Goal: Transaction & Acquisition: Download file/media

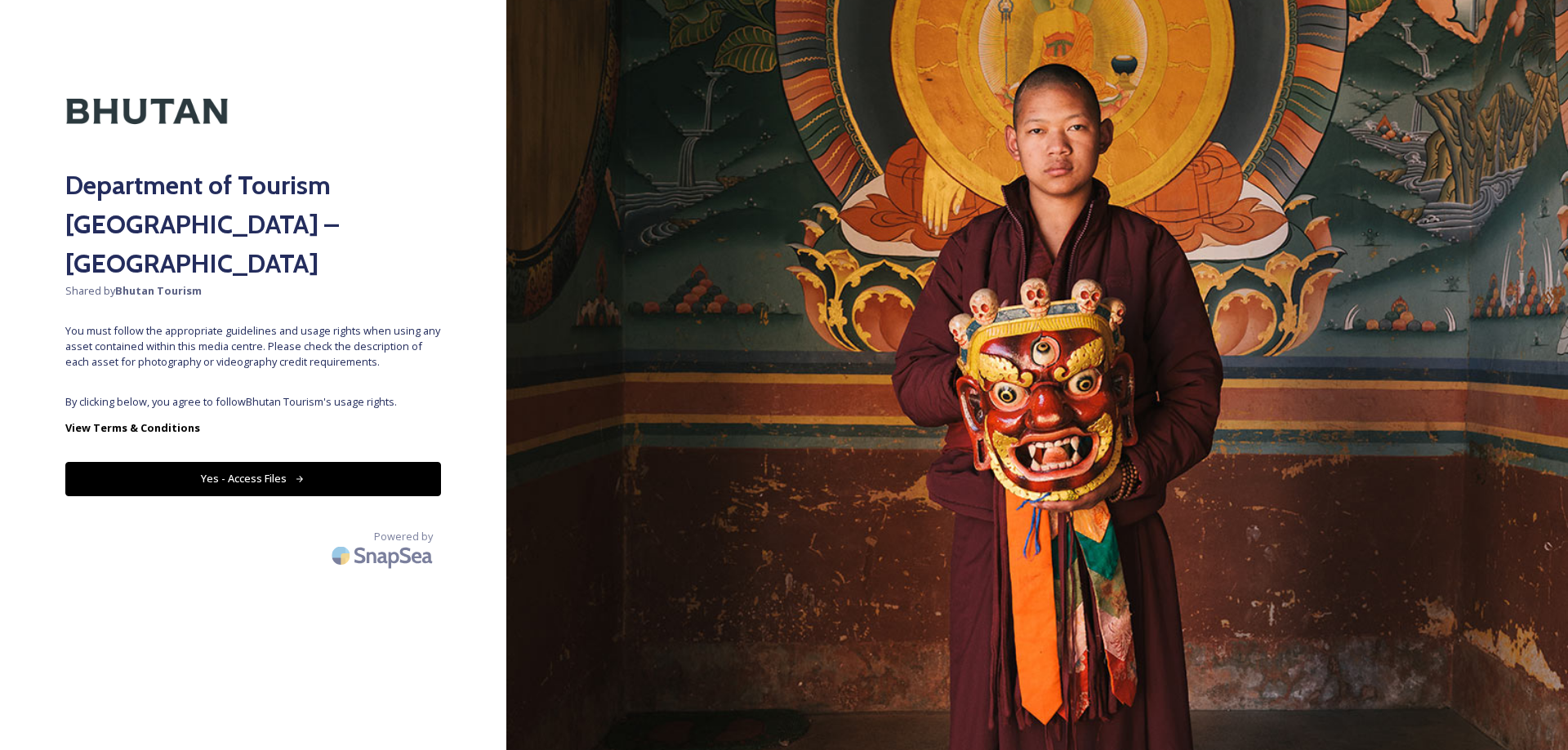
click at [422, 462] on button "Yes - Access Files" at bounding box center [253, 478] width 376 height 33
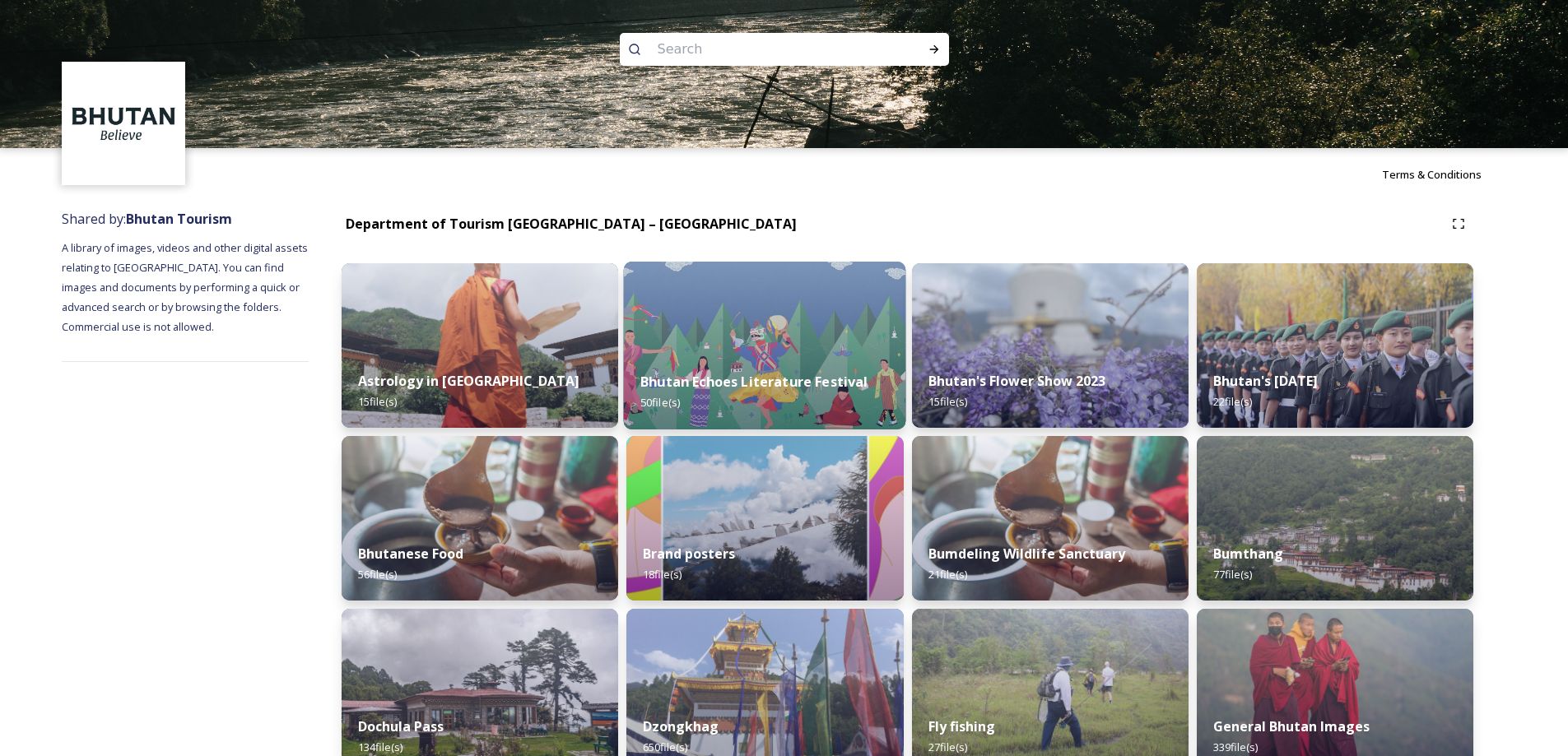
scroll to position [467, 0]
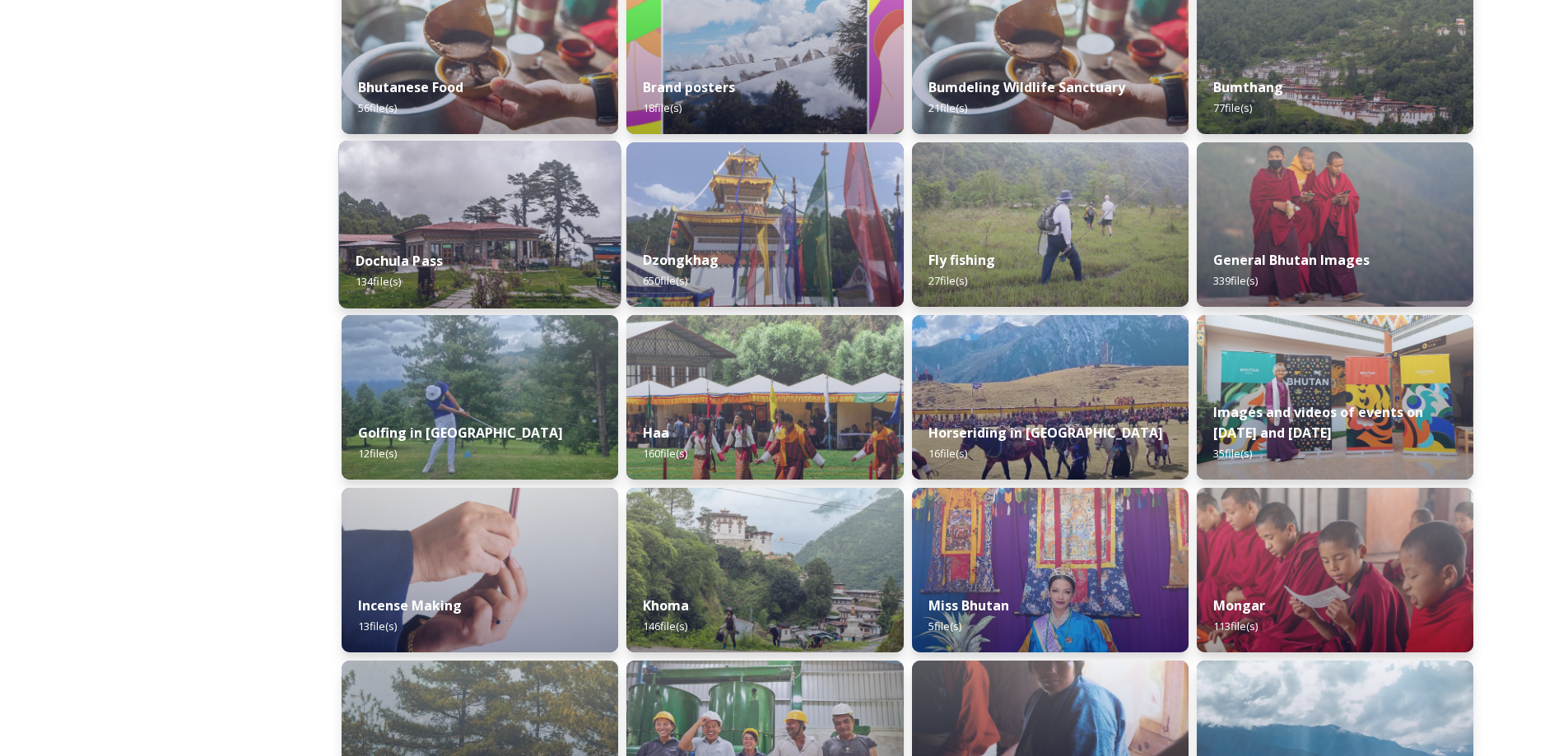
click at [450, 205] on img at bounding box center [480, 224] width 283 height 168
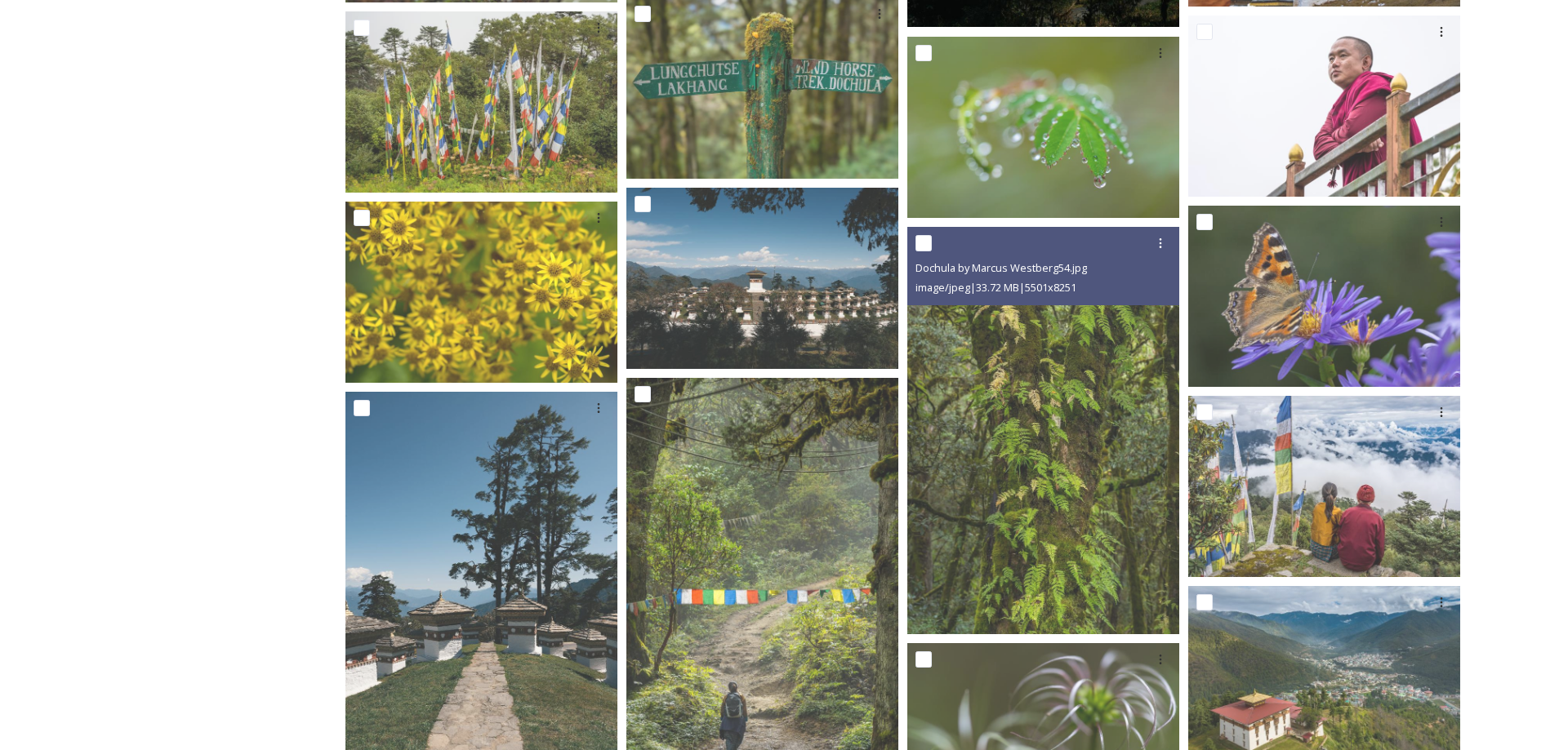
scroll to position [4672, 0]
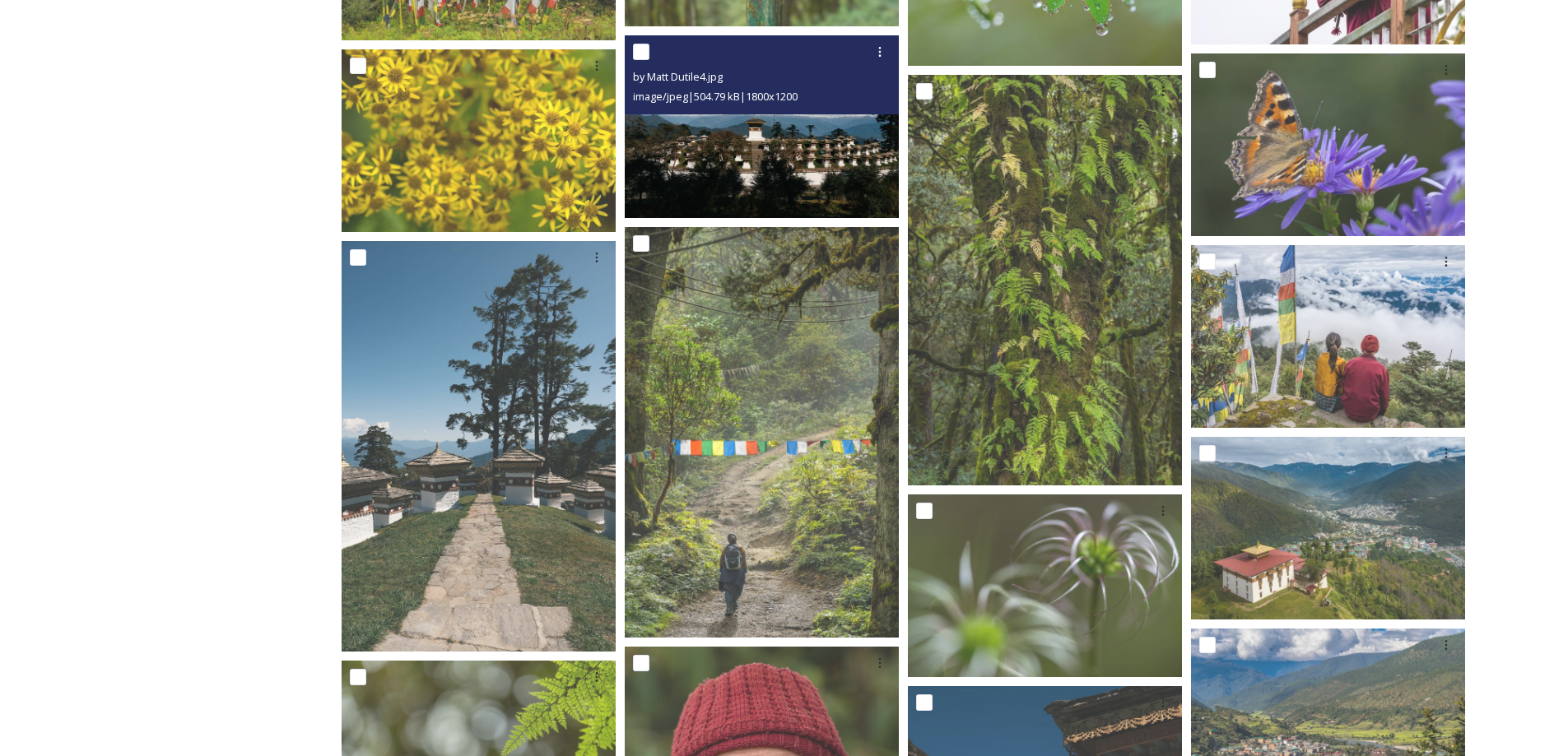
click at [846, 186] on img at bounding box center [761, 126] width 274 height 182
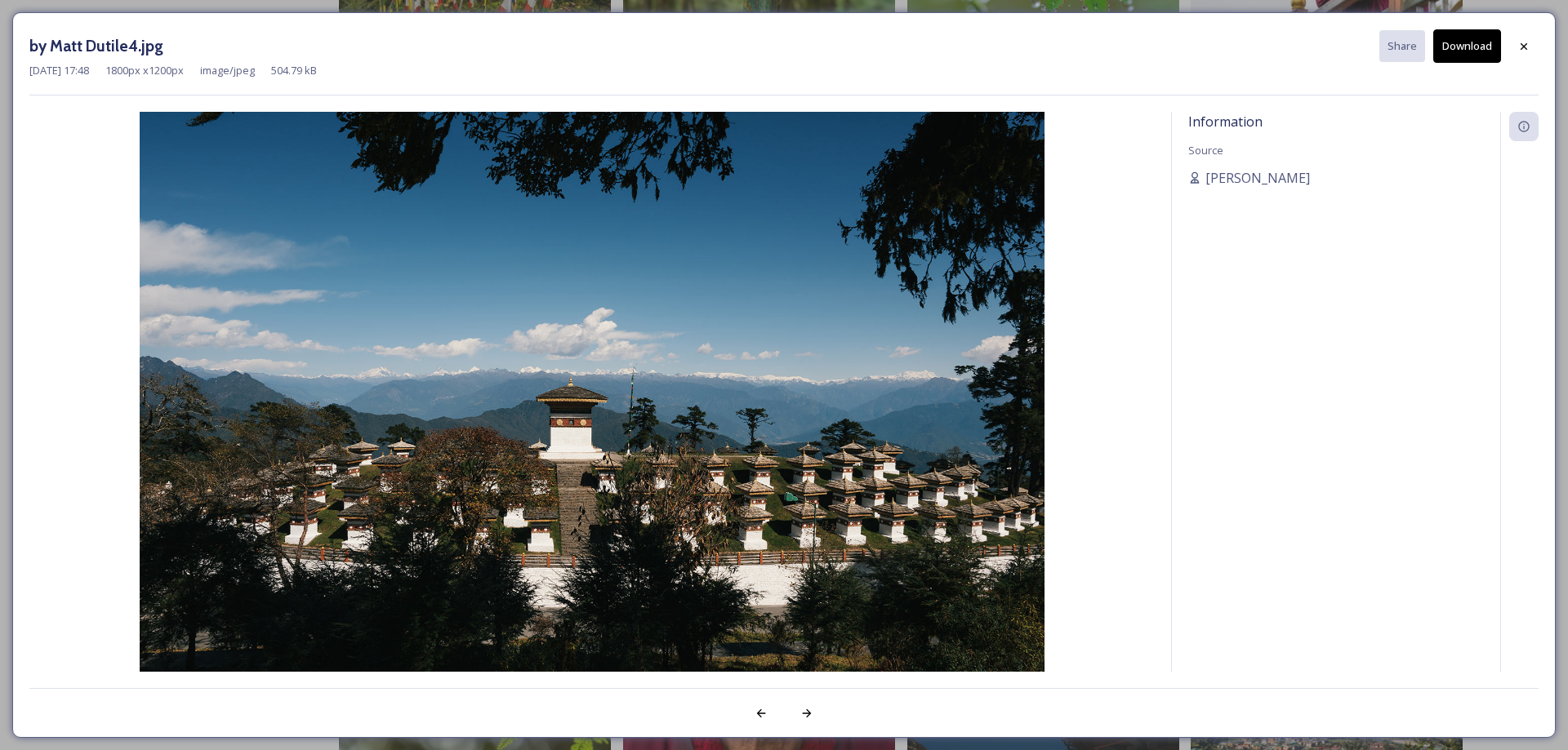
drag, startPoint x: 1468, startPoint y: 54, endPoint x: 1447, endPoint y: 42, distance: 24.2
click at [1447, 42] on button "Download" at bounding box center [1468, 46] width 68 height 33
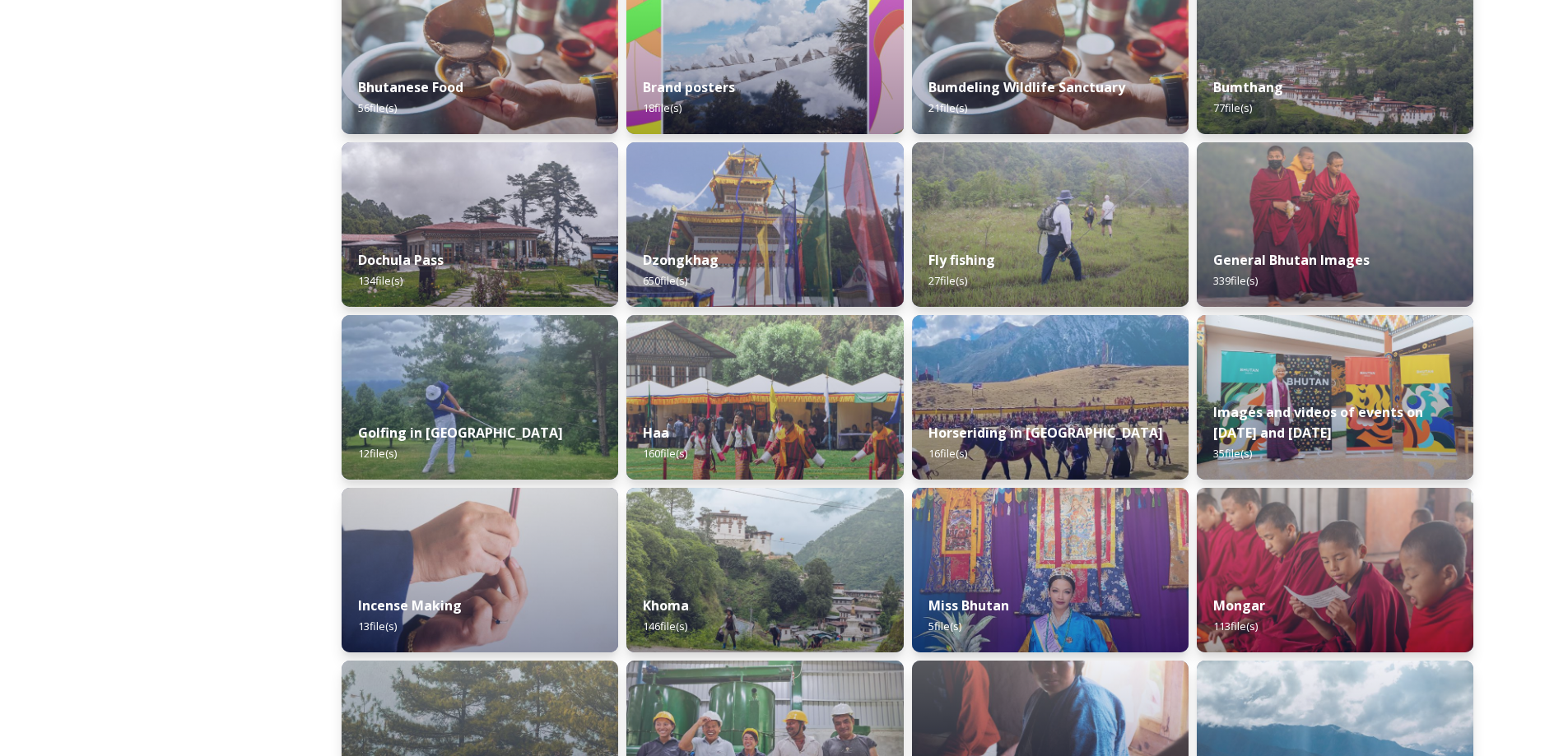
scroll to position [932, 0]
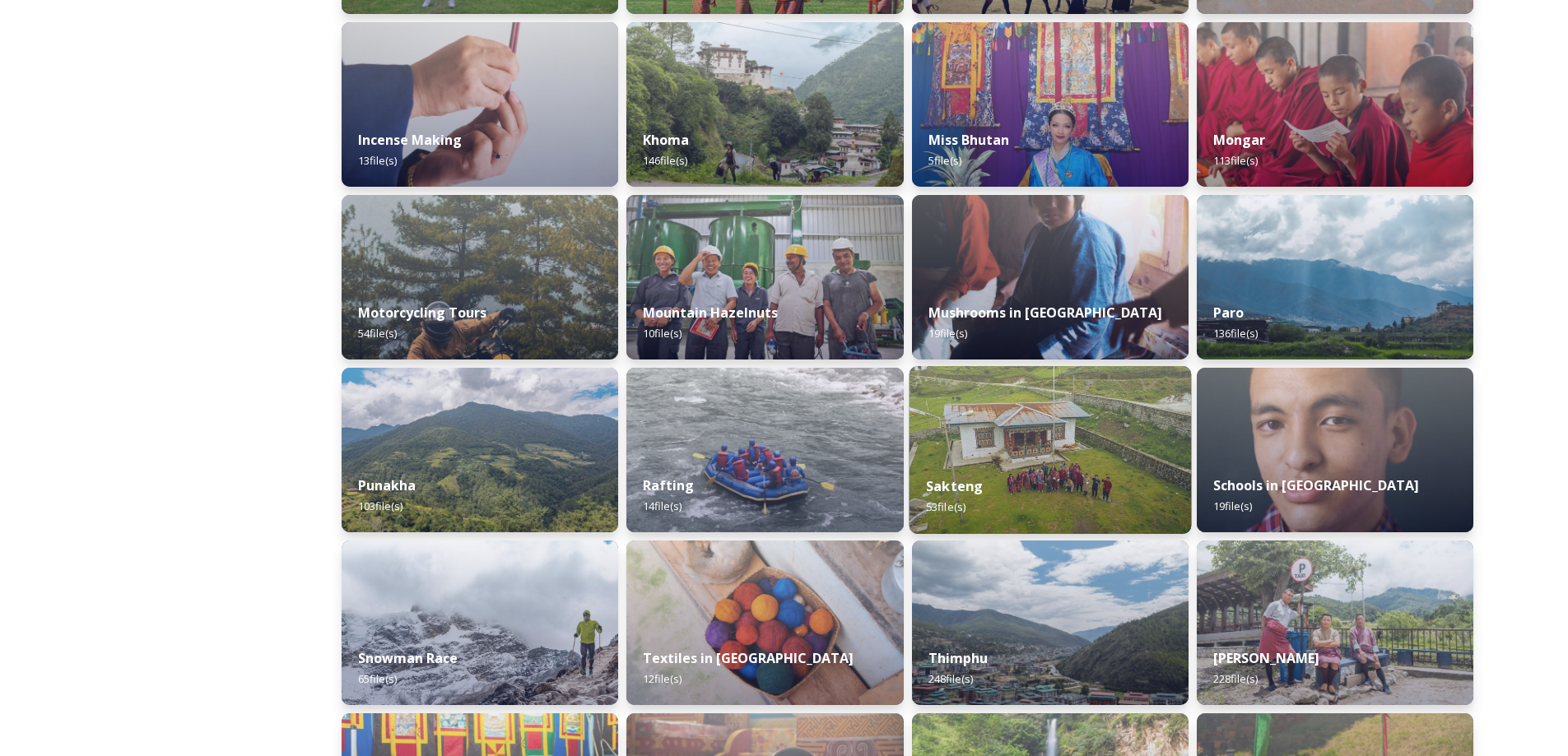
click at [1029, 465] on div "Sakteng 53 file(s)" at bounding box center [1050, 496] width 283 height 74
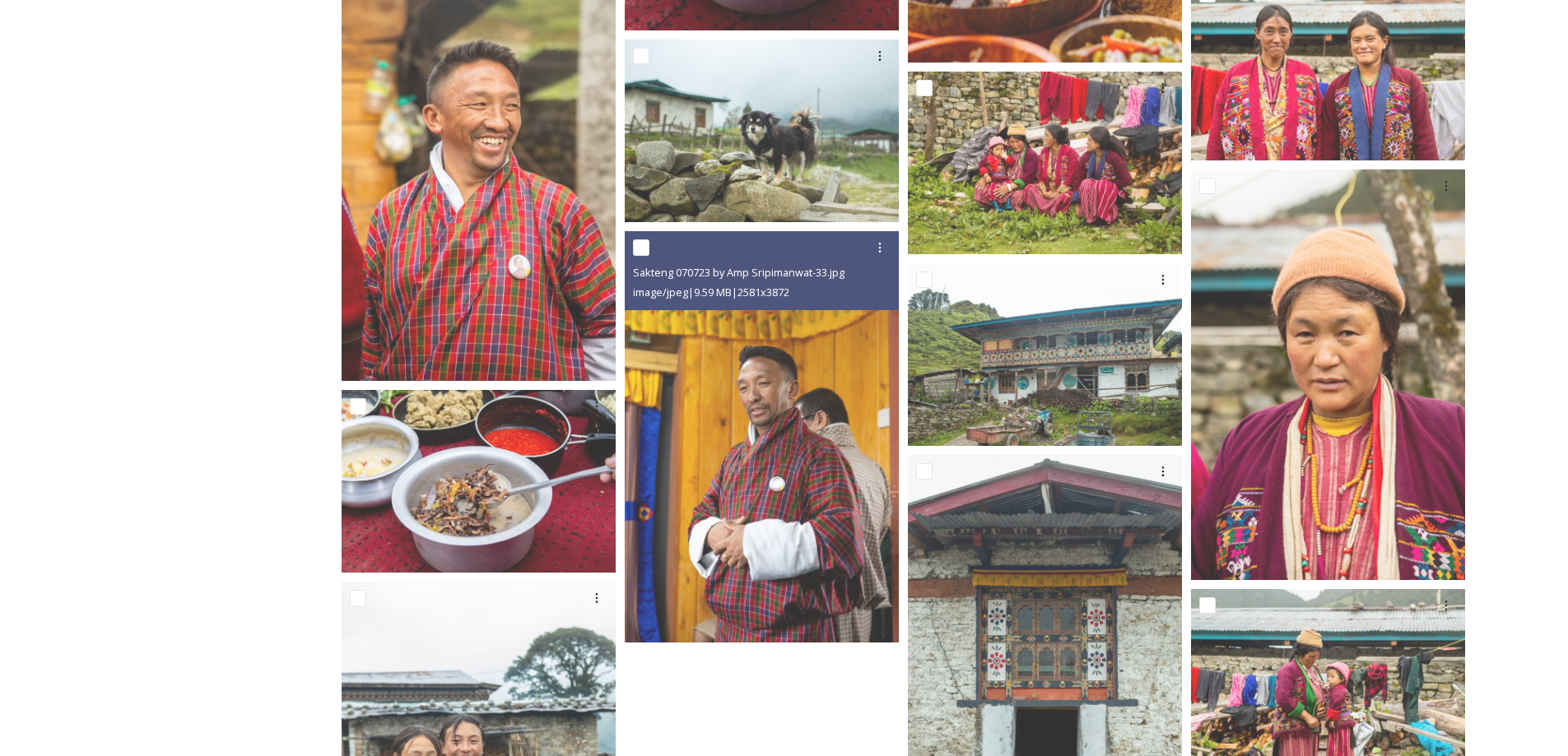
scroll to position [1515, 0]
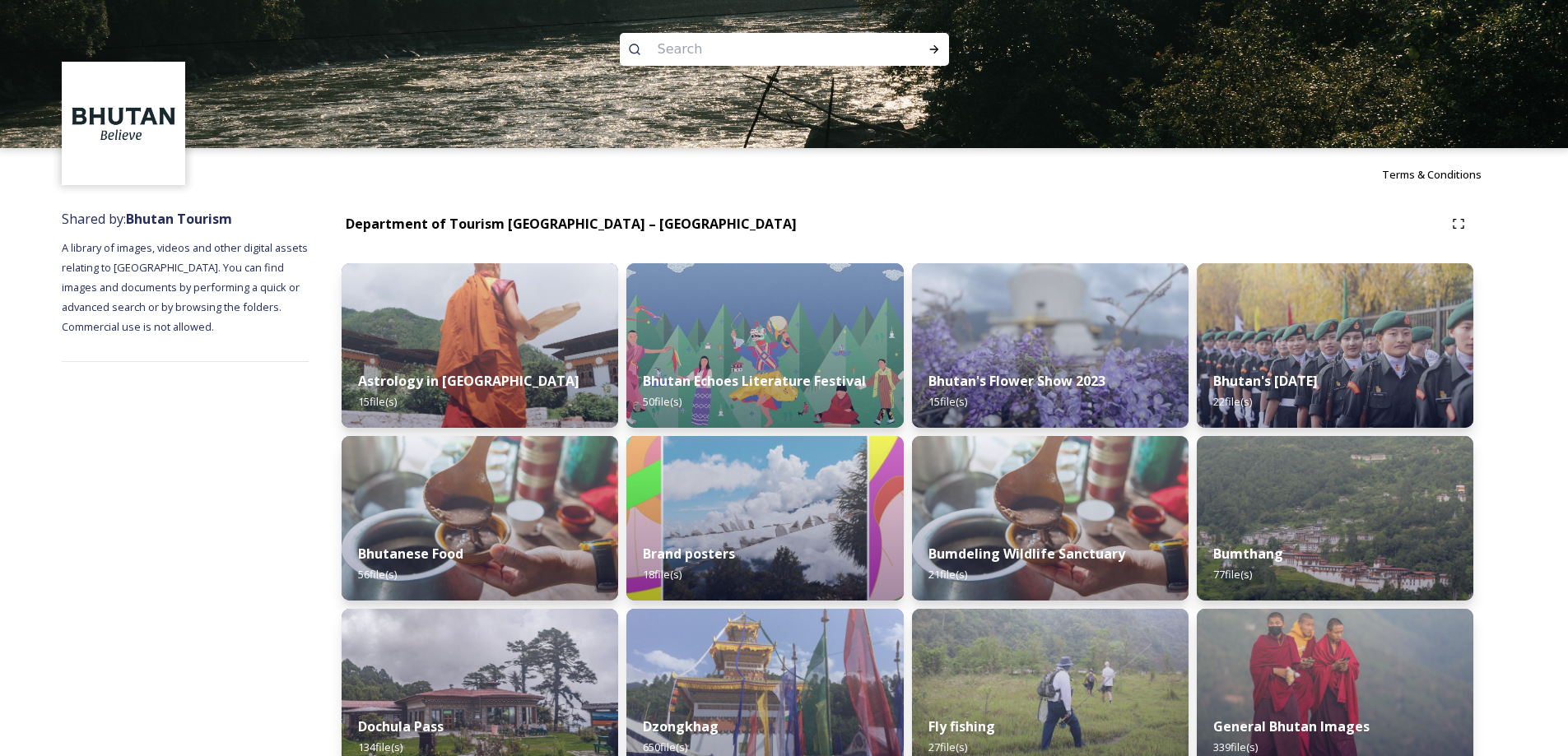
scroll to position [467, 0]
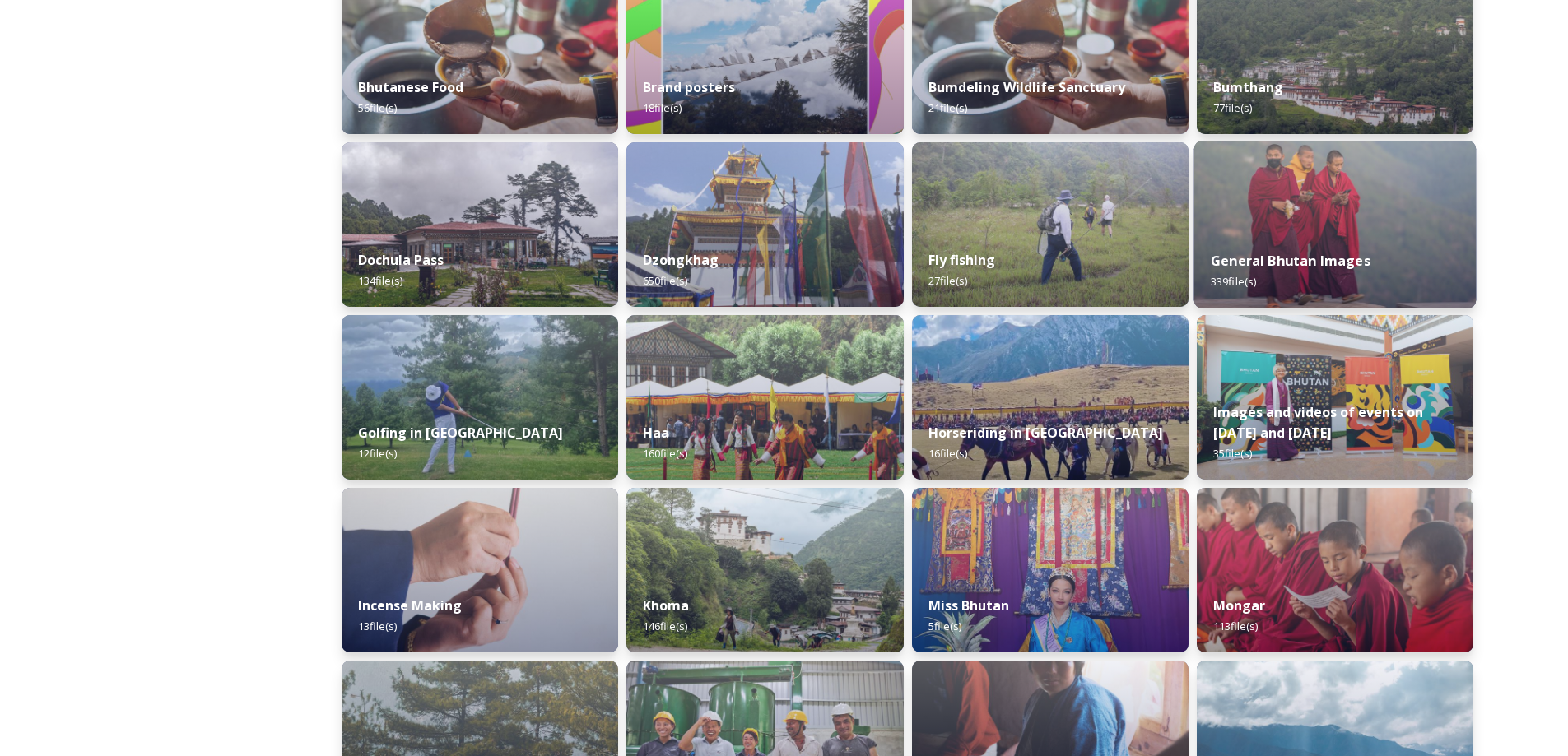
click at [1319, 254] on strong "General Bhutan Images" at bounding box center [1291, 260] width 159 height 18
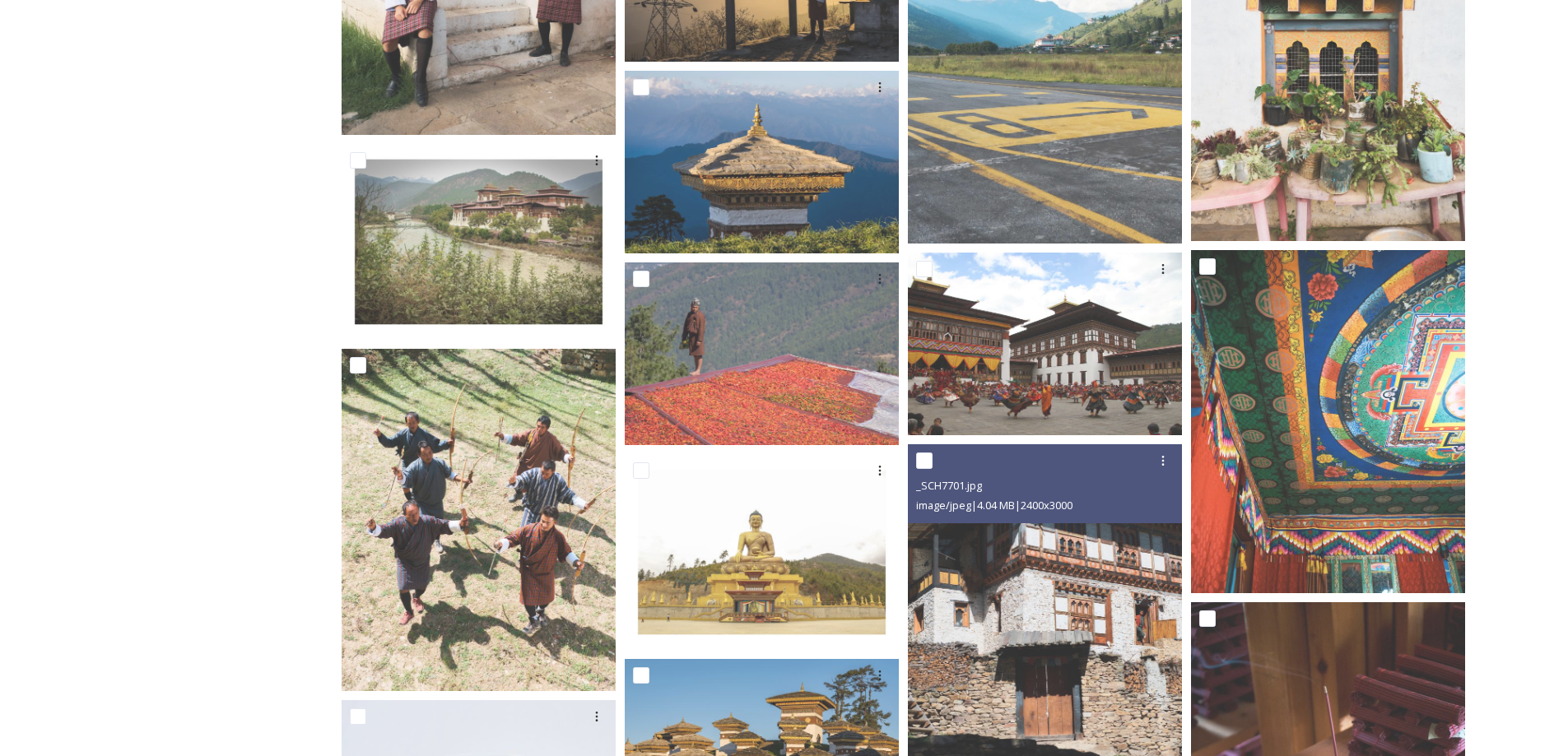
scroll to position [8393, 0]
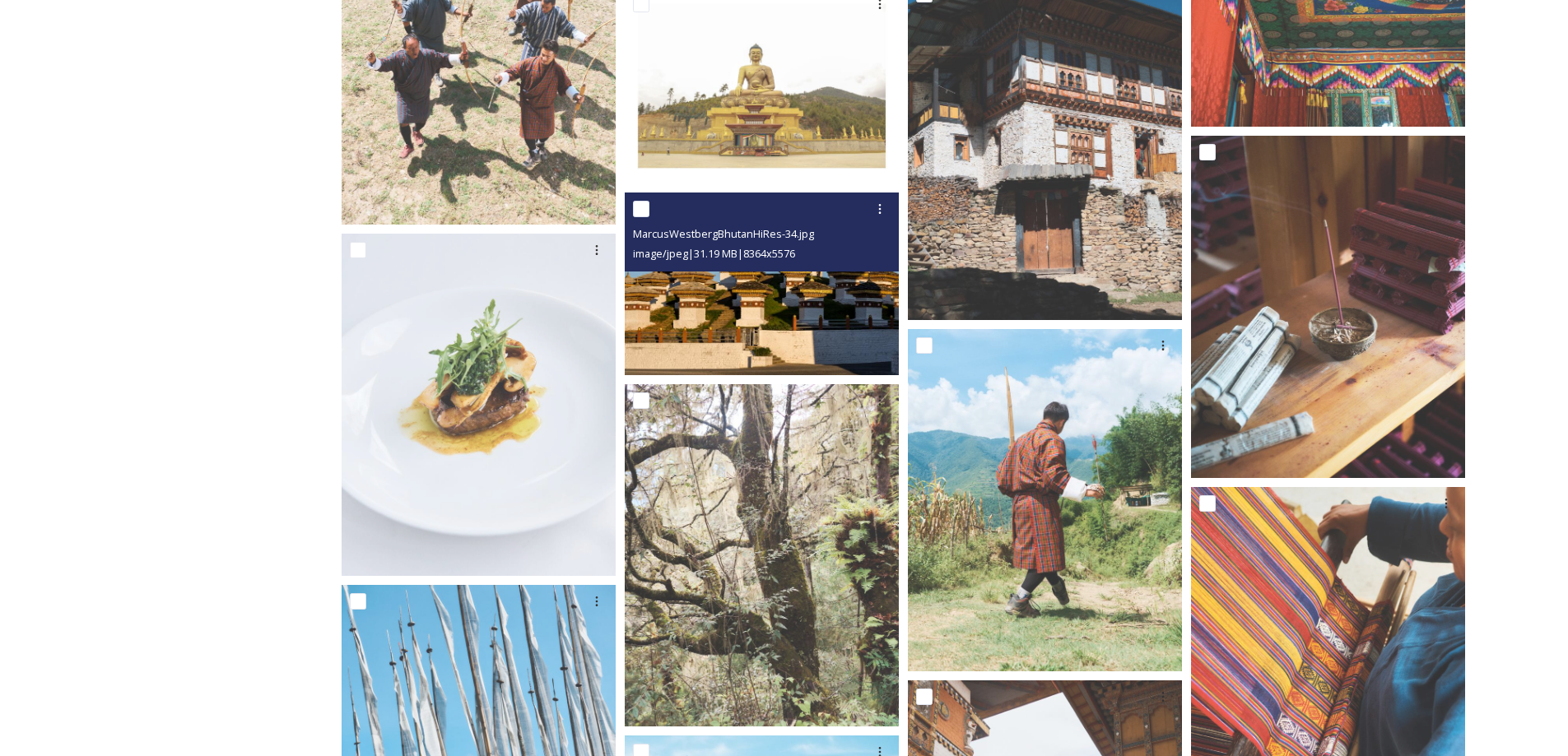
click at [774, 277] on img at bounding box center [761, 283] width 274 height 182
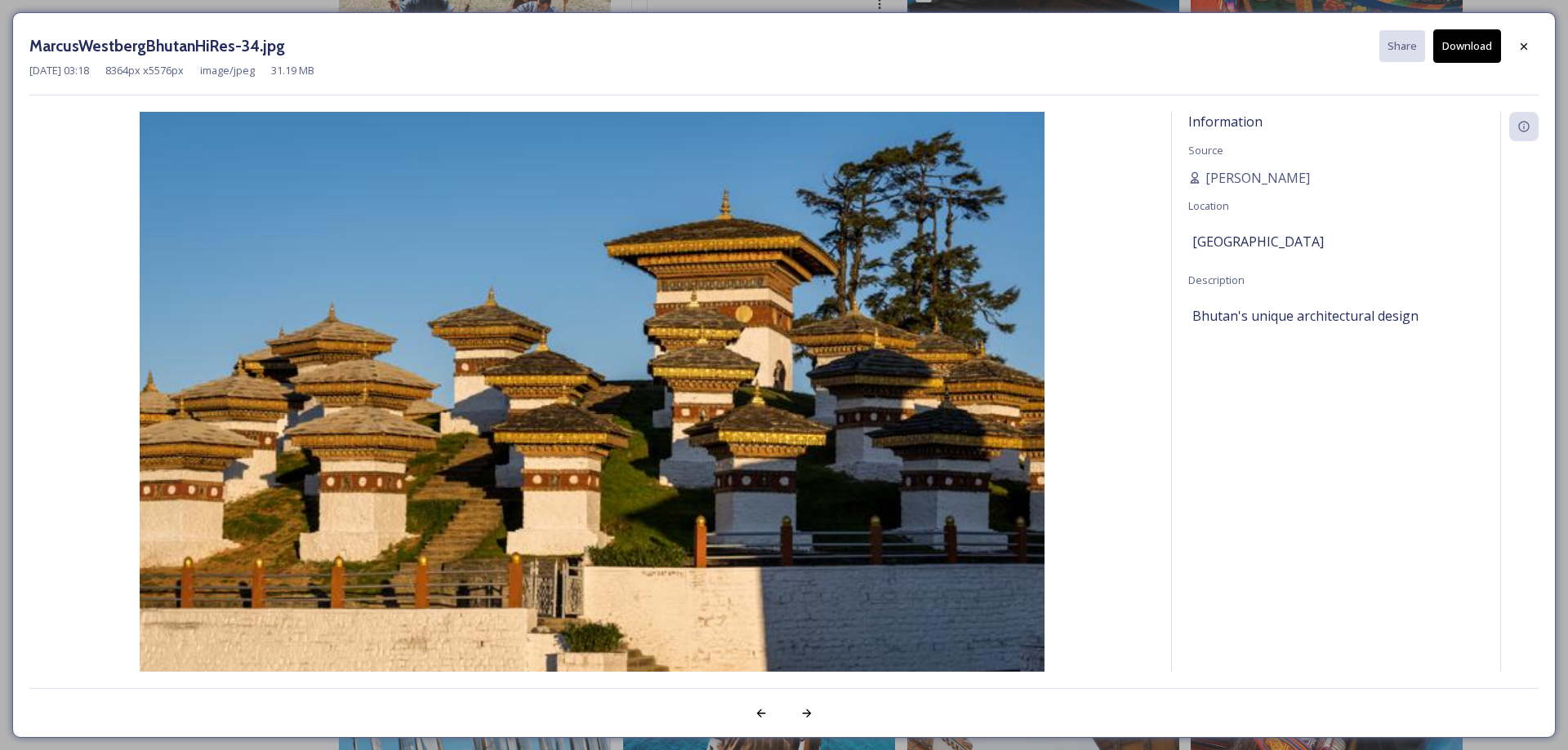
drag, startPoint x: 1534, startPoint y: 44, endPoint x: 1486, endPoint y: 52, distance: 48.7
click at [1530, 44] on div at bounding box center [1524, 46] width 30 height 30
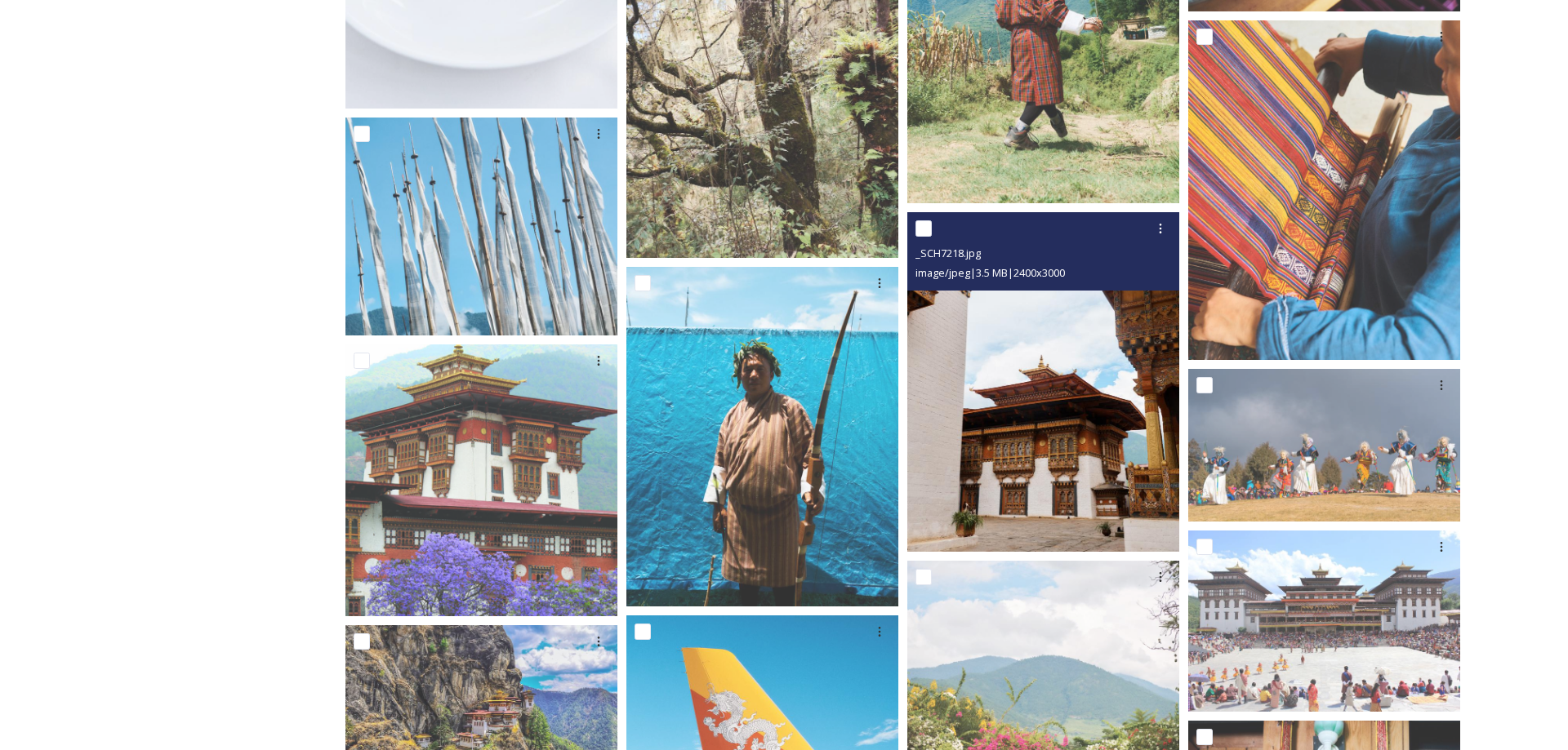
scroll to position [9251, 0]
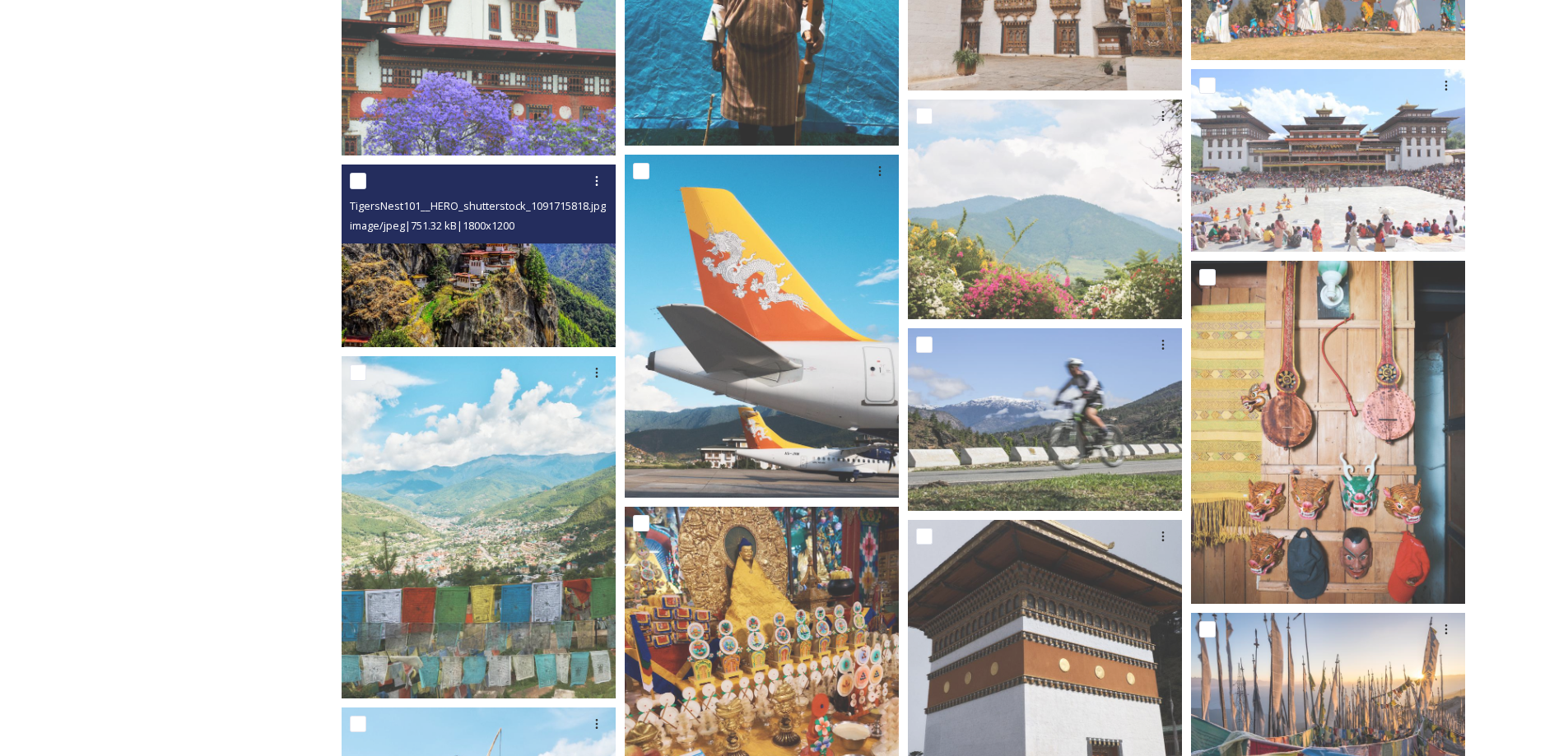
click at [605, 327] on img at bounding box center [479, 255] width 274 height 182
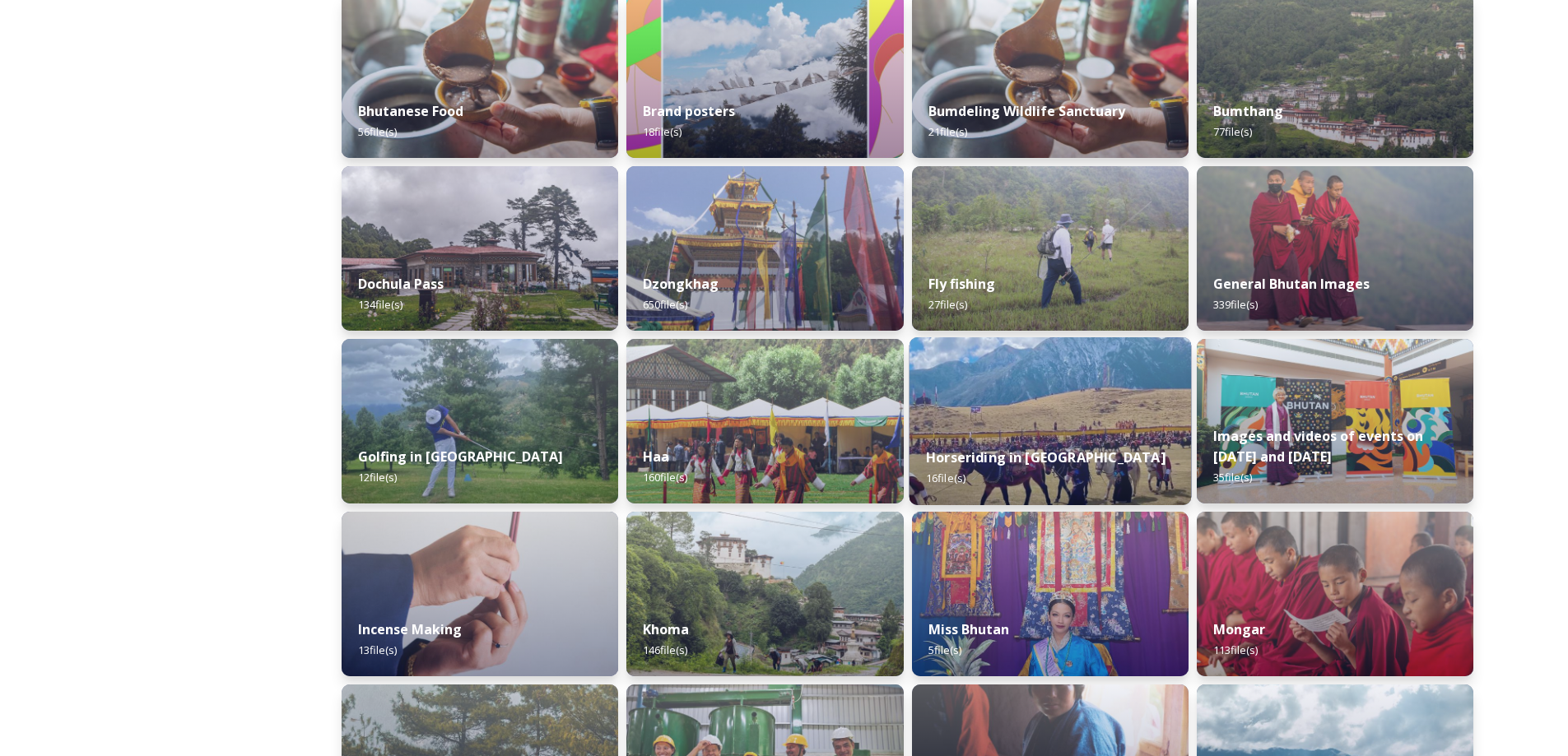
scroll to position [467, 0]
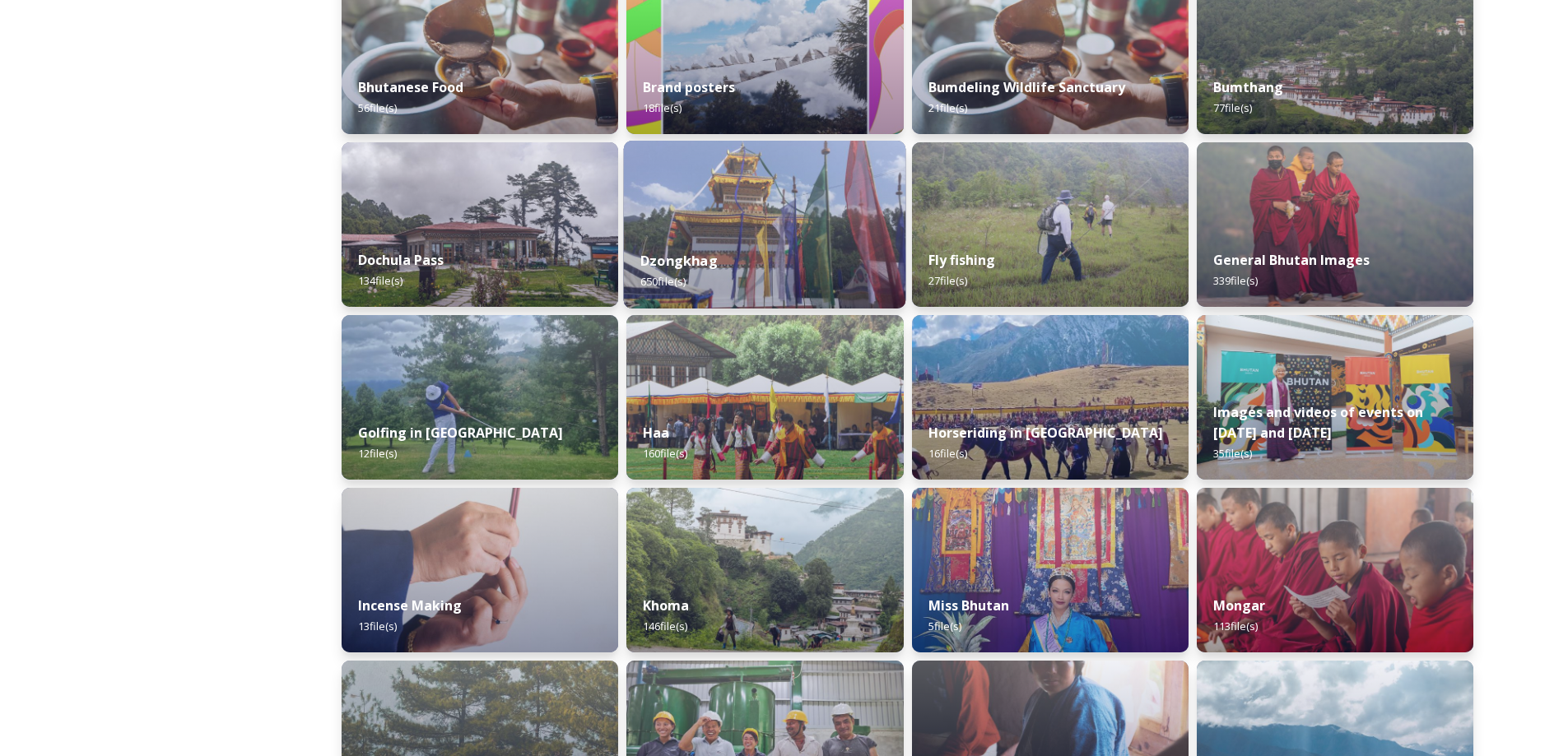
click at [740, 290] on div "Dzongkhag 650 file(s)" at bounding box center [765, 271] width 283 height 74
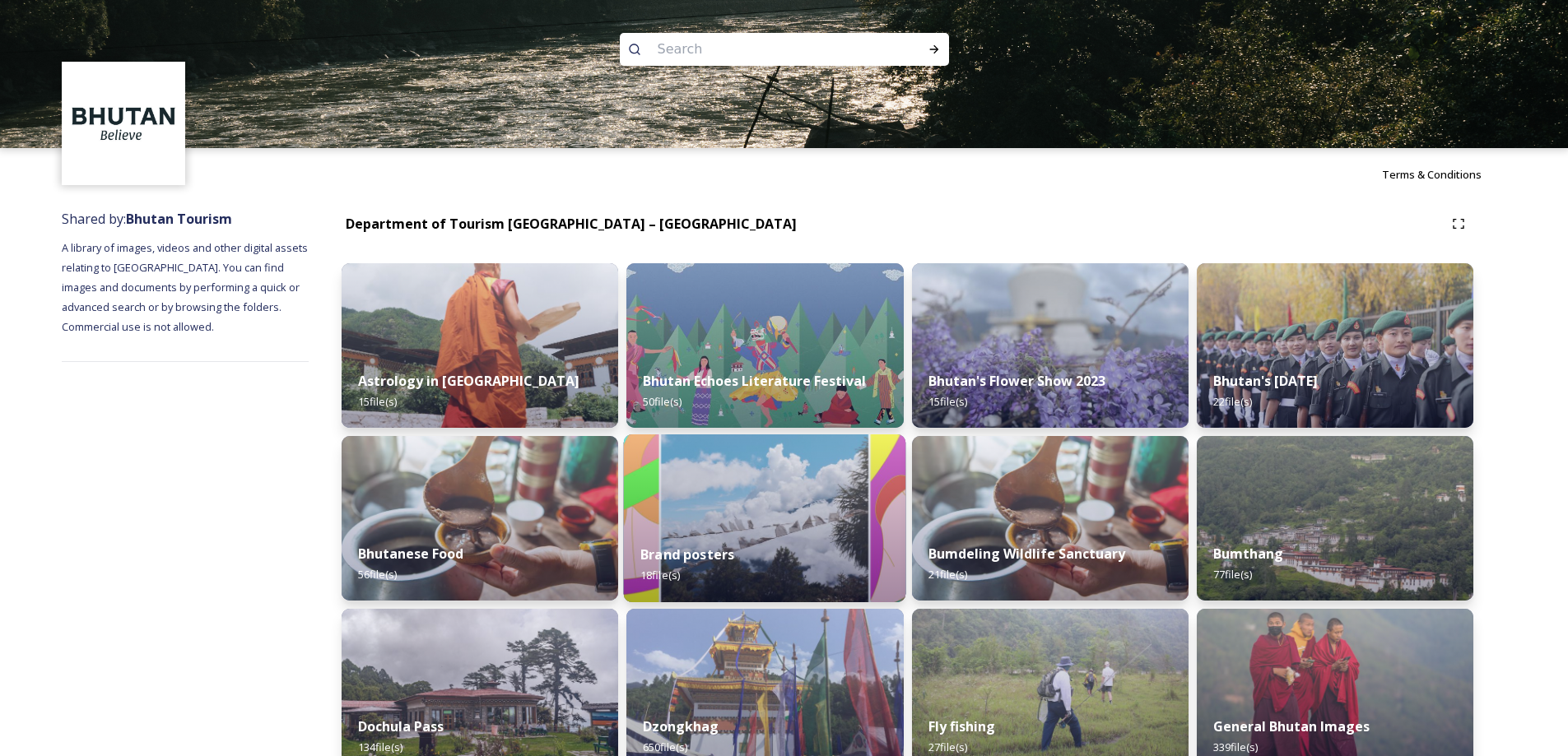
scroll to position [467, 0]
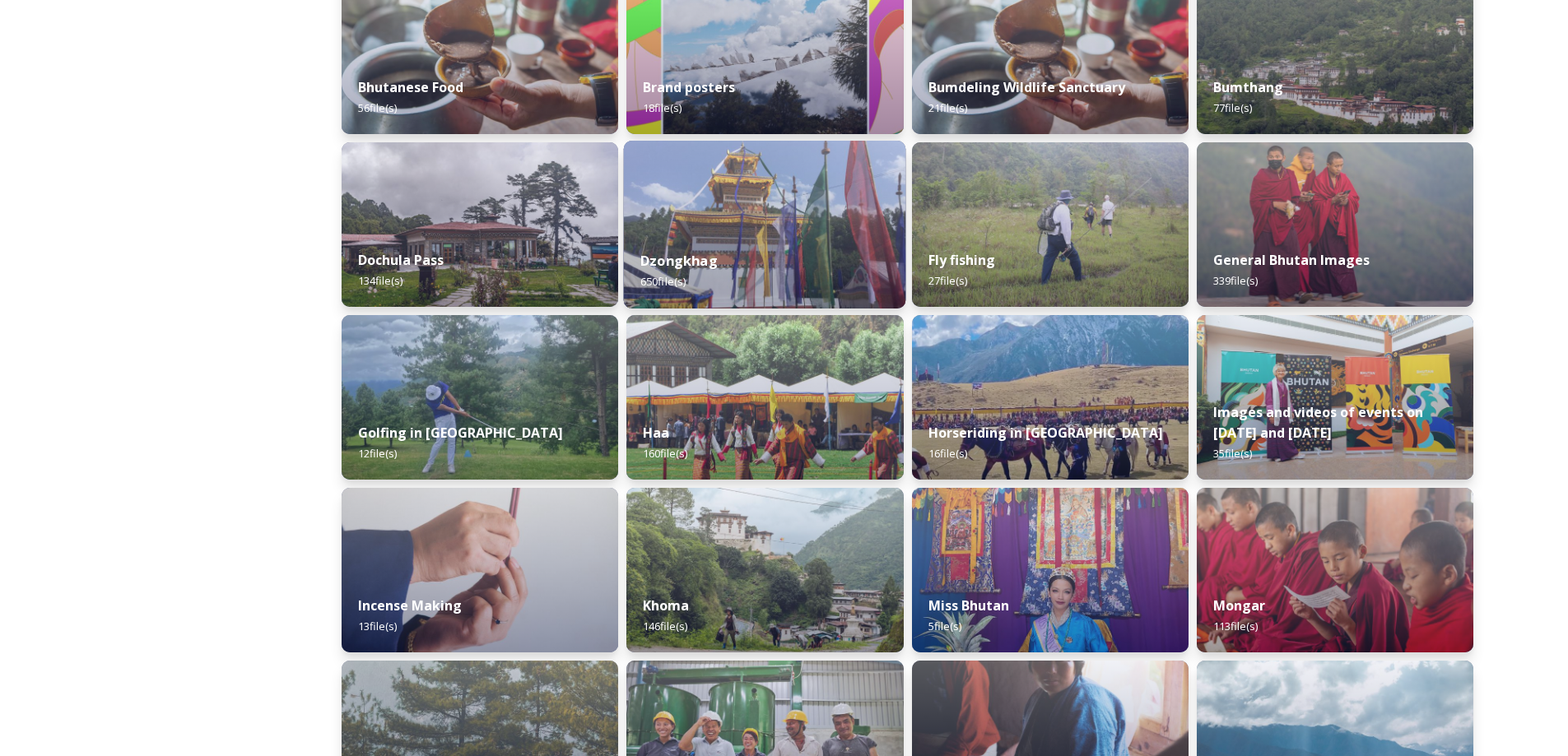
click at [770, 241] on div "Dzongkhag 650 file(s)" at bounding box center [765, 271] width 283 height 74
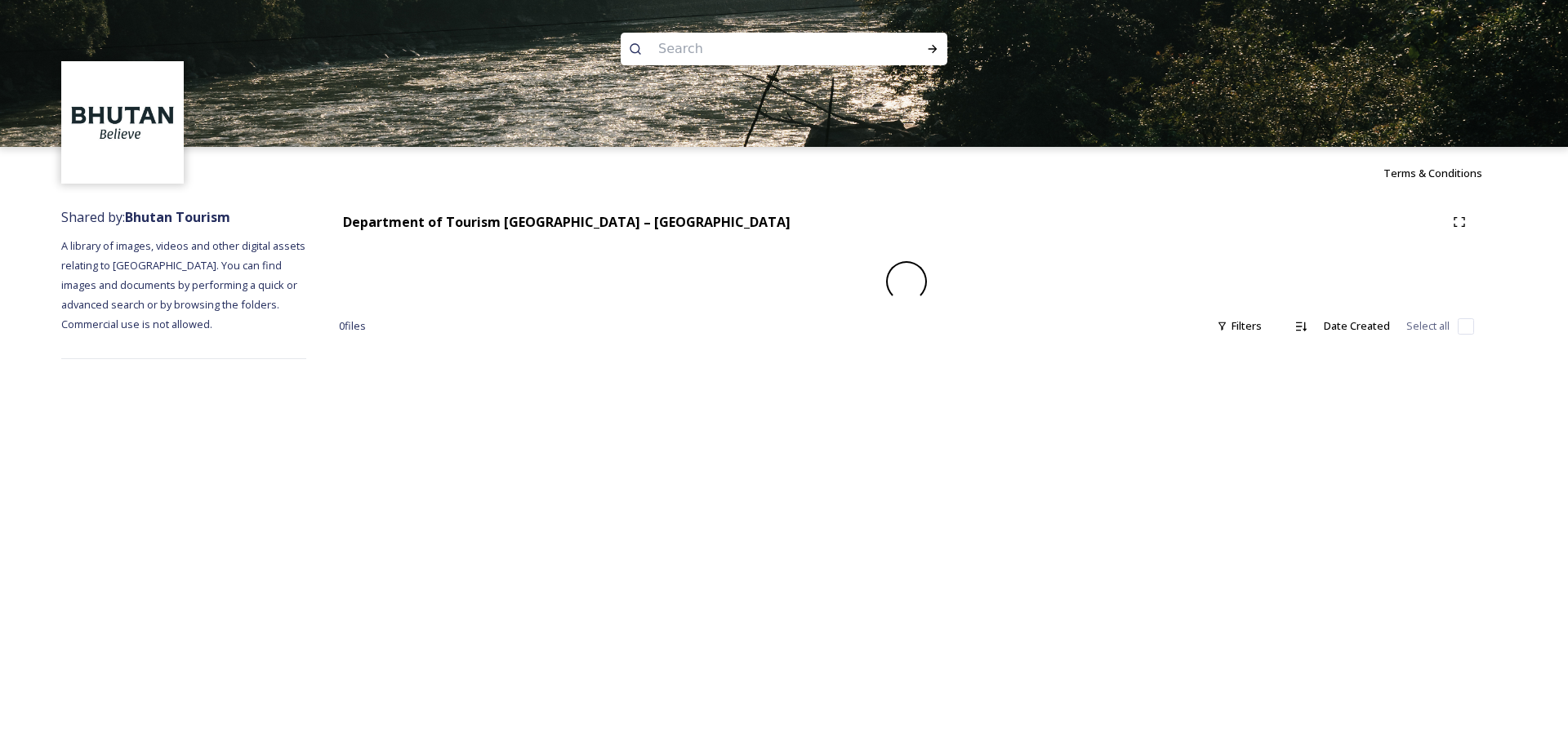
click at [764, 239] on div "Department of Tourism [GEOGRAPHIC_DATA] – Brand Centre 0 file s Filters Date Cr…" at bounding box center [906, 284] width 1201 height 168
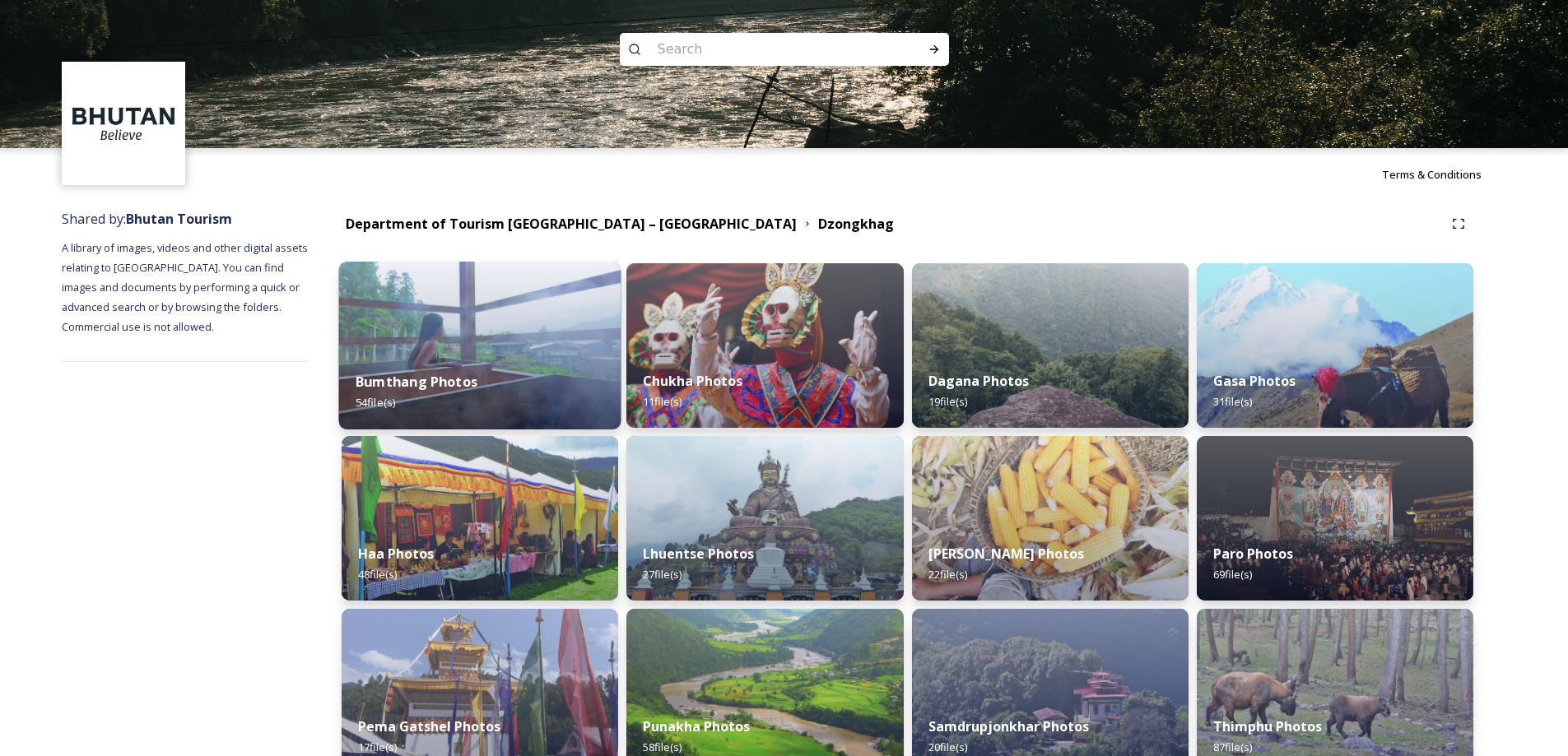
click at [540, 326] on img at bounding box center [480, 346] width 283 height 168
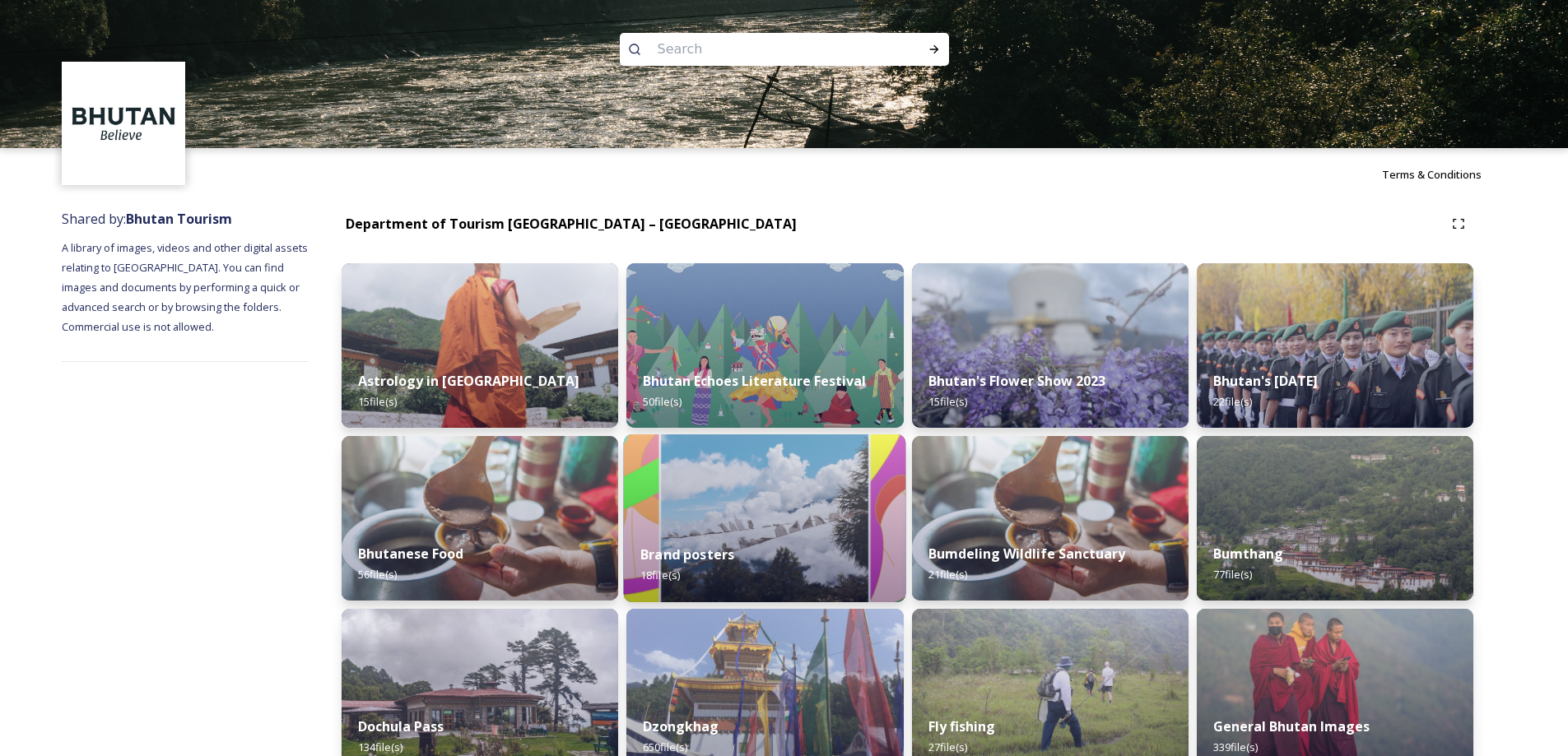
click at [748, 536] on div "Brand posters 18 file(s)" at bounding box center [765, 564] width 283 height 74
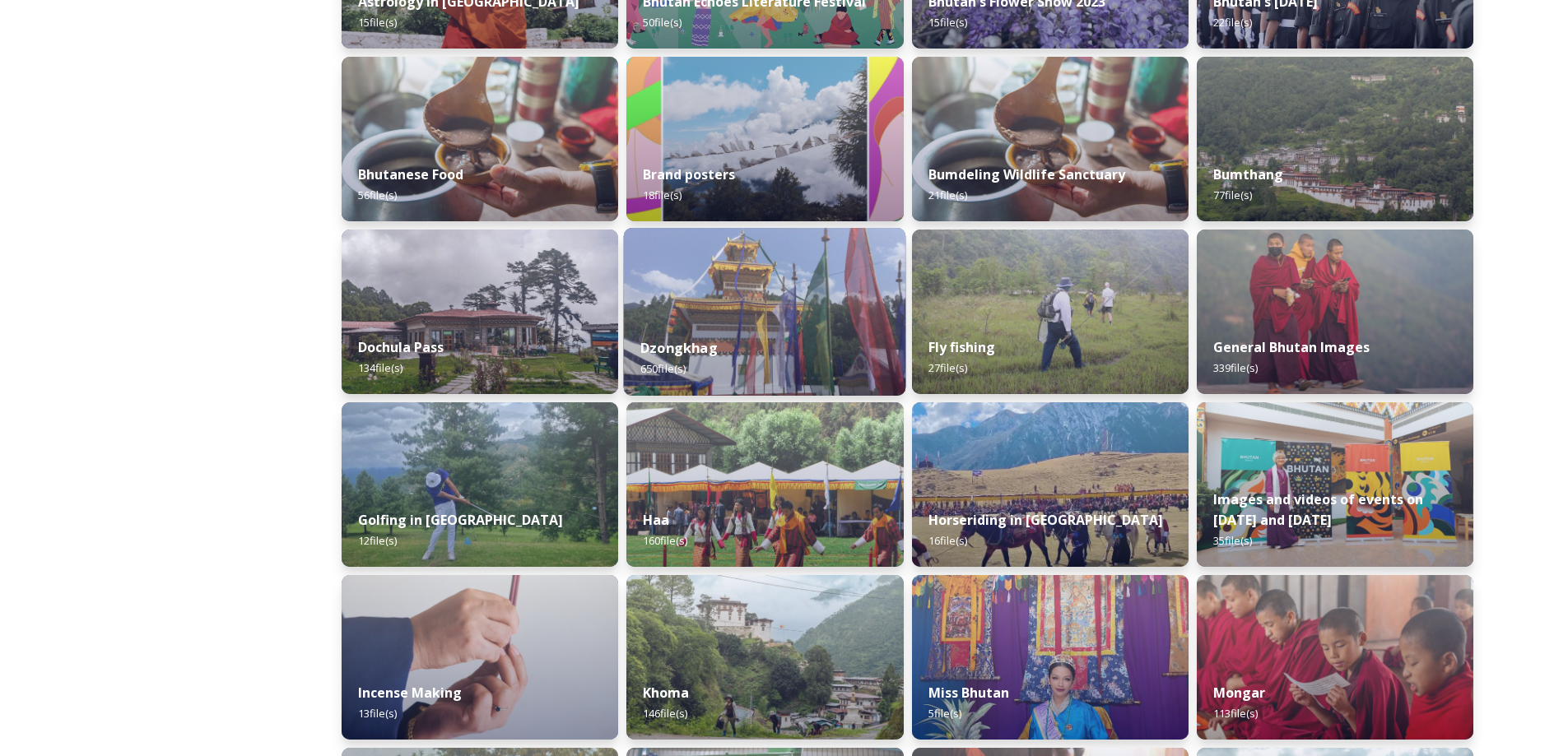
click at [835, 371] on div "Dzongkhag 650 file(s)" at bounding box center [765, 358] width 283 height 74
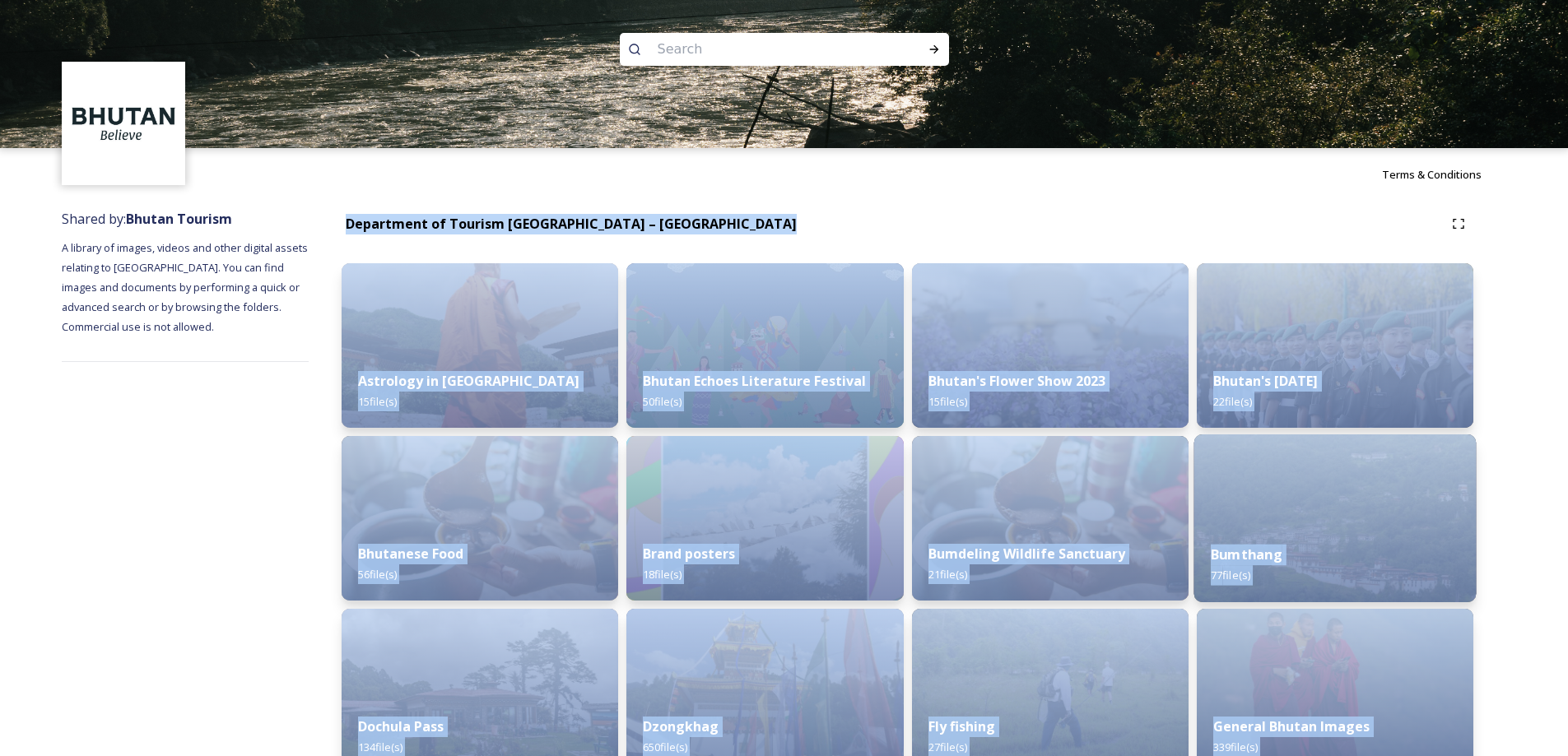
scroll to position [379, 0]
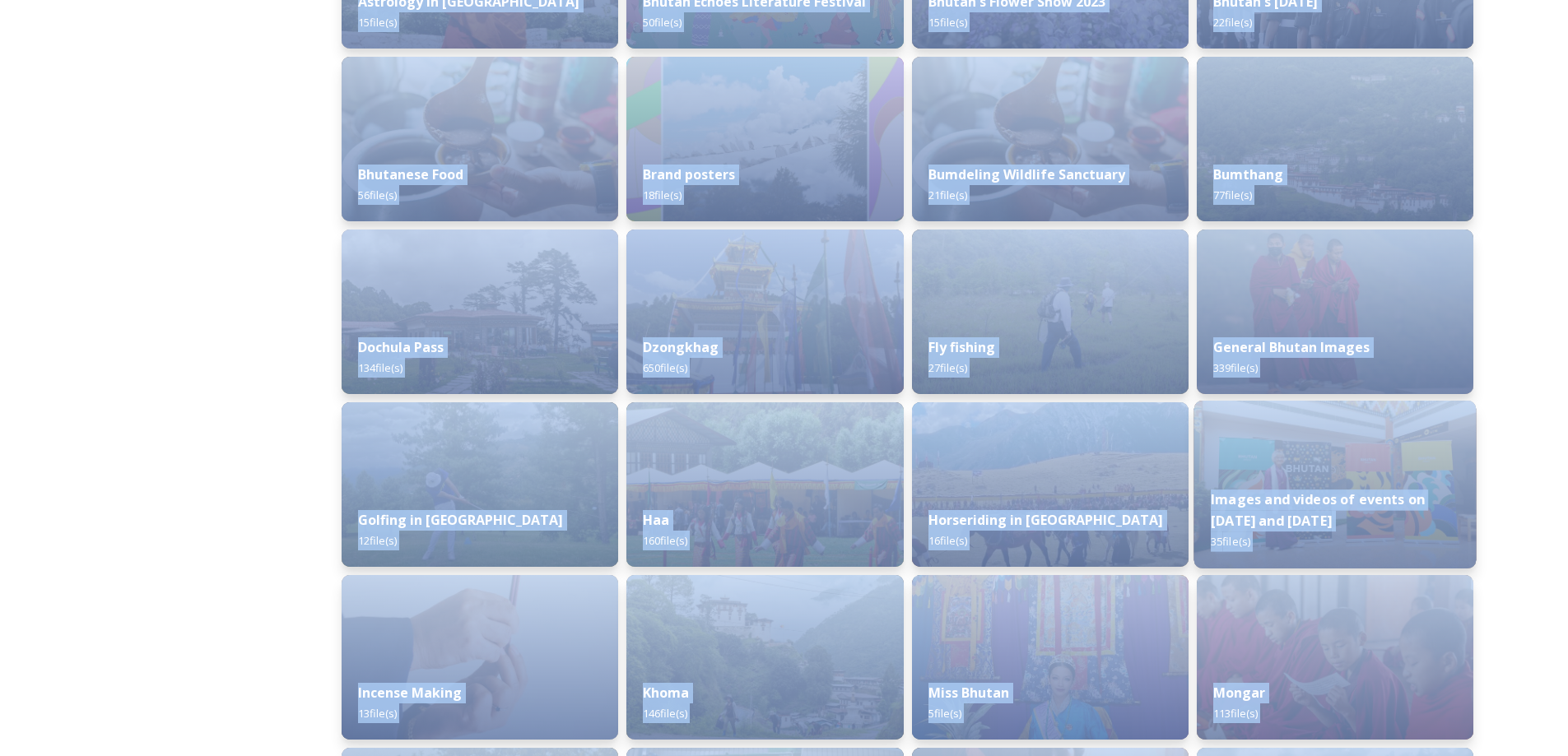
click at [1344, 476] on div "Images and videos of events on [DATE] and [DATE] 35 file(s)" at bounding box center [1335, 521] width 283 height 95
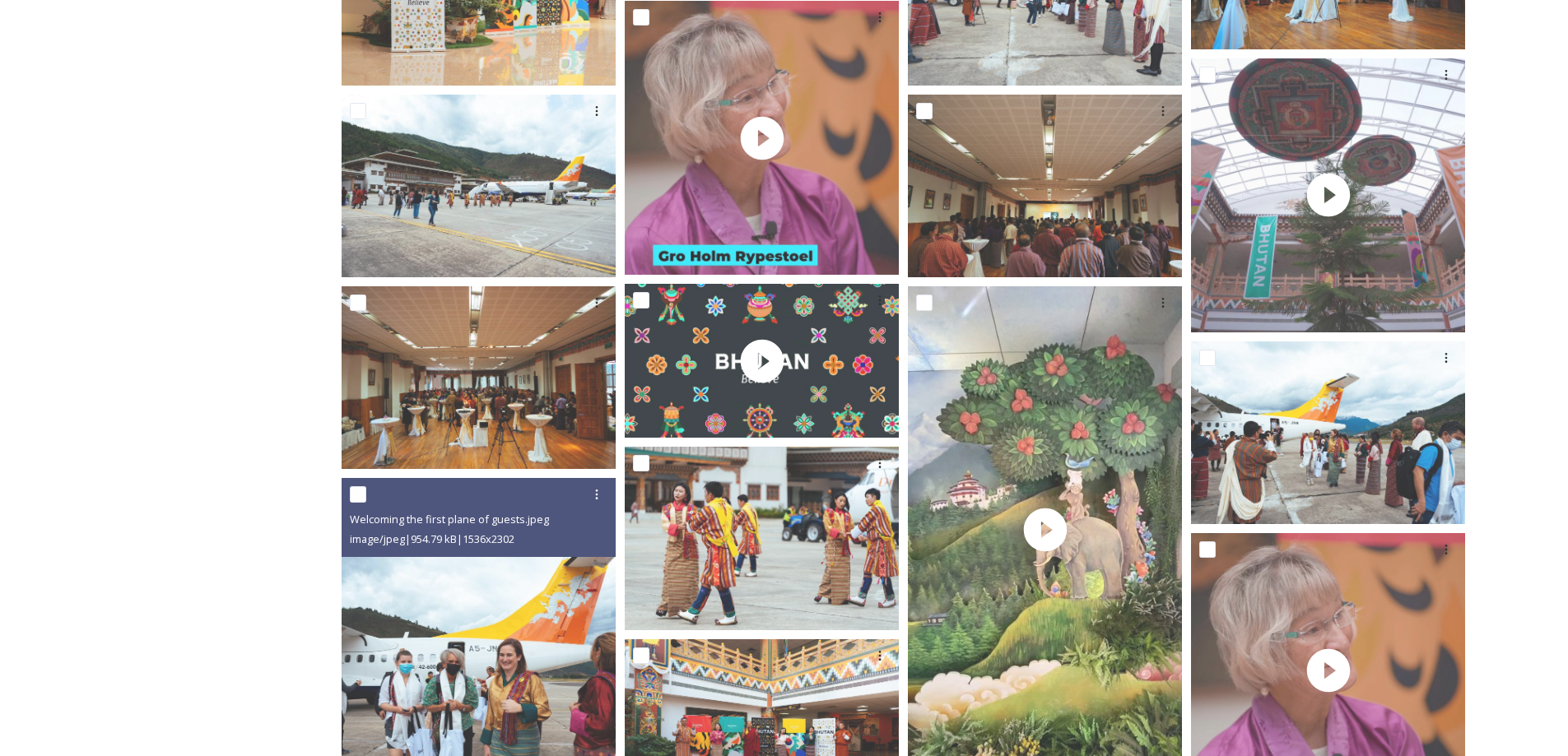
scroll to position [896, 0]
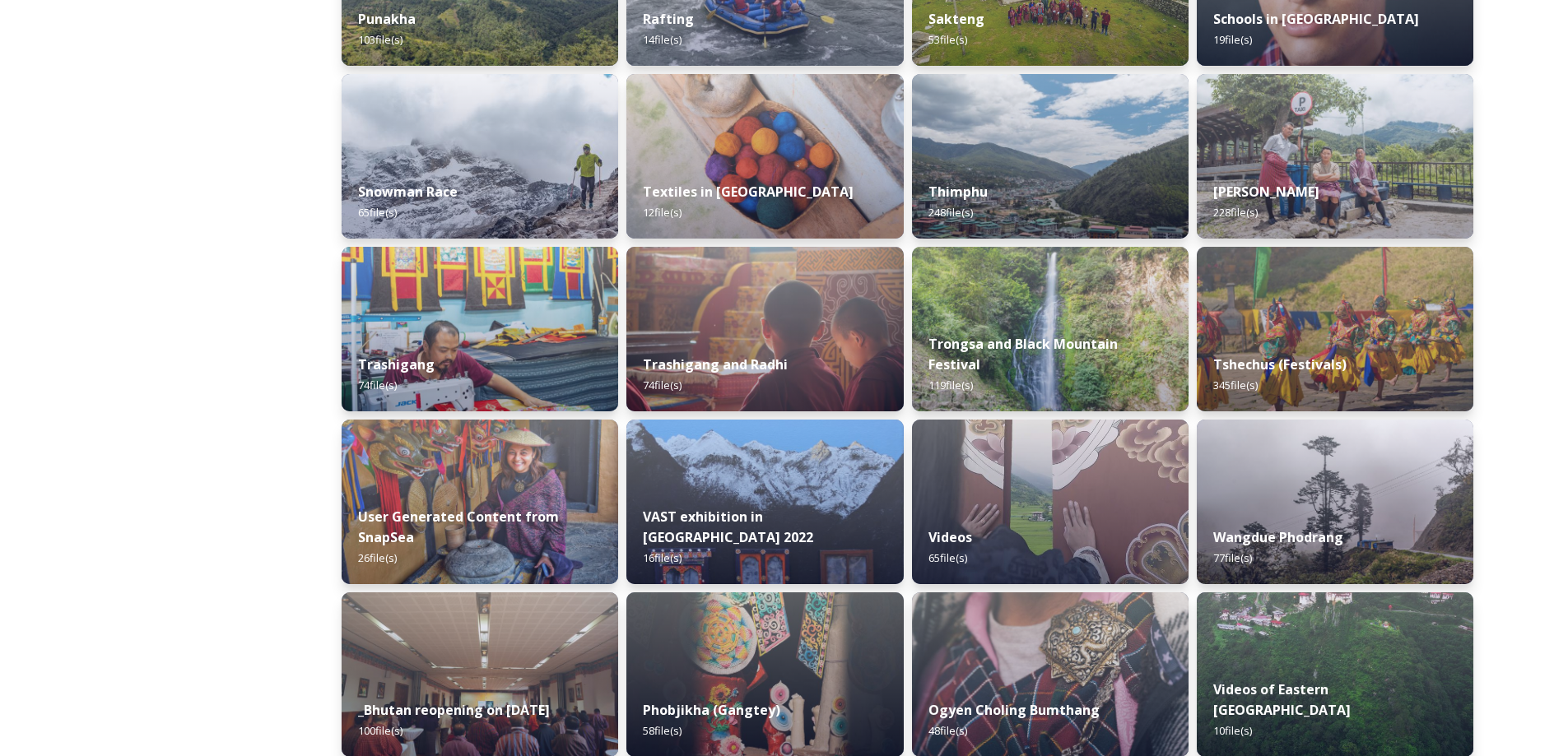
scroll to position [1866, 0]
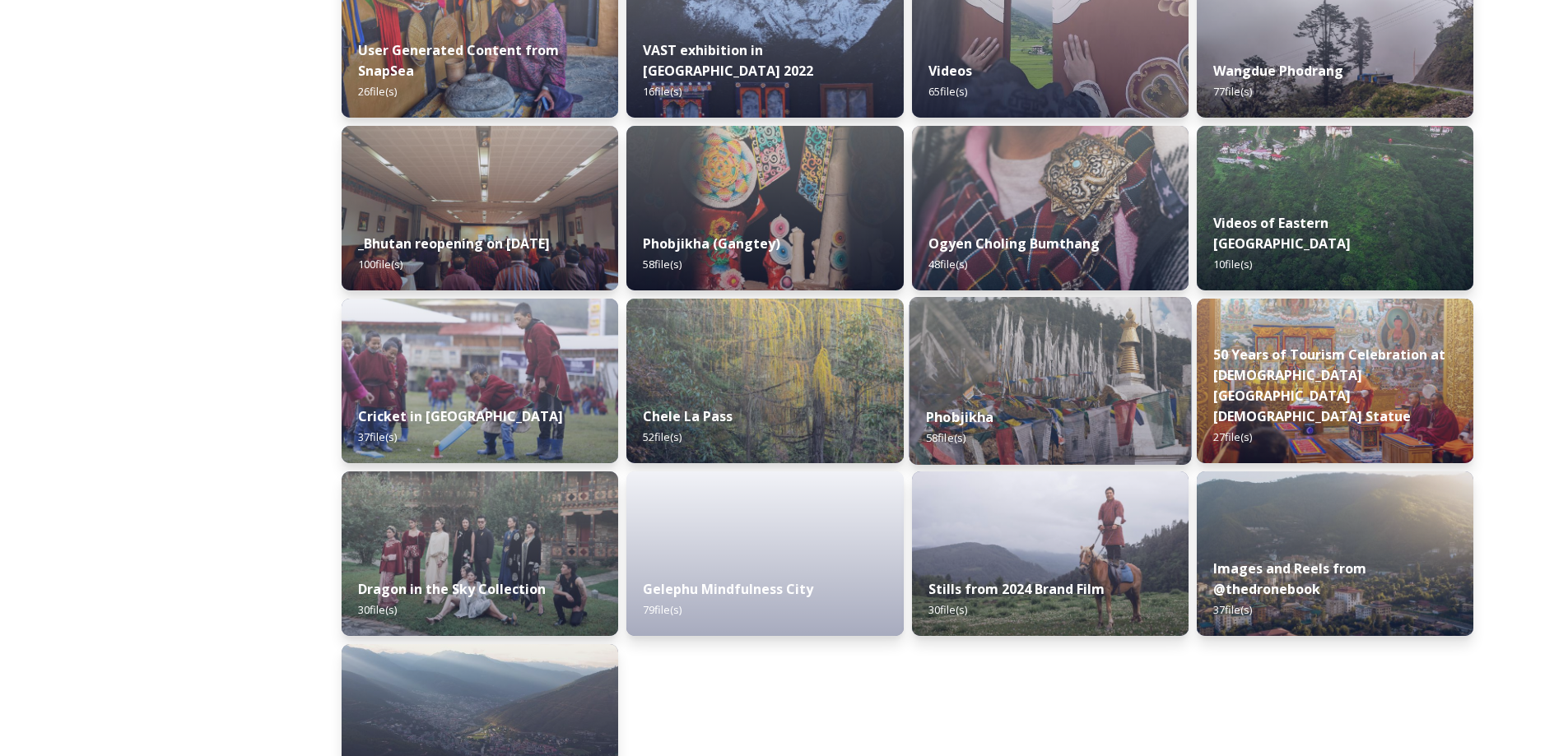
click at [1081, 409] on div "Phobjikha 58 file(s)" at bounding box center [1050, 427] width 283 height 74
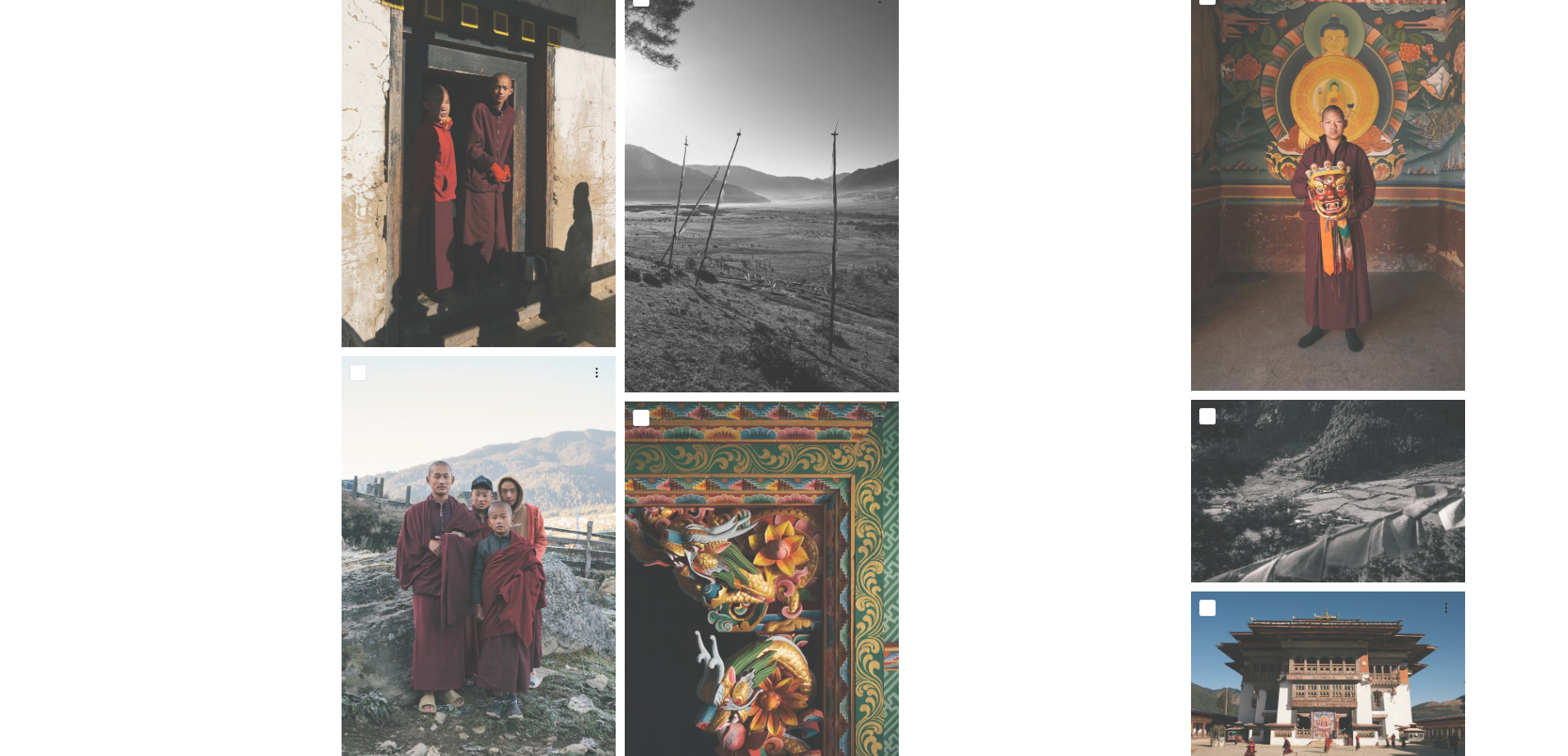
scroll to position [4196, 0]
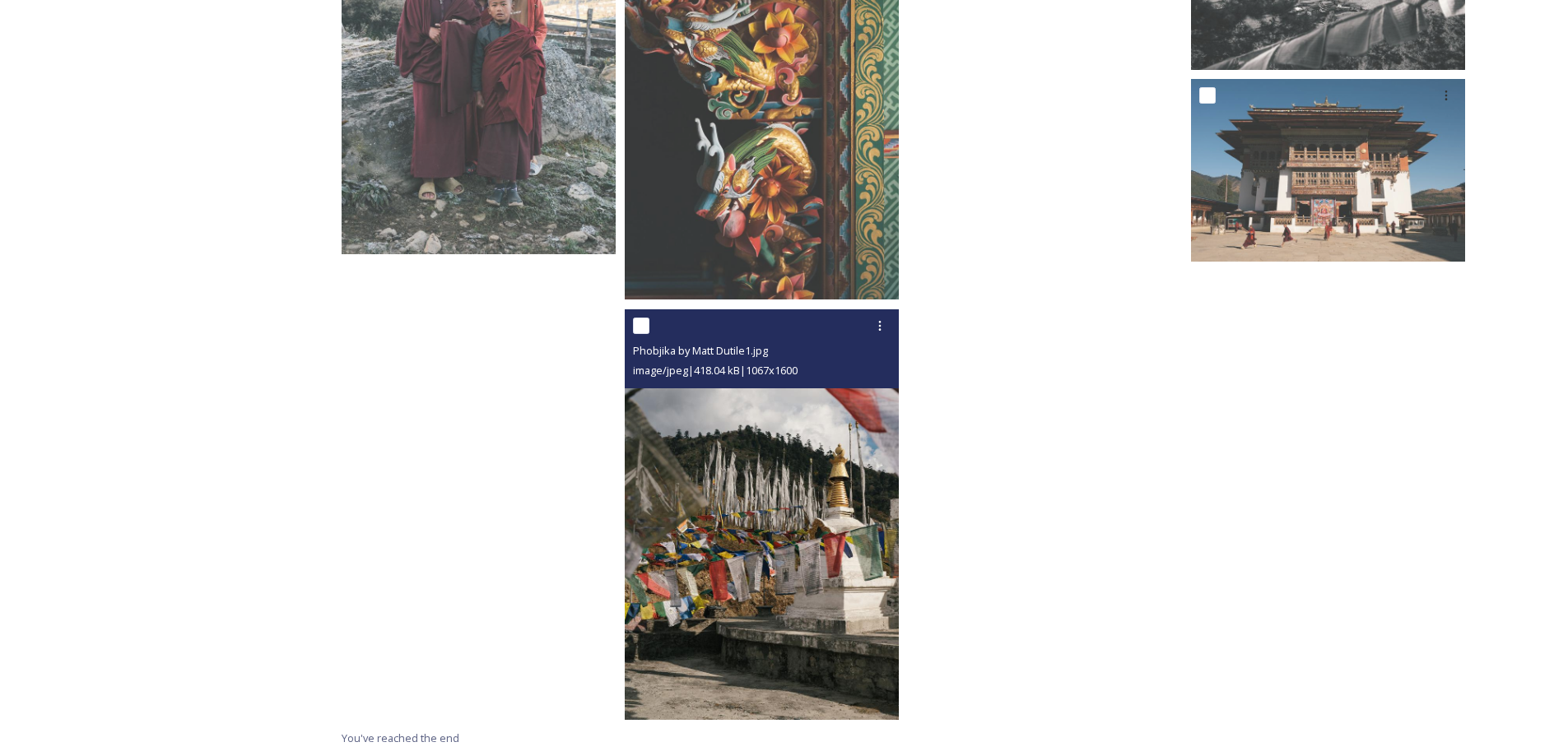
click at [777, 436] on img at bounding box center [761, 515] width 274 height 411
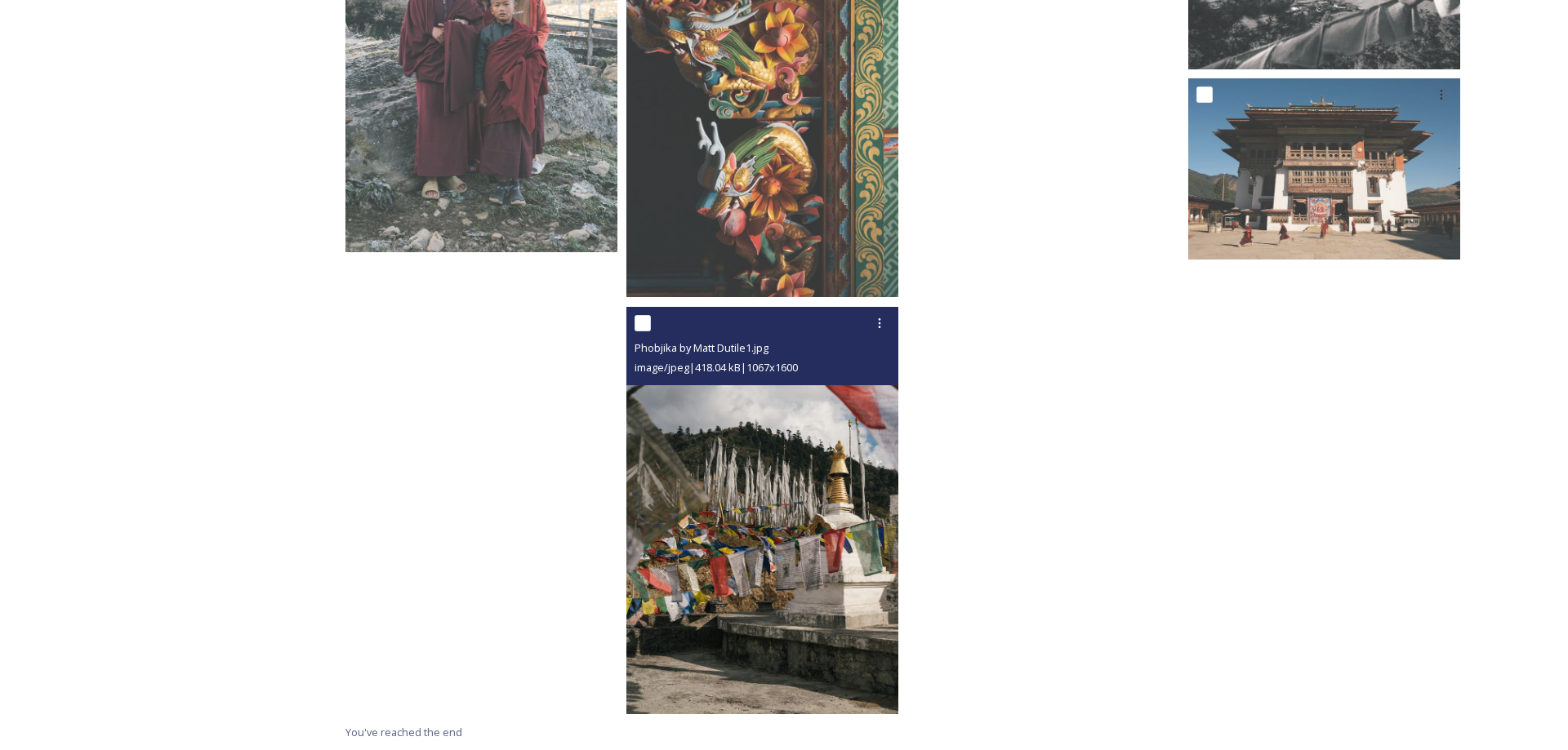
scroll to position [3792, 0]
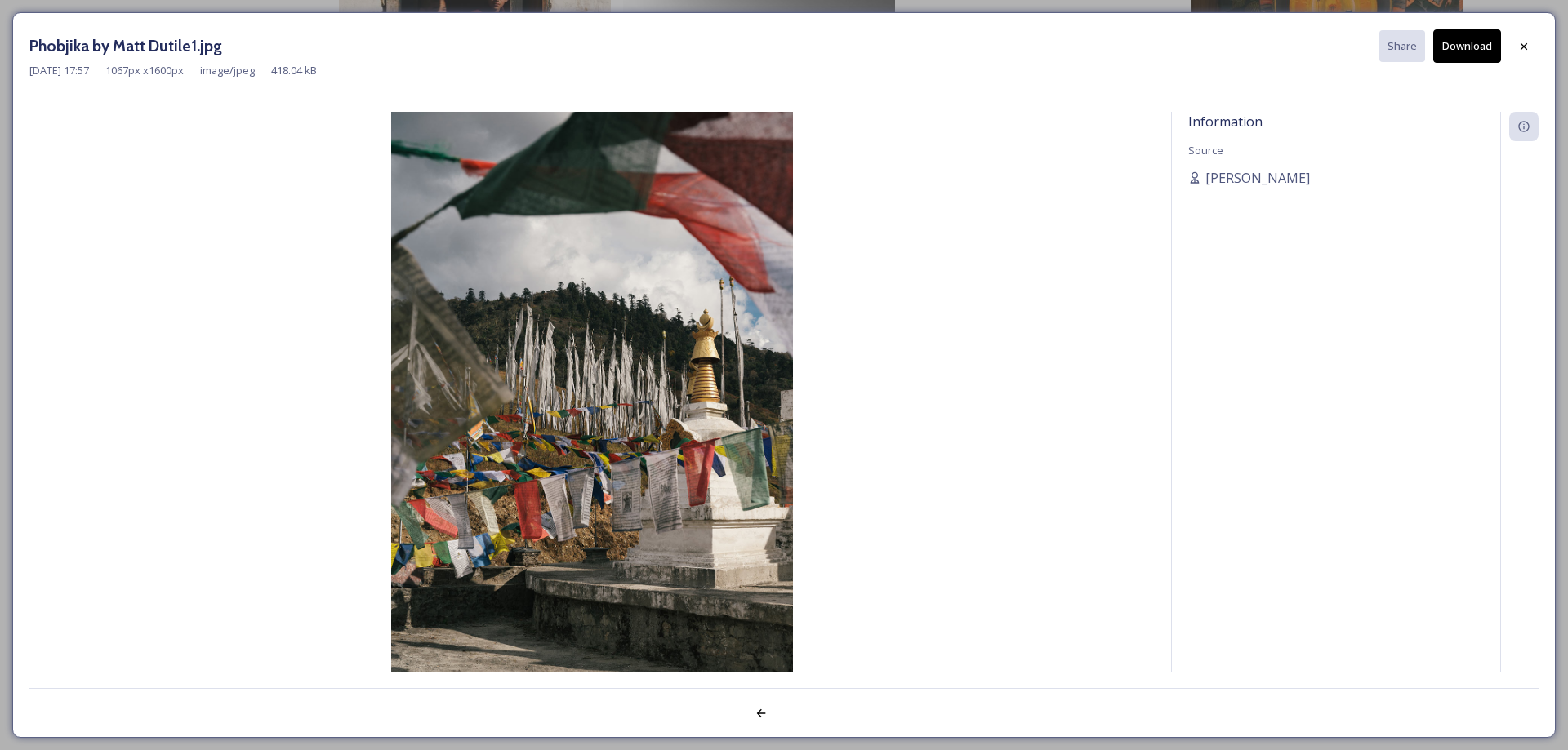
click at [1478, 39] on button "Download" at bounding box center [1468, 46] width 68 height 33
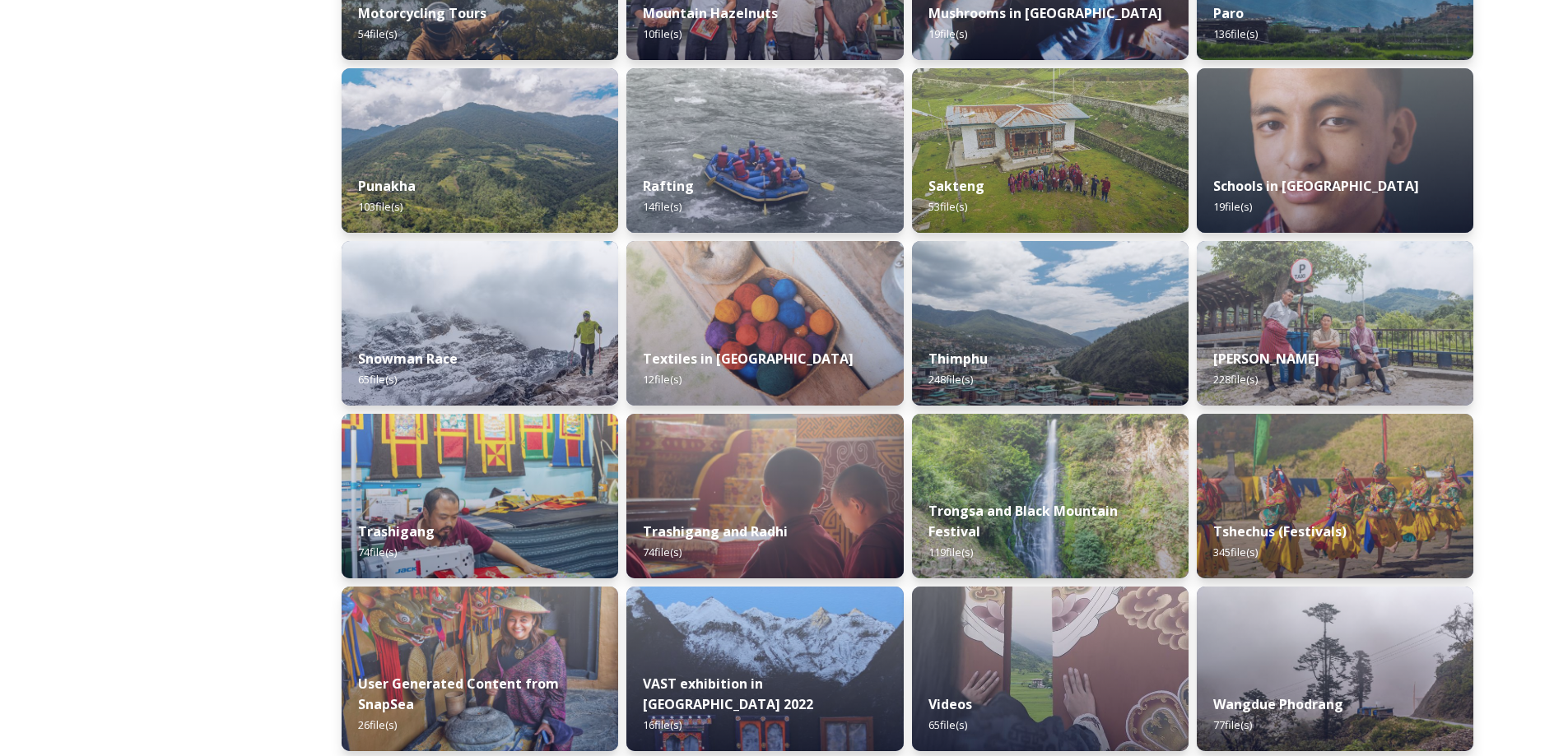
scroll to position [1399, 0]
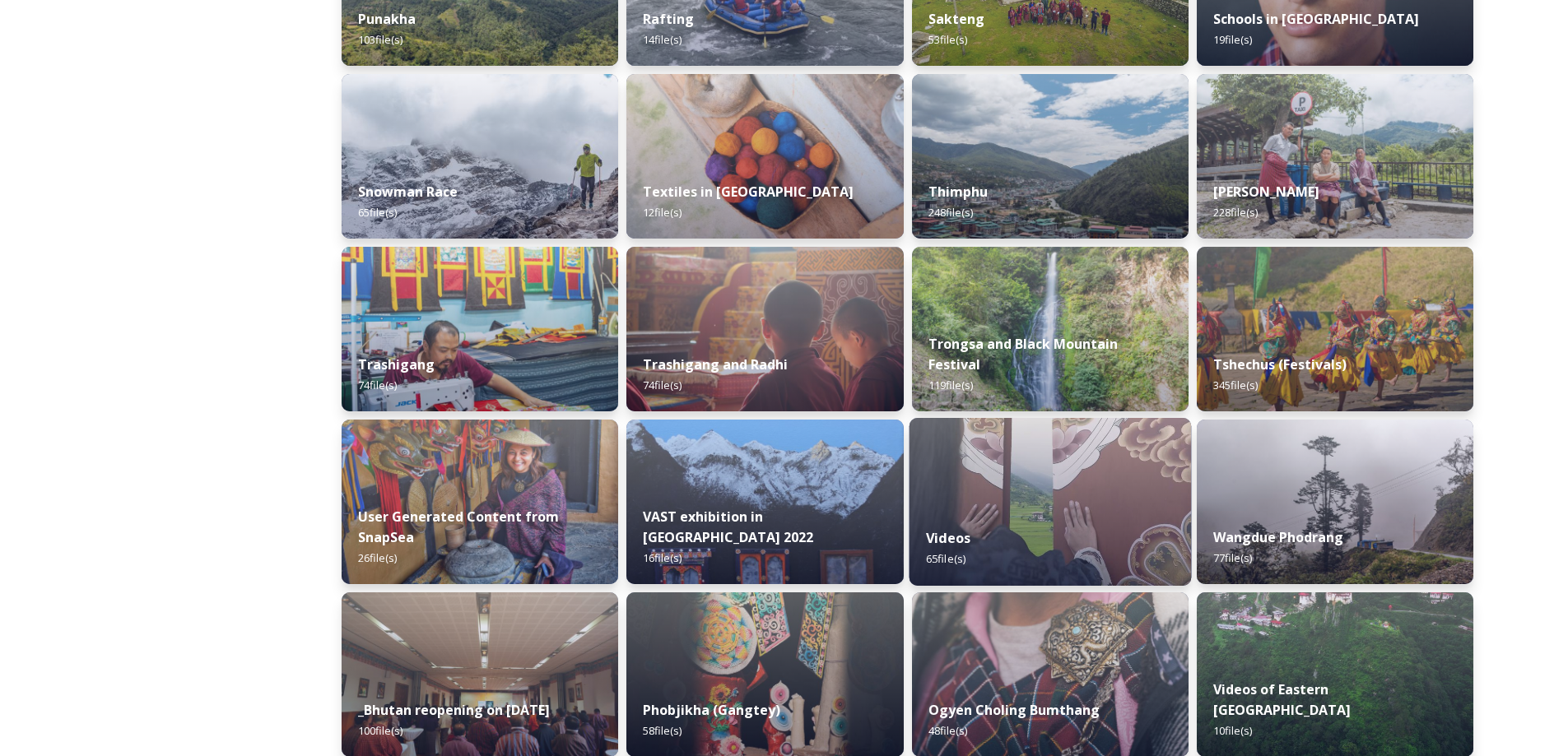
click at [1025, 499] on img at bounding box center [1050, 502] width 283 height 168
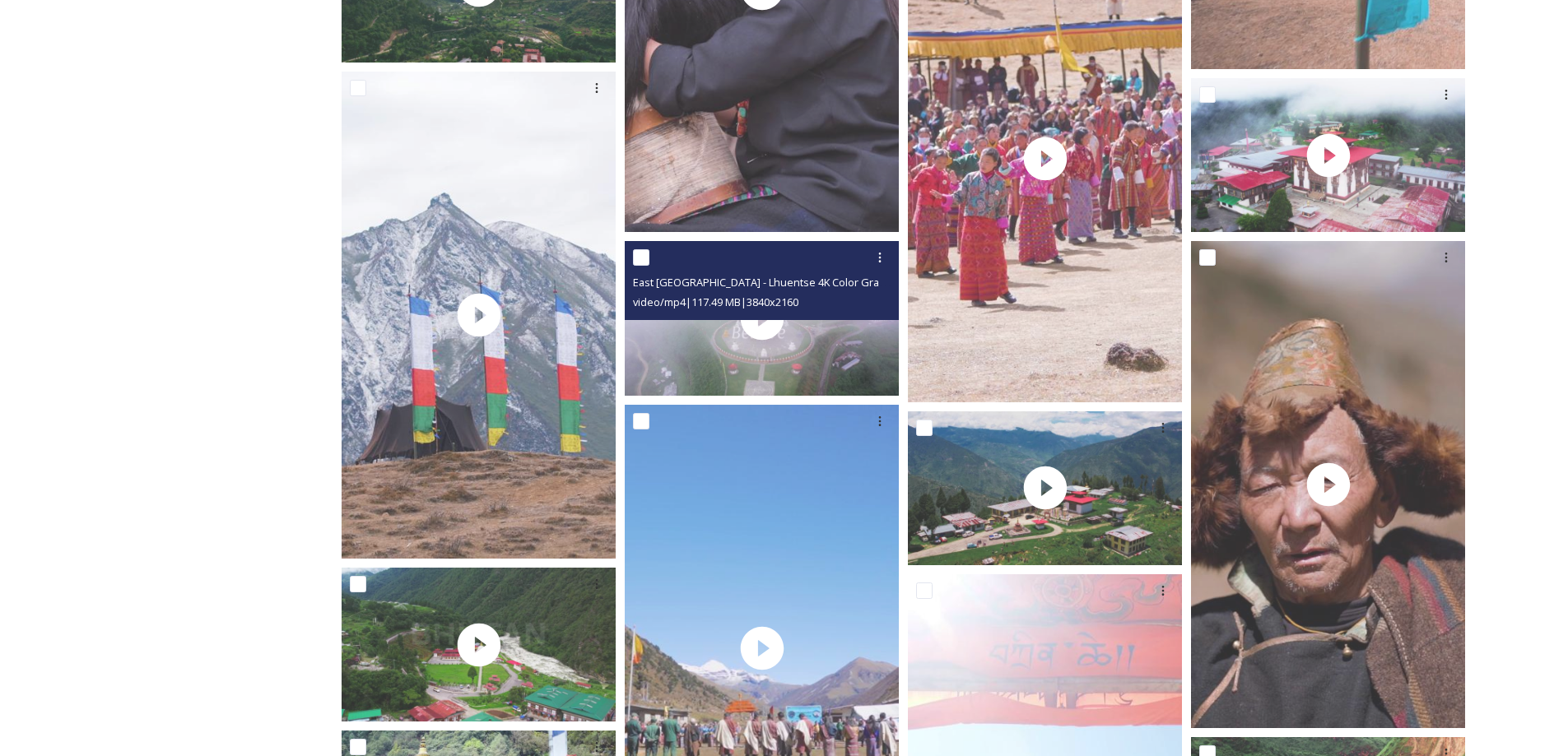
scroll to position [4663, 0]
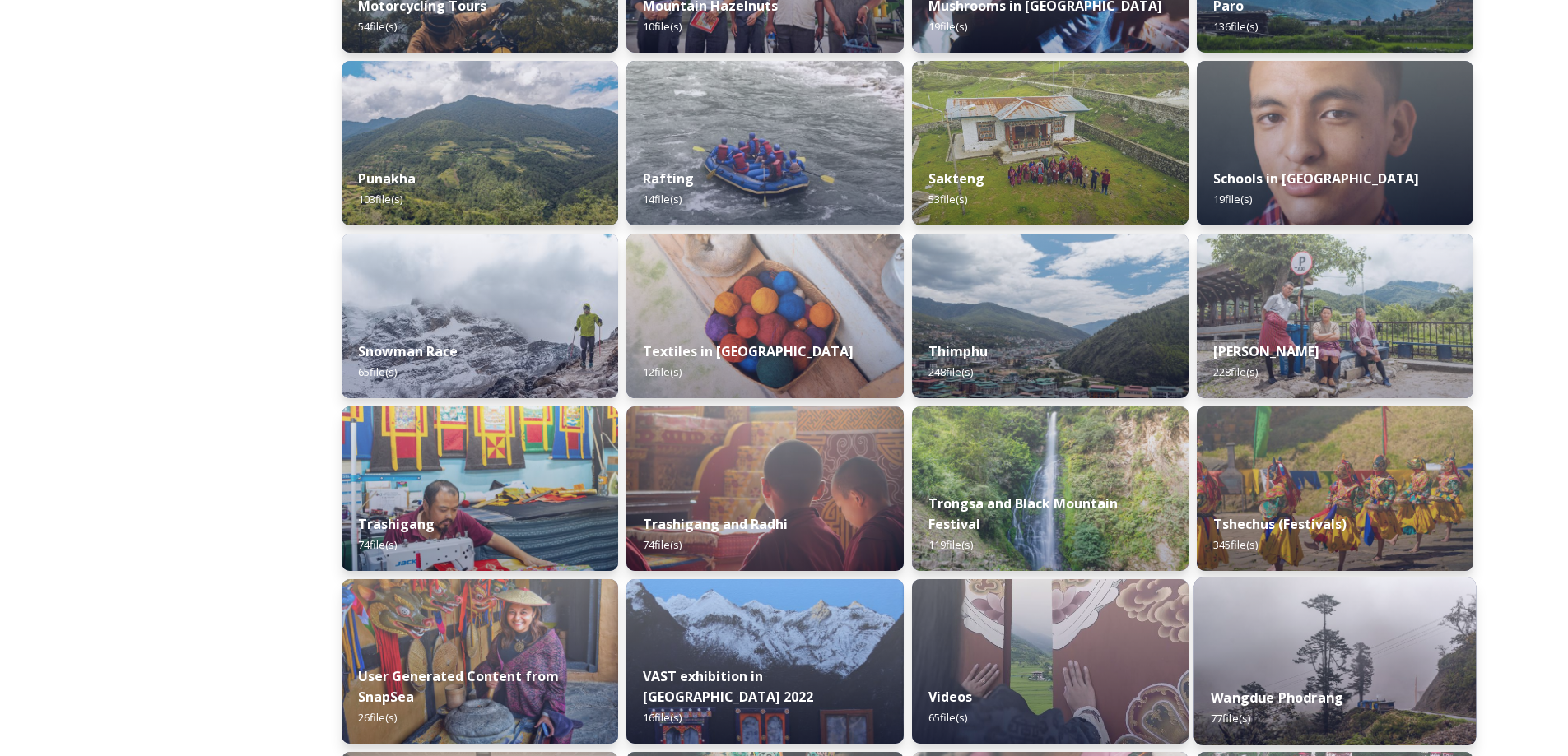
scroll to position [1243, 0]
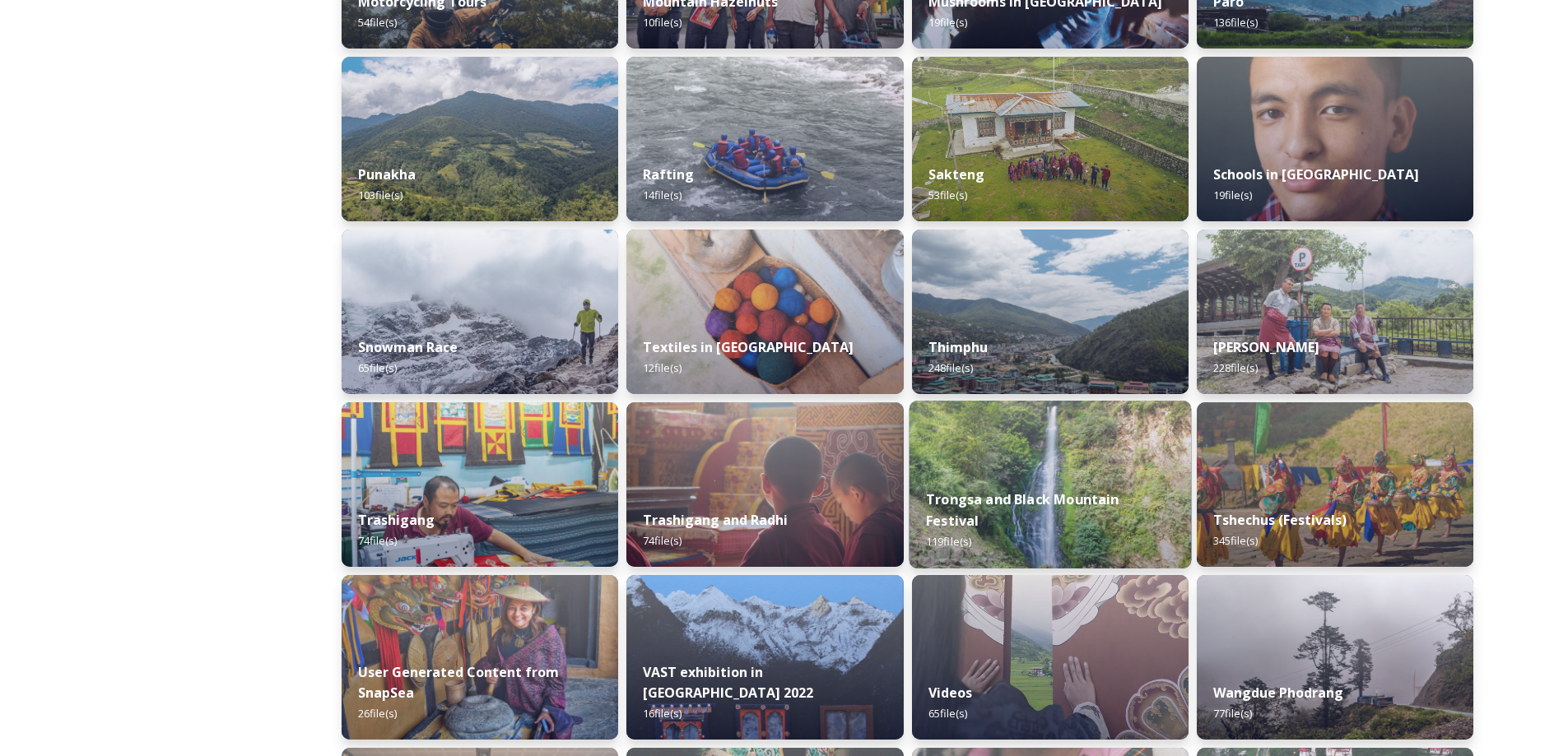
click at [1119, 518] on strong "Trongsa and Black Mountain Festival" at bounding box center [1022, 510] width 194 height 39
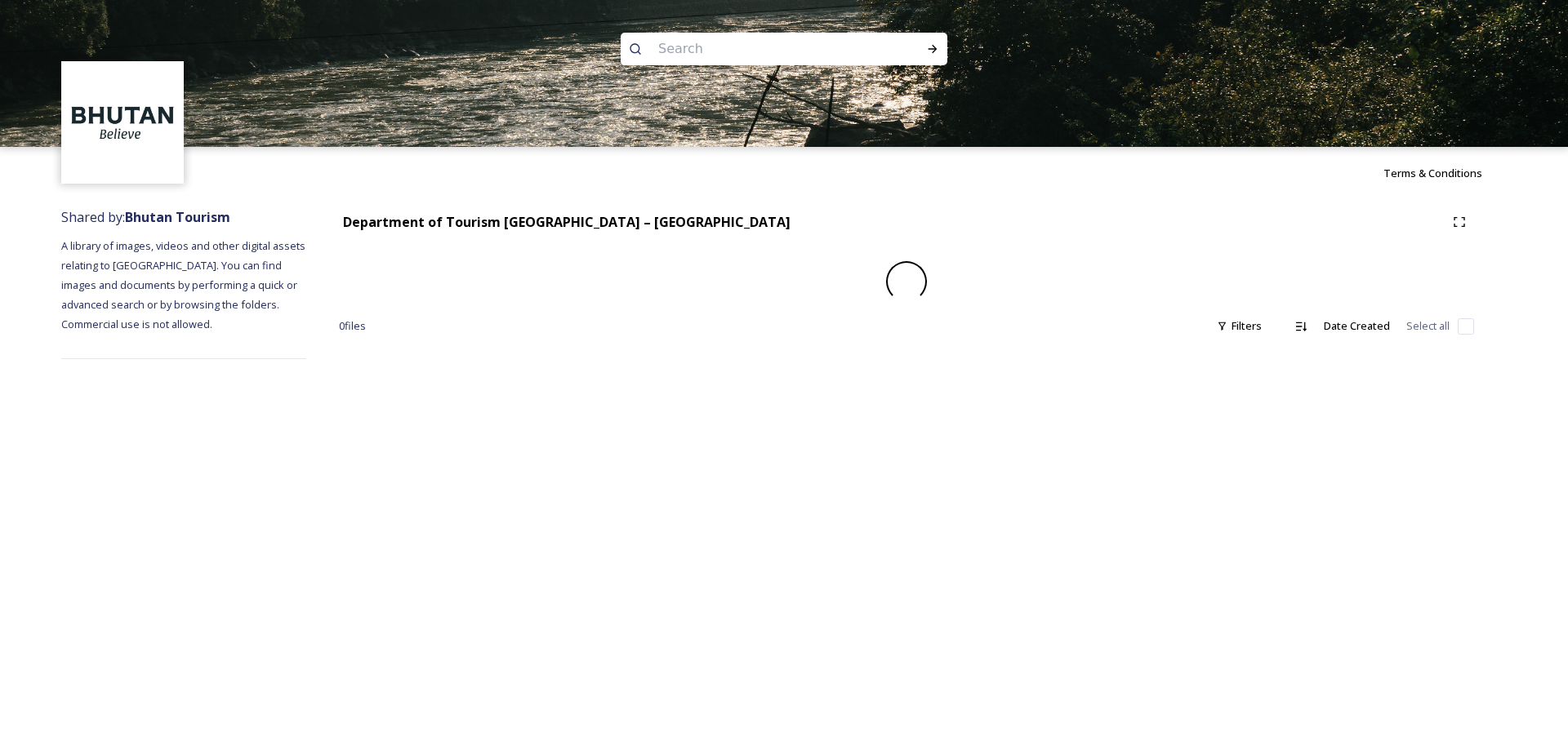
click at [1138, 514] on div "Terms & Conditions Shared by: Bhutan Tourism A library of images, videos and ot…" at bounding box center [784, 375] width 1568 height 750
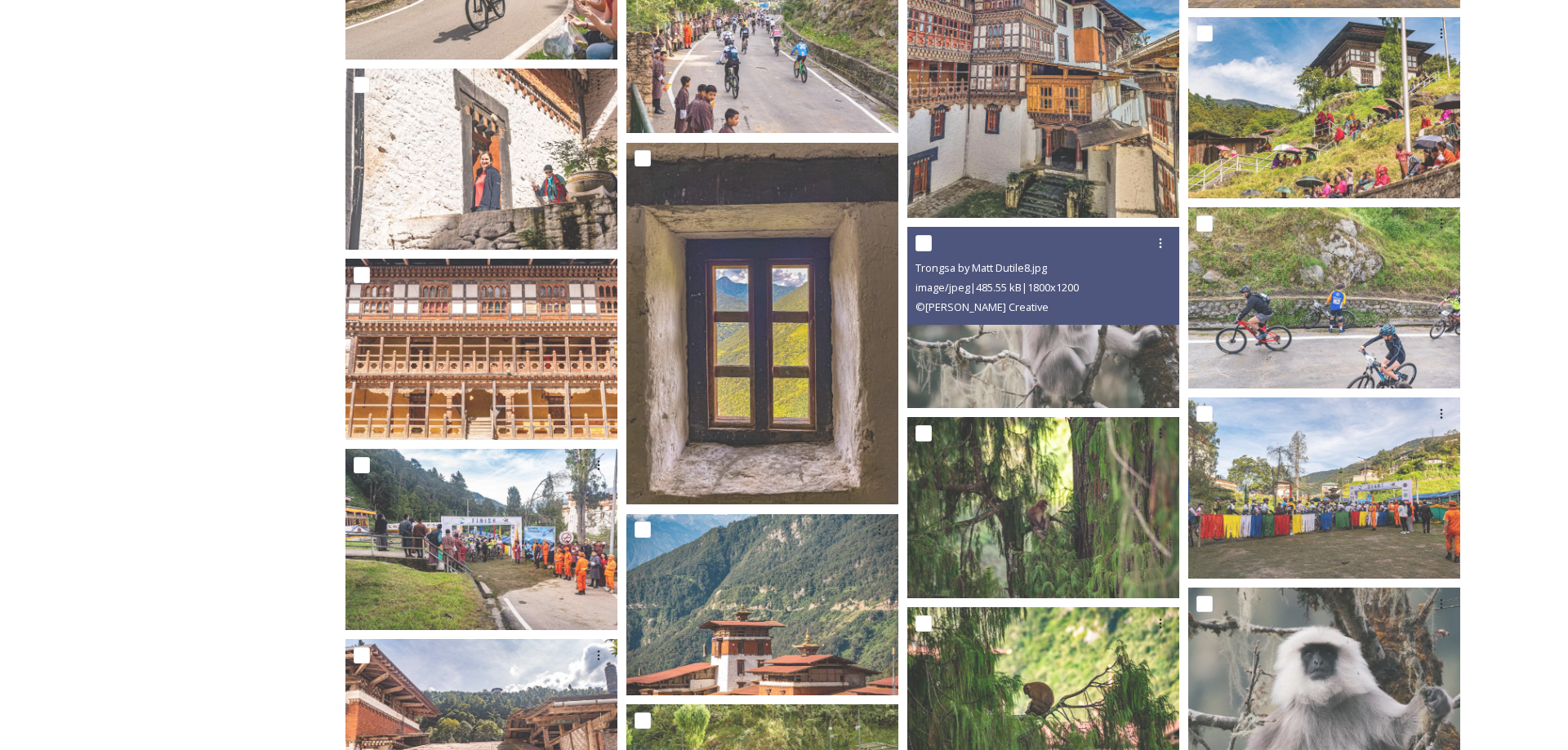
scroll to position [972, 0]
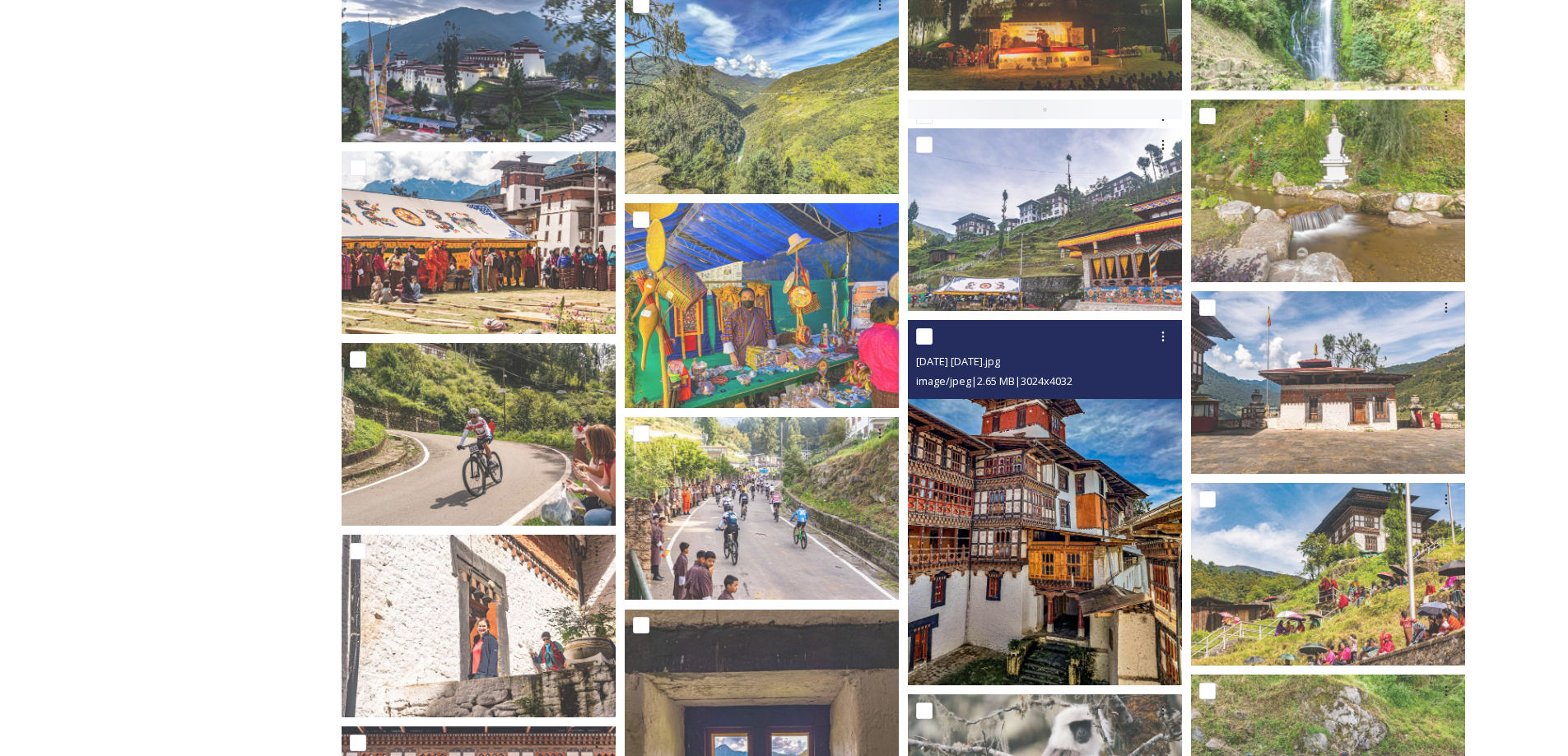
click at [1145, 504] on img at bounding box center [1045, 503] width 274 height 366
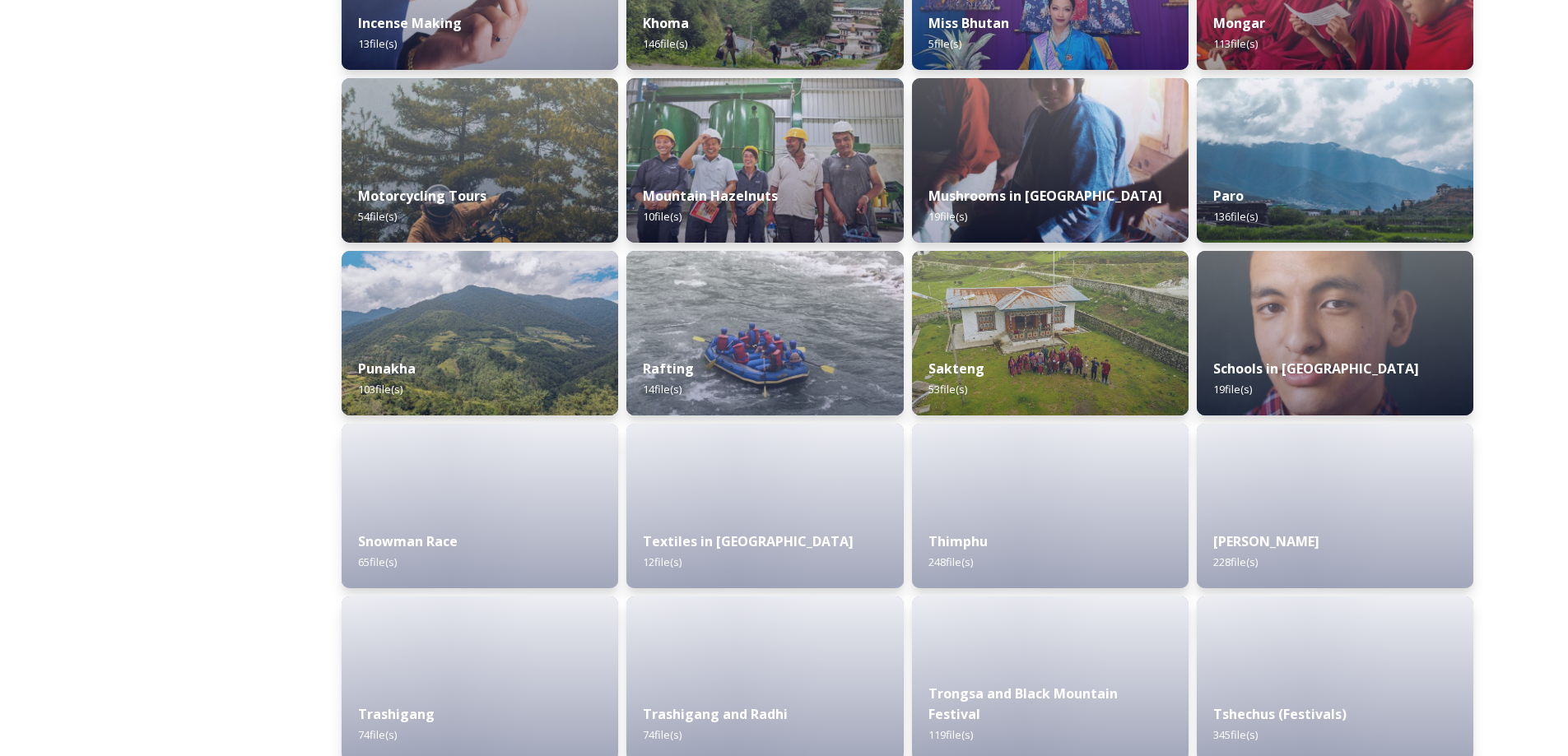
scroll to position [1399, 0]
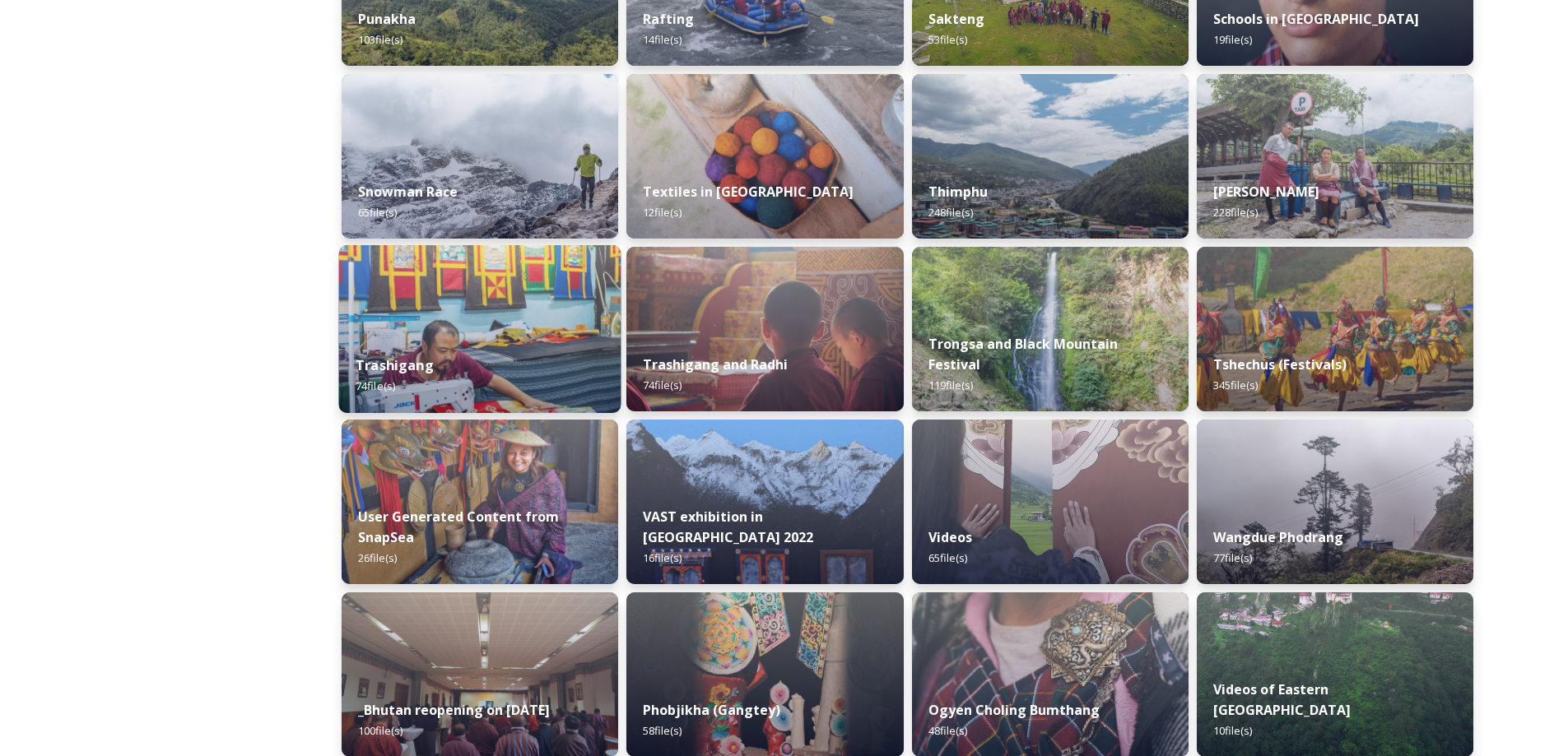
click at [558, 384] on div "Trashigang 74 file(s)" at bounding box center [480, 375] width 283 height 74
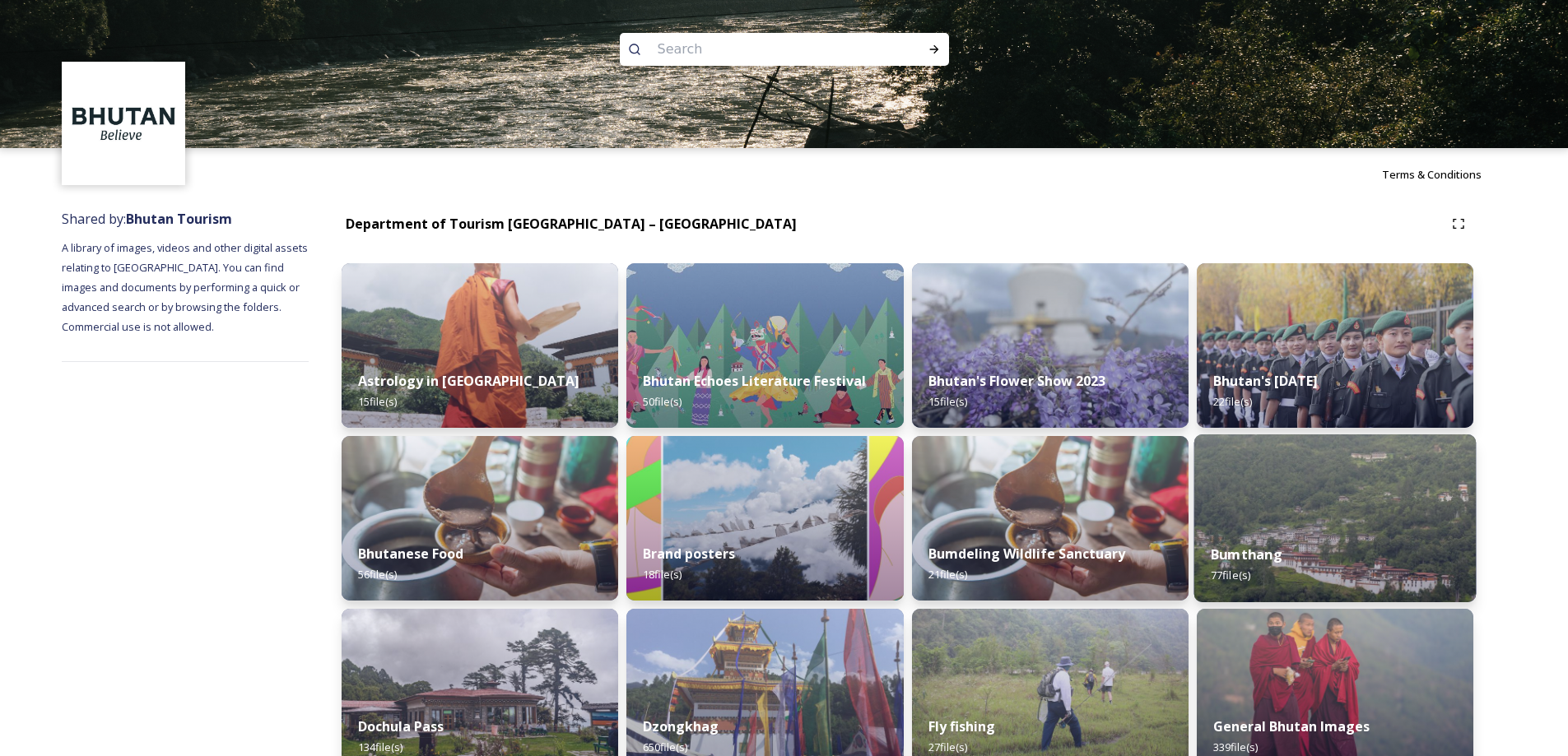
scroll to position [1399, 0]
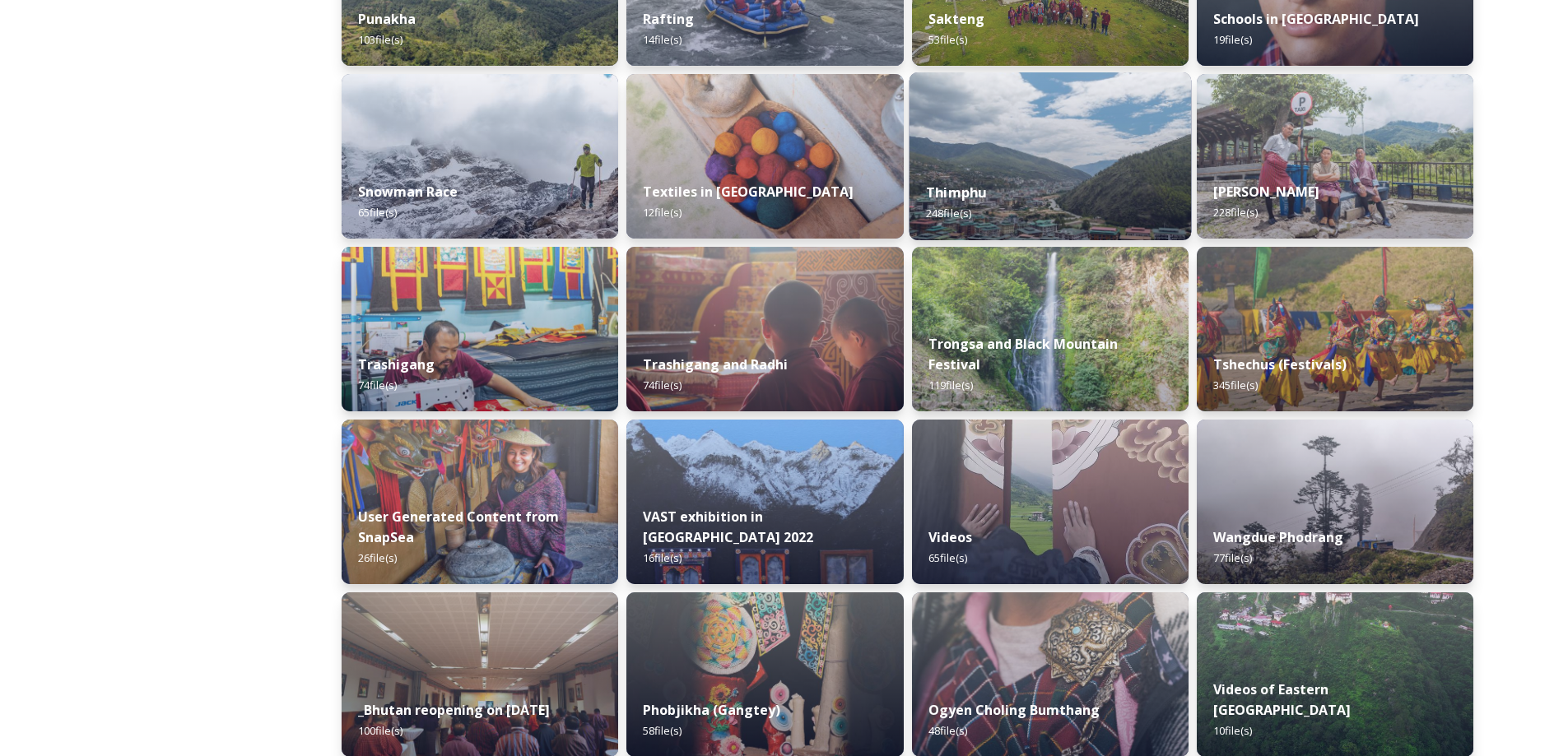
click at [969, 149] on img at bounding box center [1050, 157] width 283 height 168
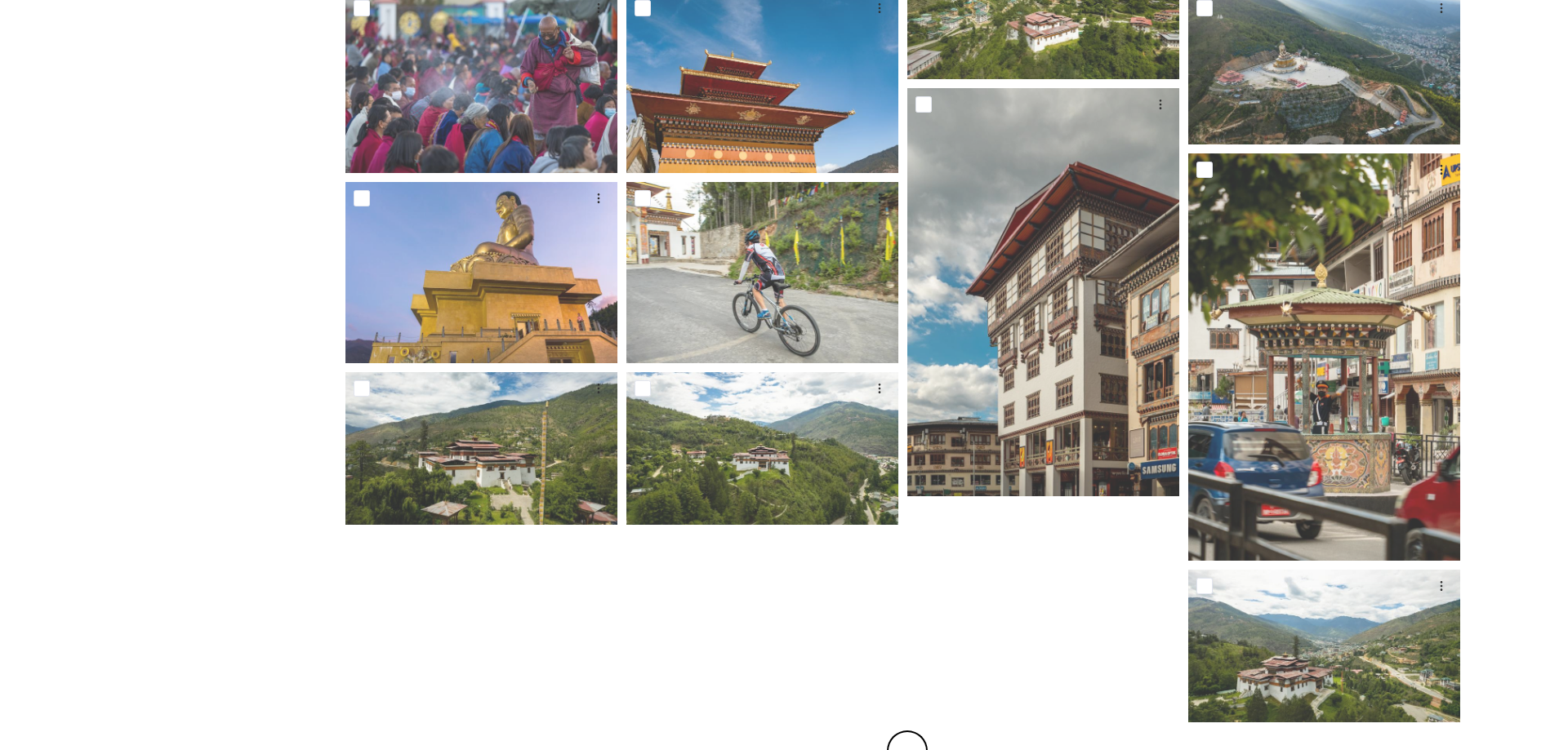
scroll to position [463, 0]
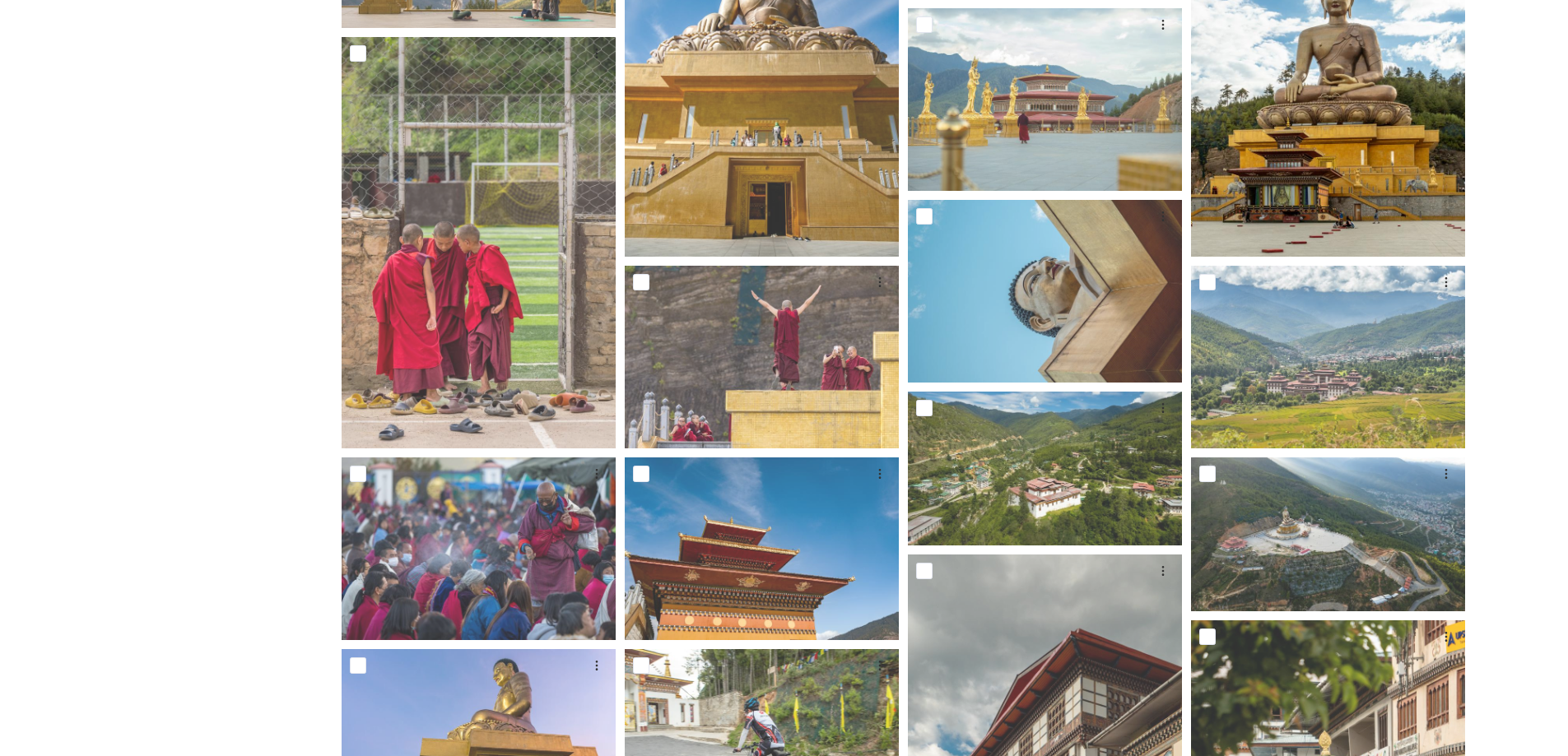
click at [1452, 213] on img at bounding box center [1328, 51] width 274 height 412
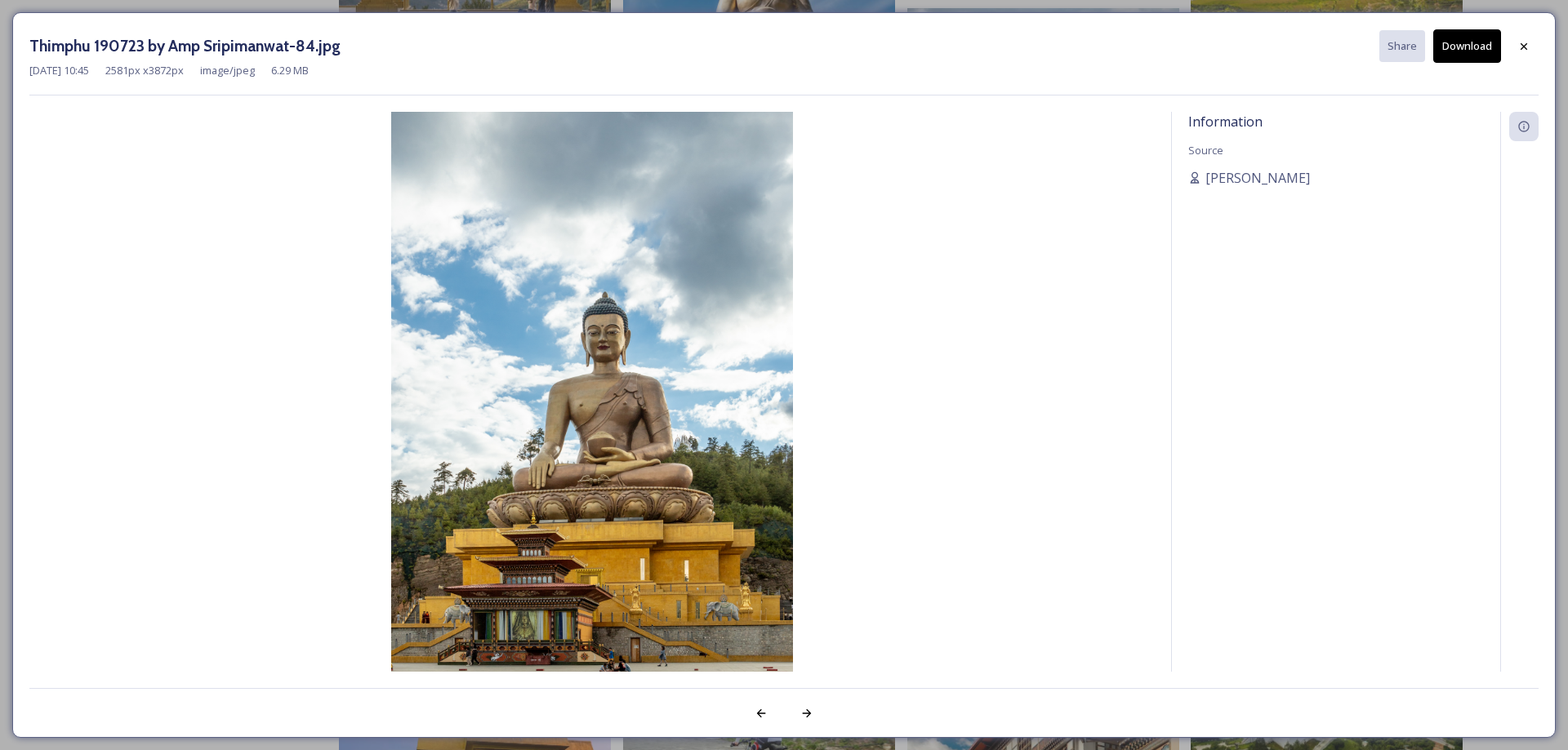
click at [1441, 59] on button "Download" at bounding box center [1468, 46] width 68 height 33
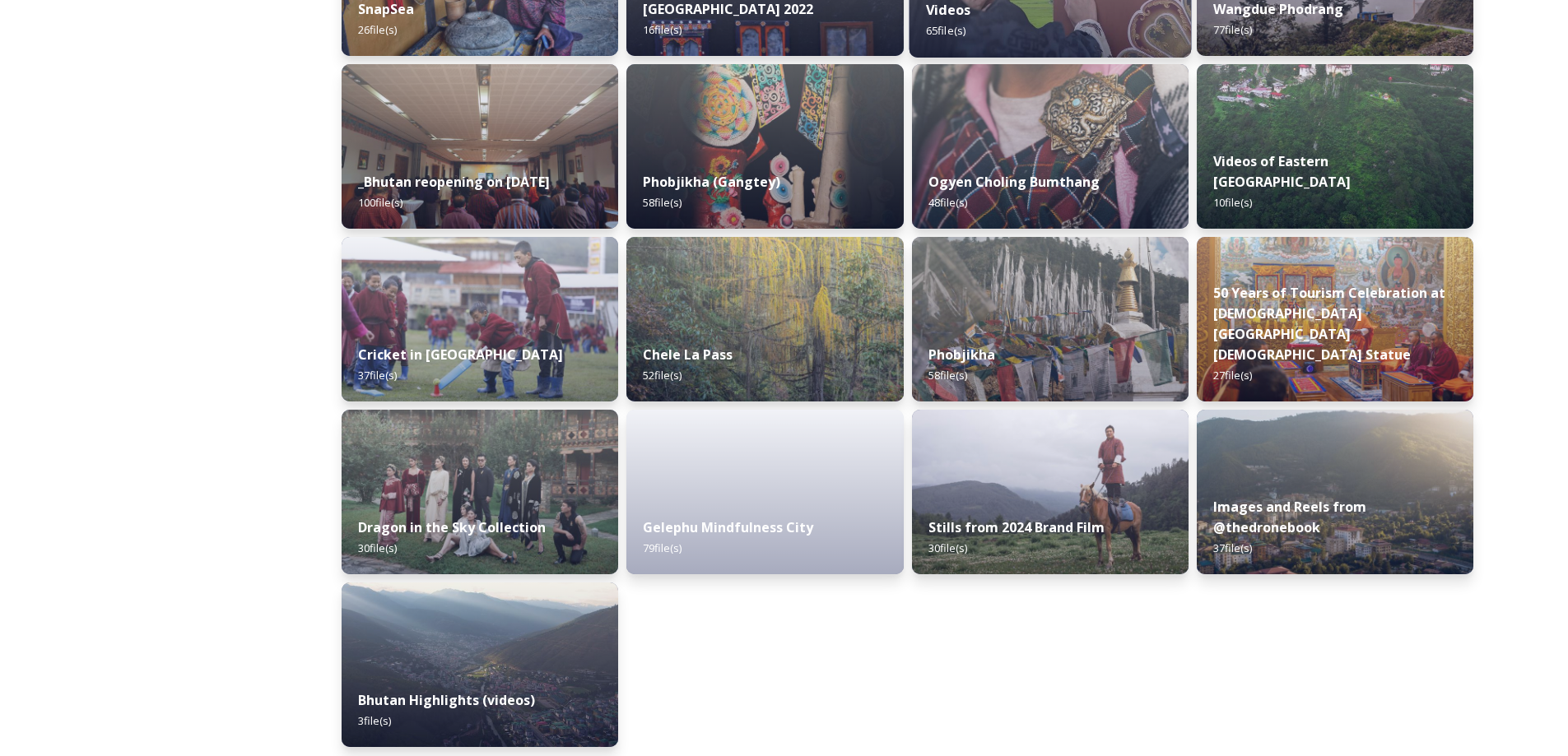
scroll to position [1934, 0]
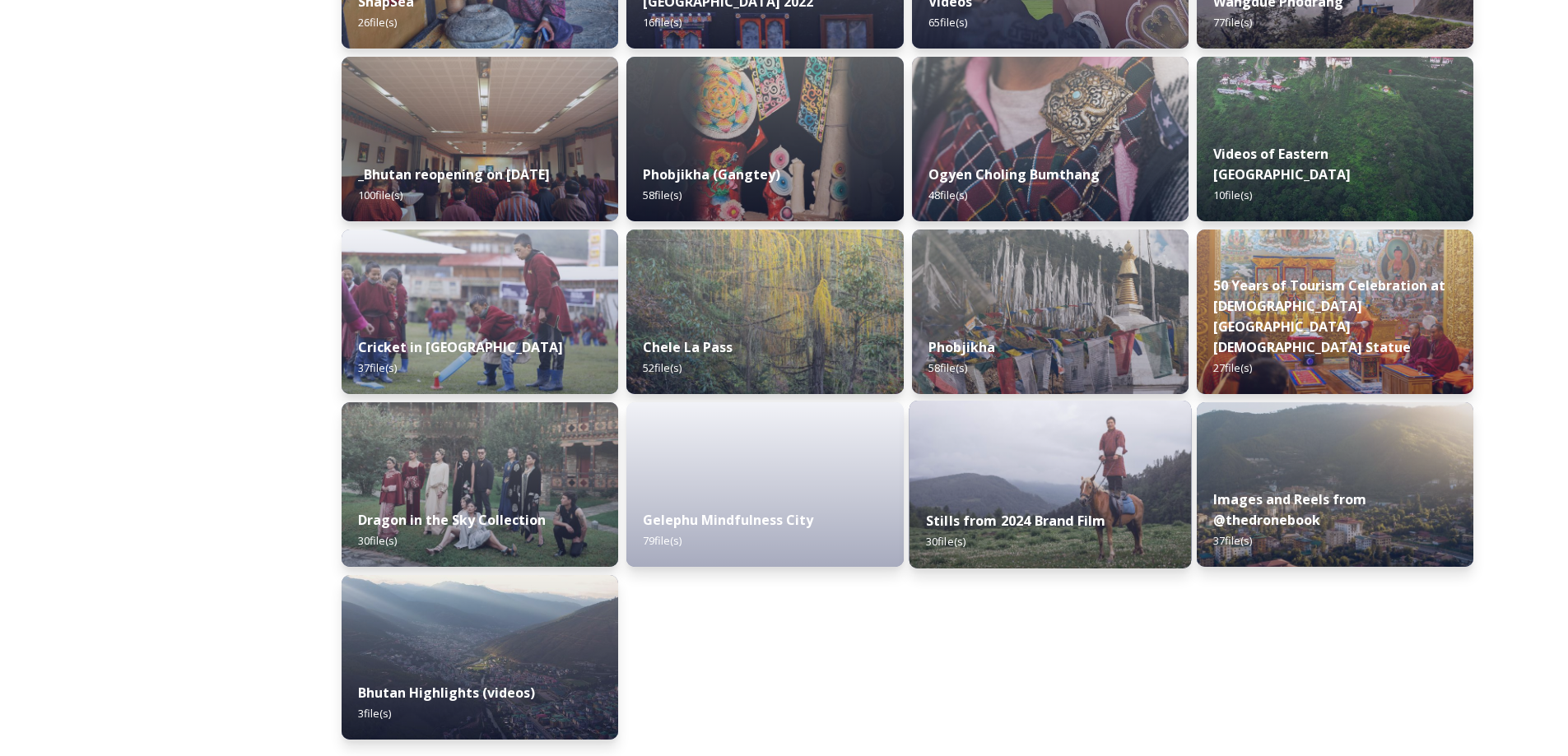
click at [1183, 438] on img at bounding box center [1050, 485] width 283 height 168
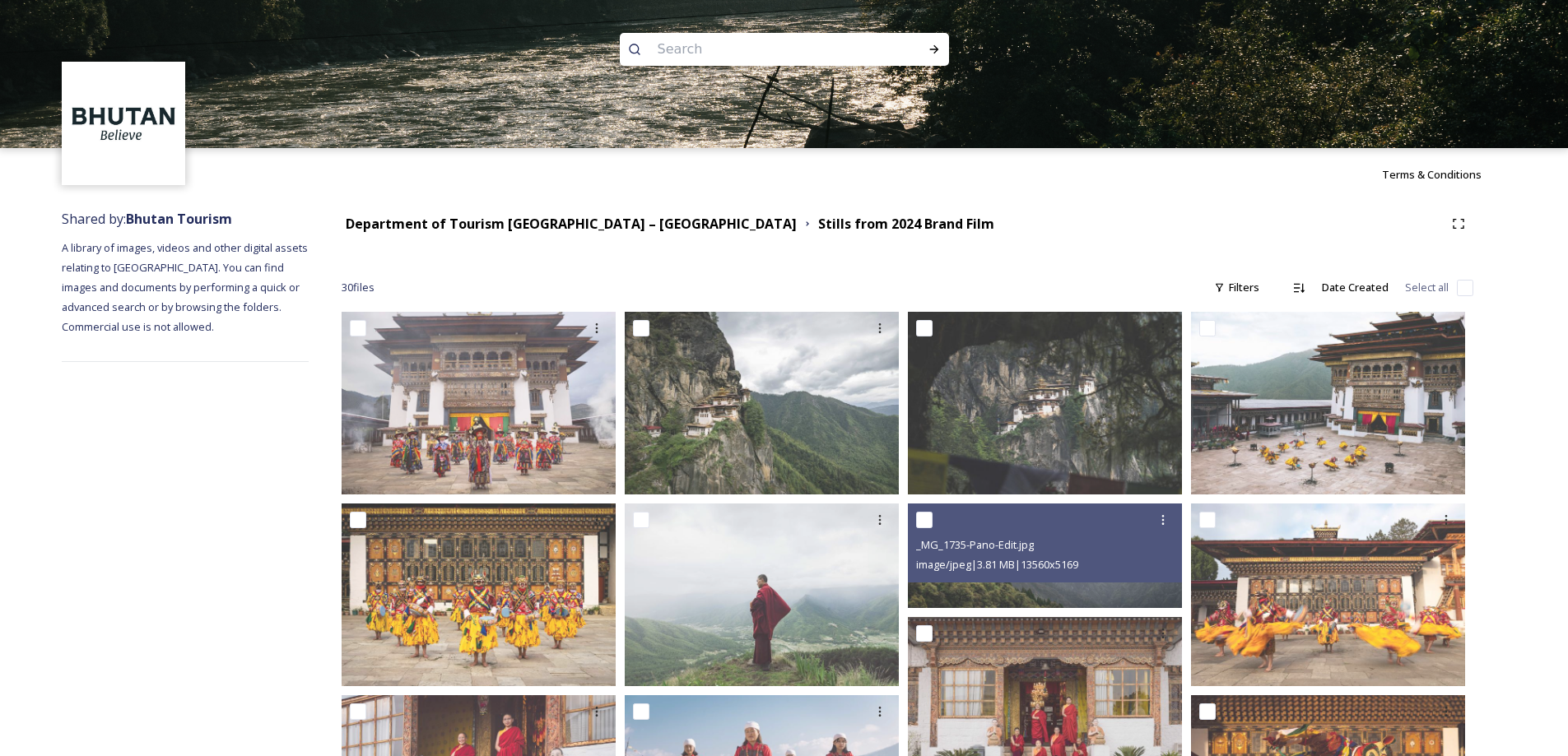
scroll to position [467, 0]
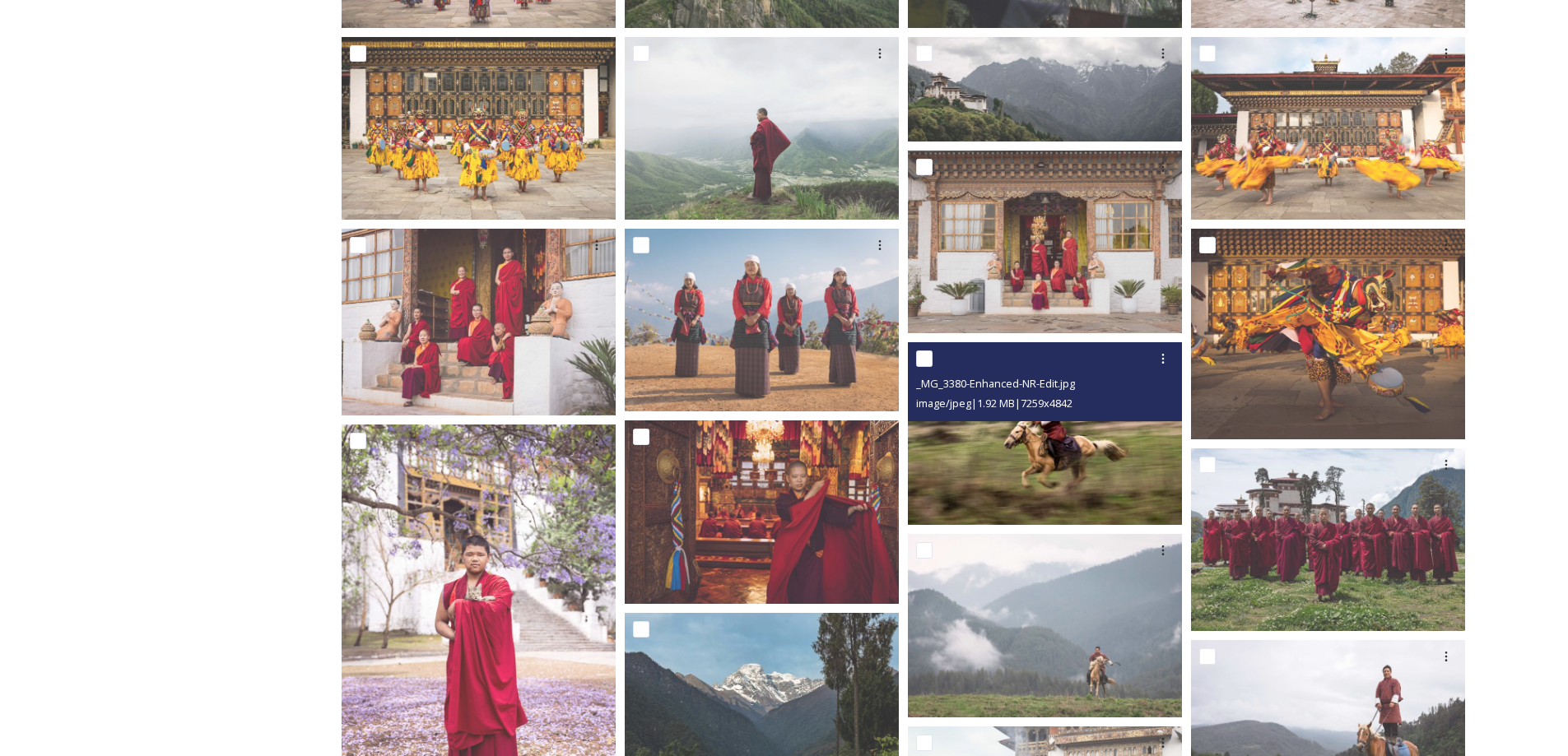
click at [1119, 479] on img at bounding box center [1045, 433] width 274 height 182
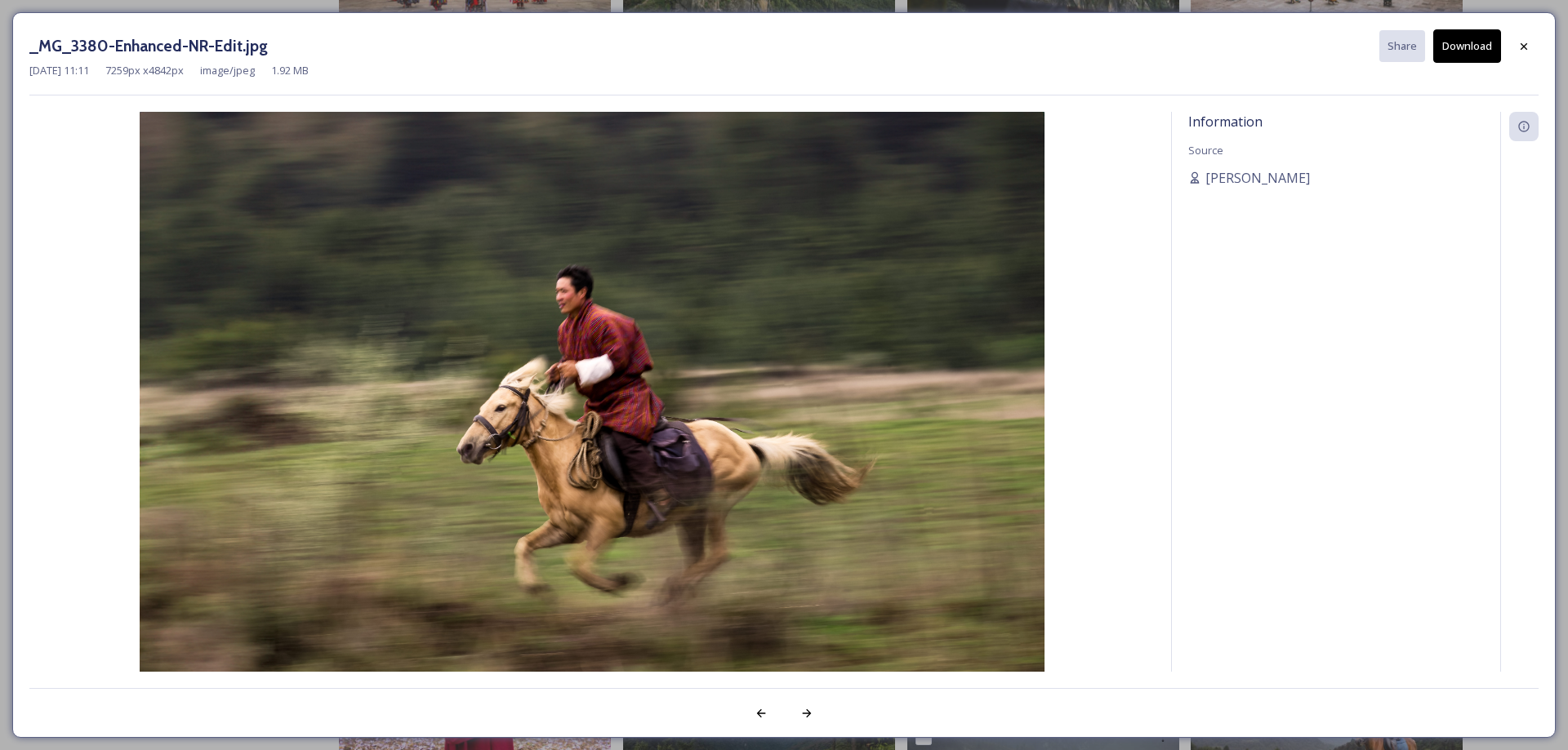
drag, startPoint x: 1535, startPoint y: 37, endPoint x: 1541, endPoint y: 44, distance: 9.2
click at [1541, 44] on div "_MG_3380-Enhanced-NR-Edit.jpg Share Download [DATE] 11:11 7259 px x 4842 px ima…" at bounding box center [784, 375] width 1543 height 725
click at [1517, 43] on div at bounding box center [1524, 46] width 30 height 30
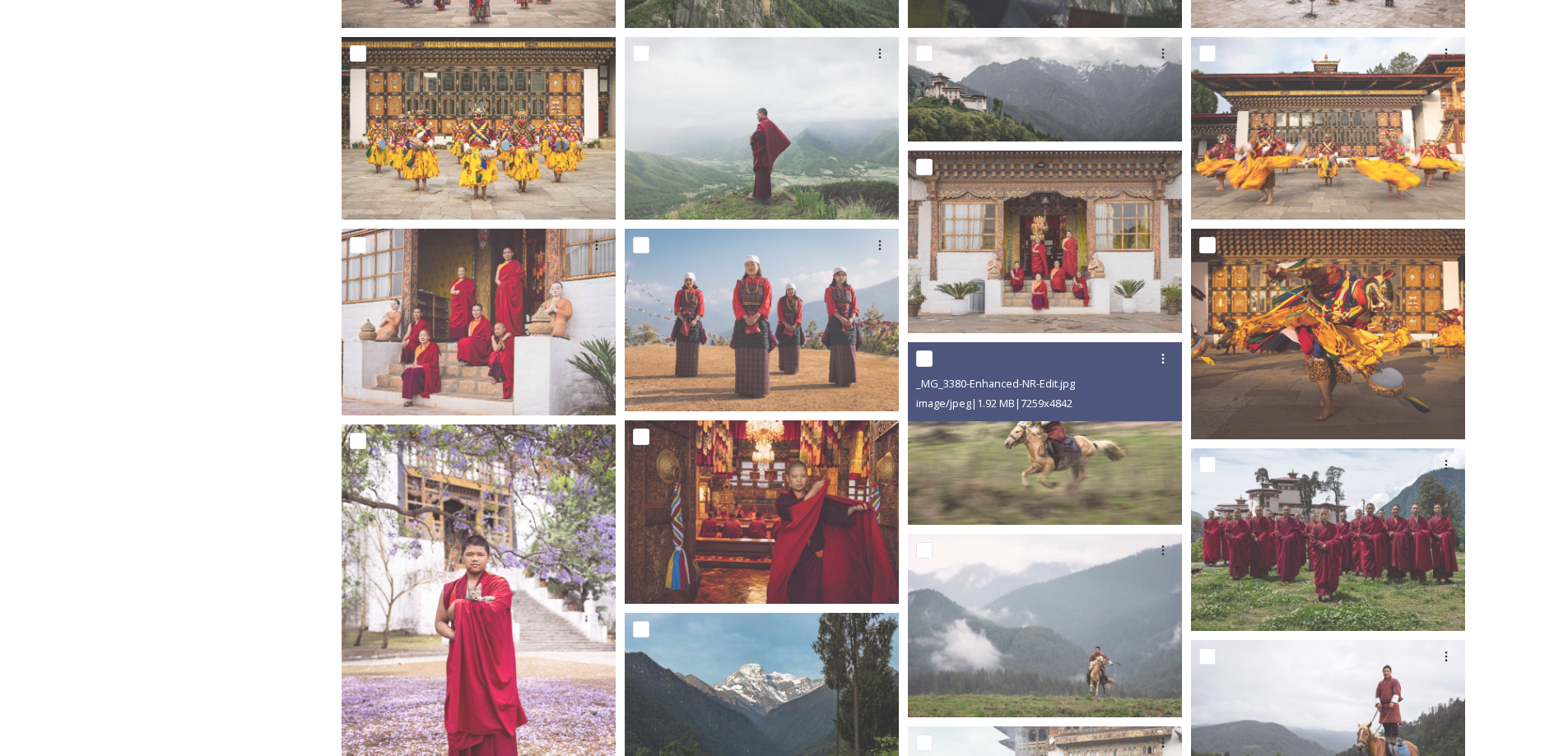
scroll to position [932, 0]
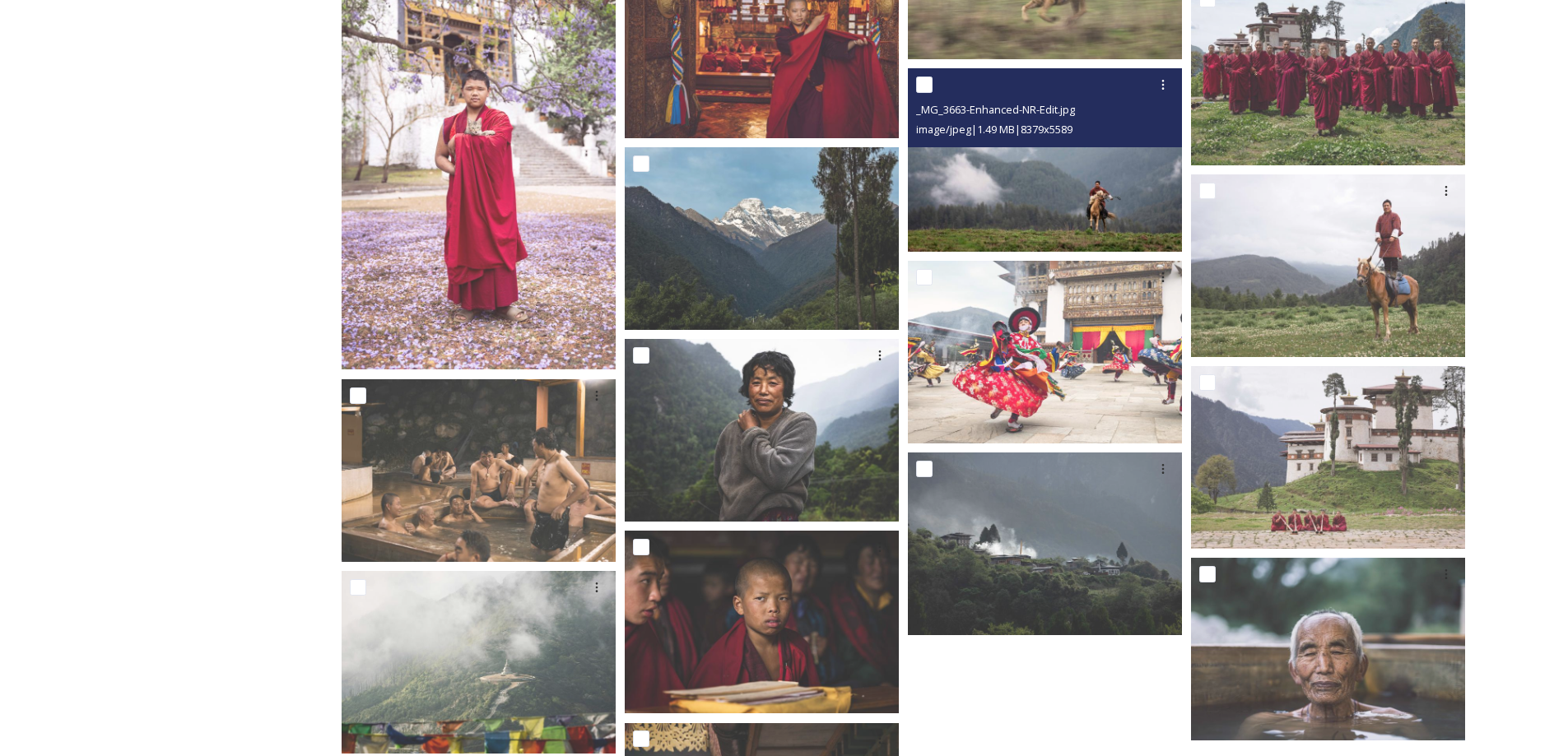
click at [1107, 236] on img at bounding box center [1045, 159] width 274 height 182
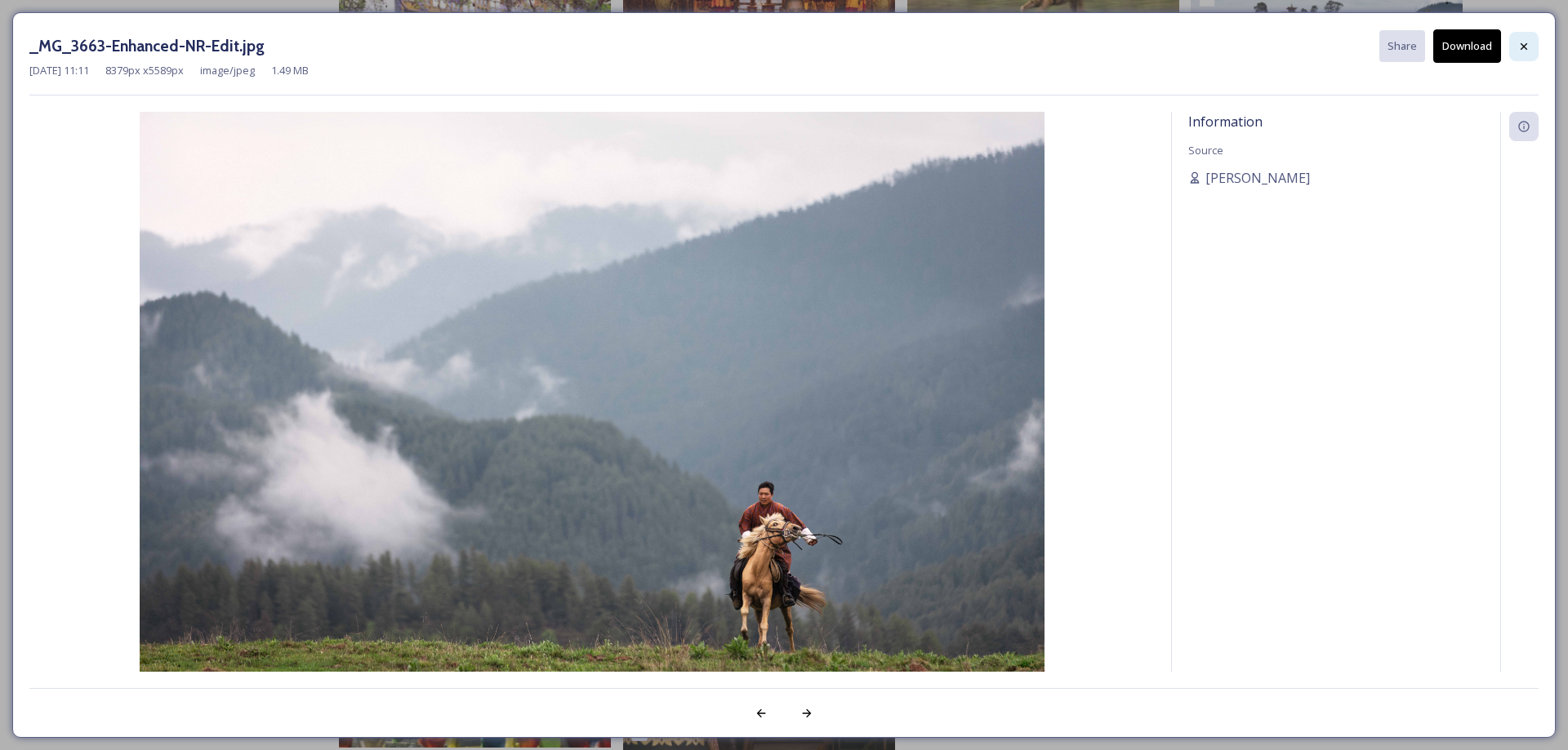
click at [1533, 50] on div at bounding box center [1524, 46] width 30 height 30
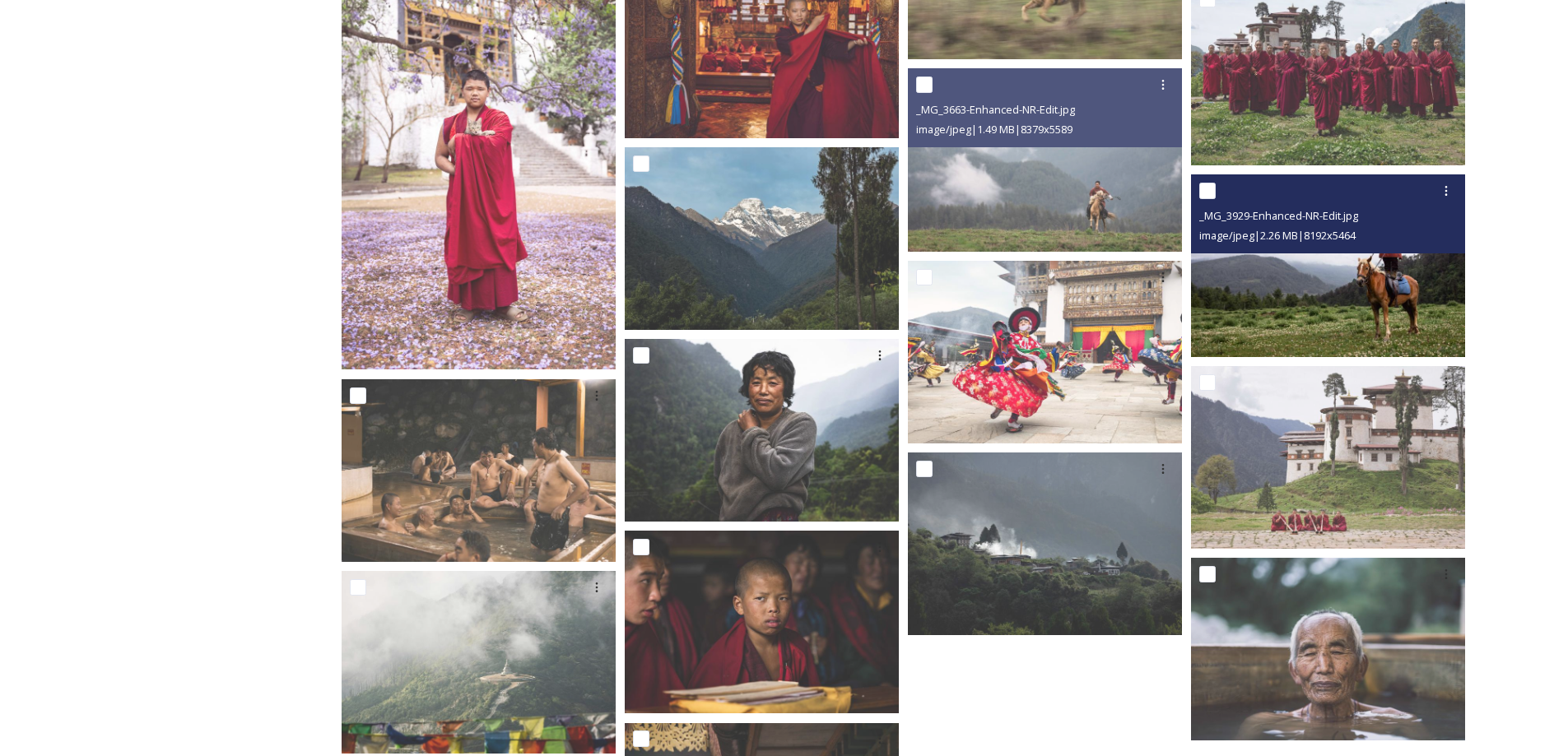
click at [1343, 328] on img at bounding box center [1328, 265] width 274 height 182
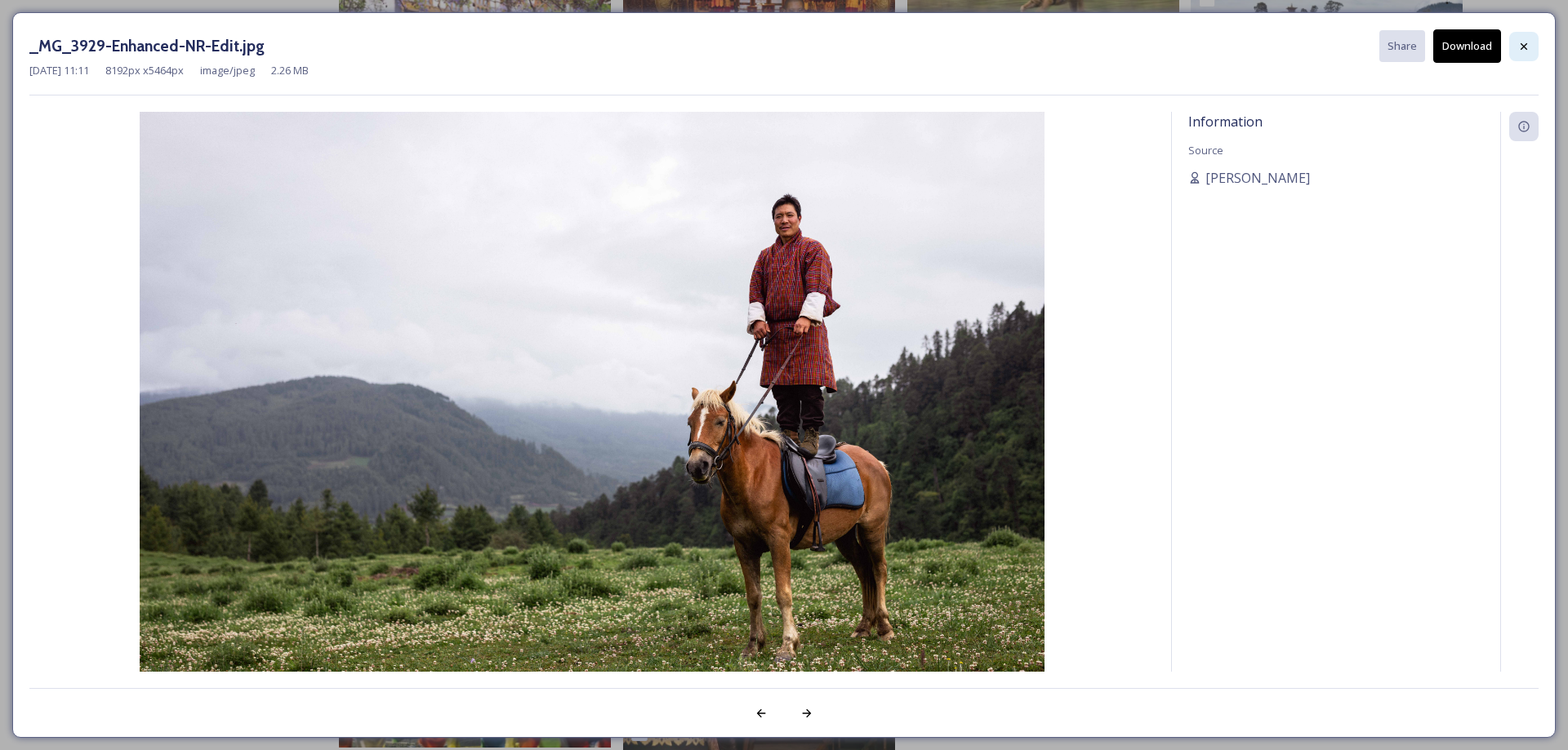
click at [1536, 53] on div at bounding box center [1524, 46] width 30 height 30
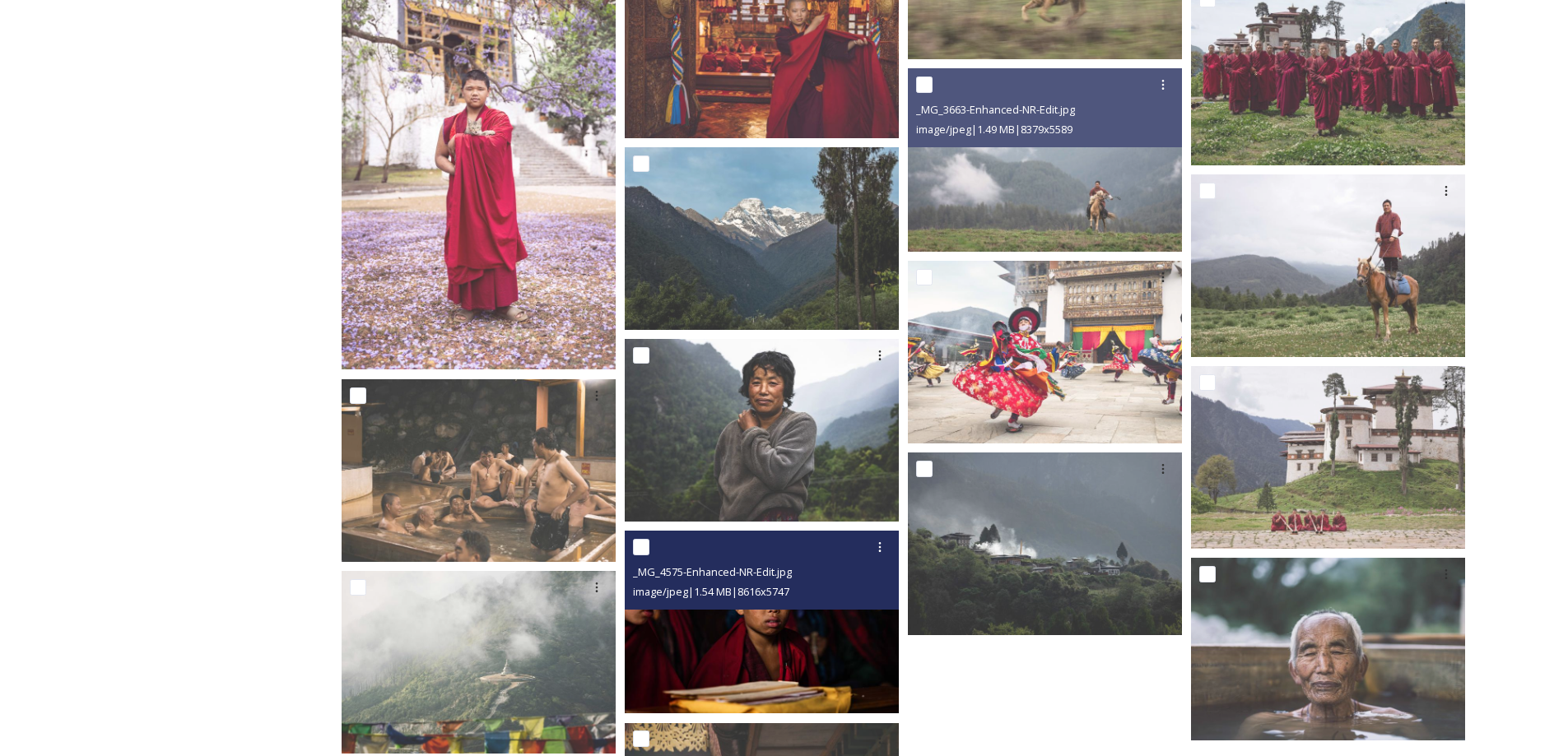
scroll to position [0, 0]
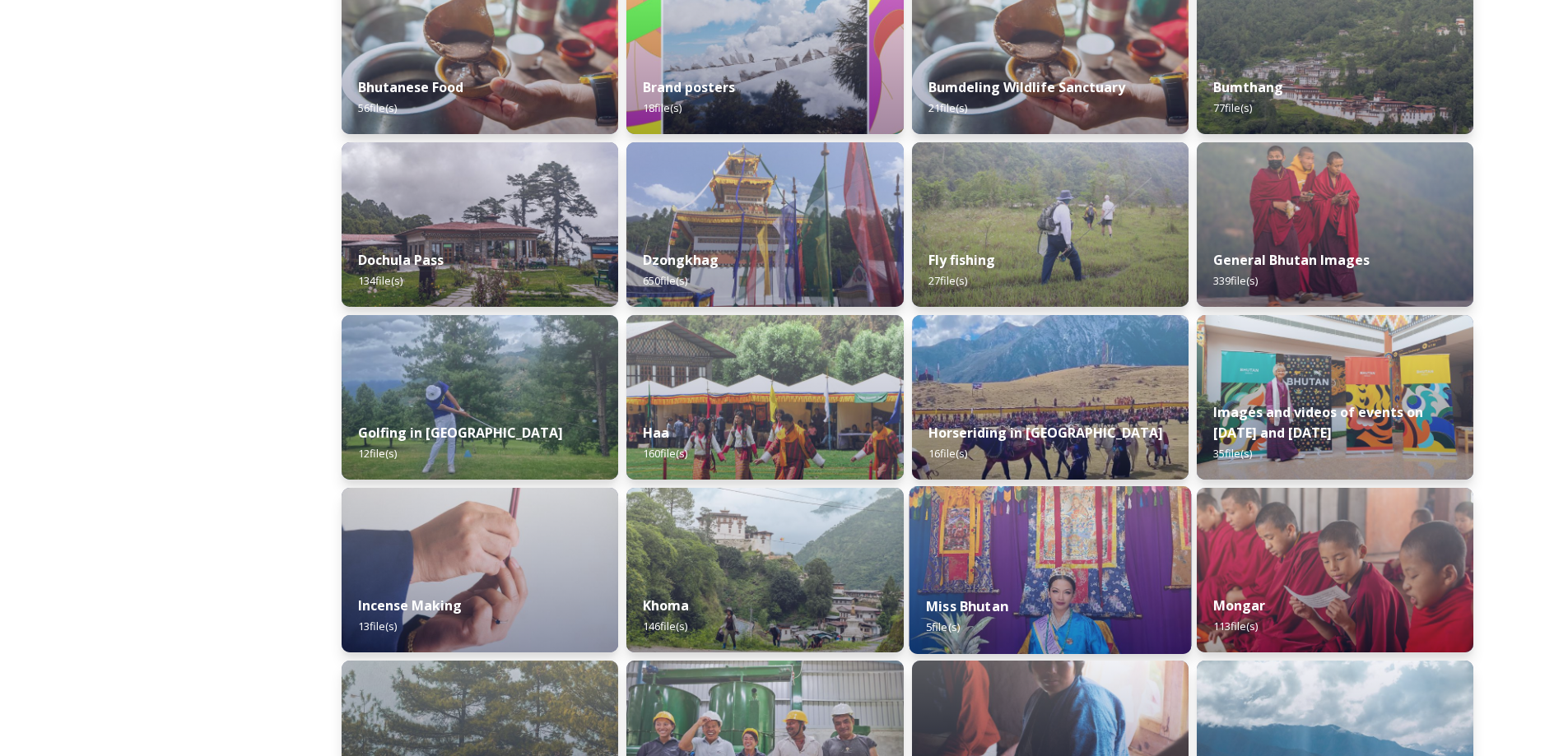
scroll to position [932, 0]
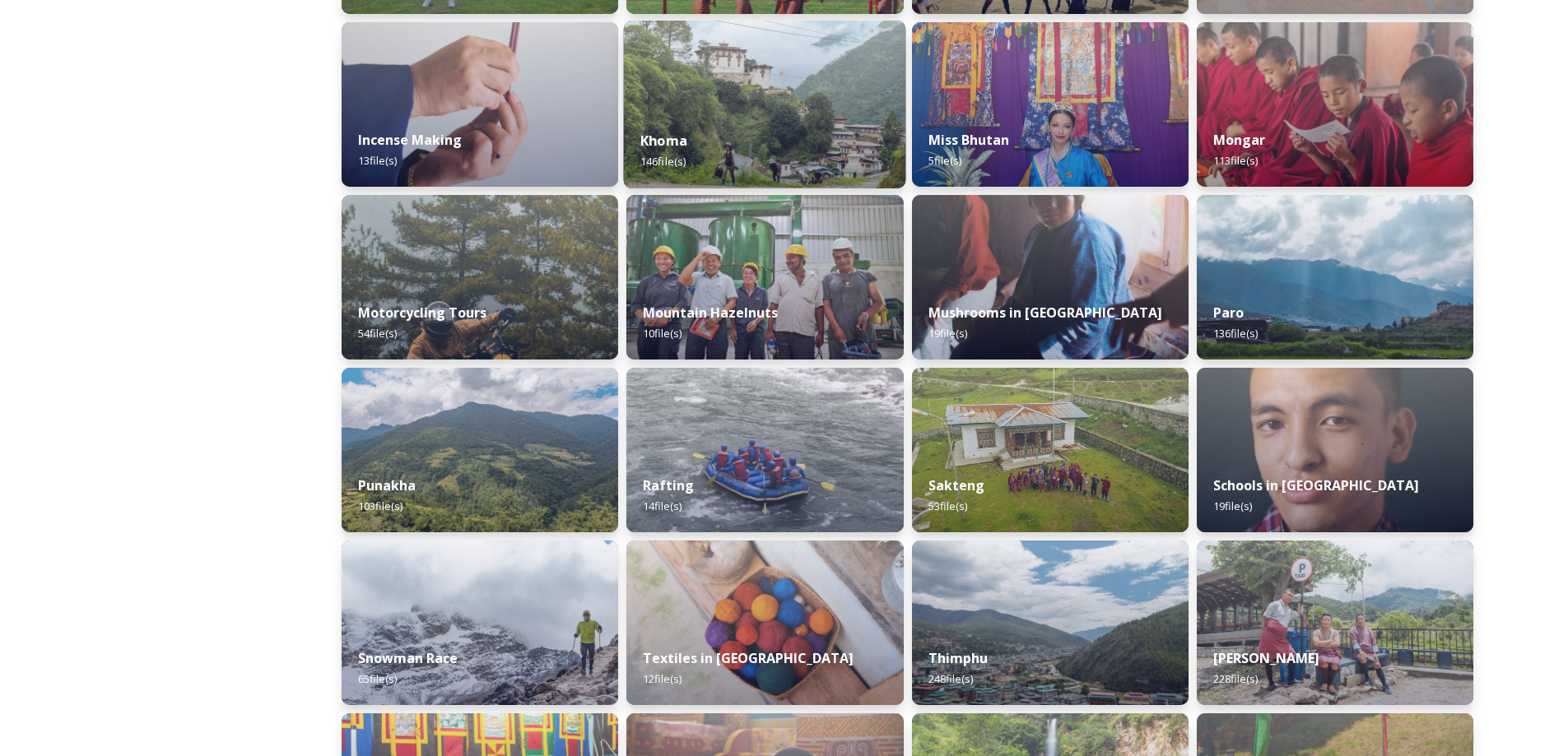
click at [824, 95] on img at bounding box center [765, 104] width 283 height 168
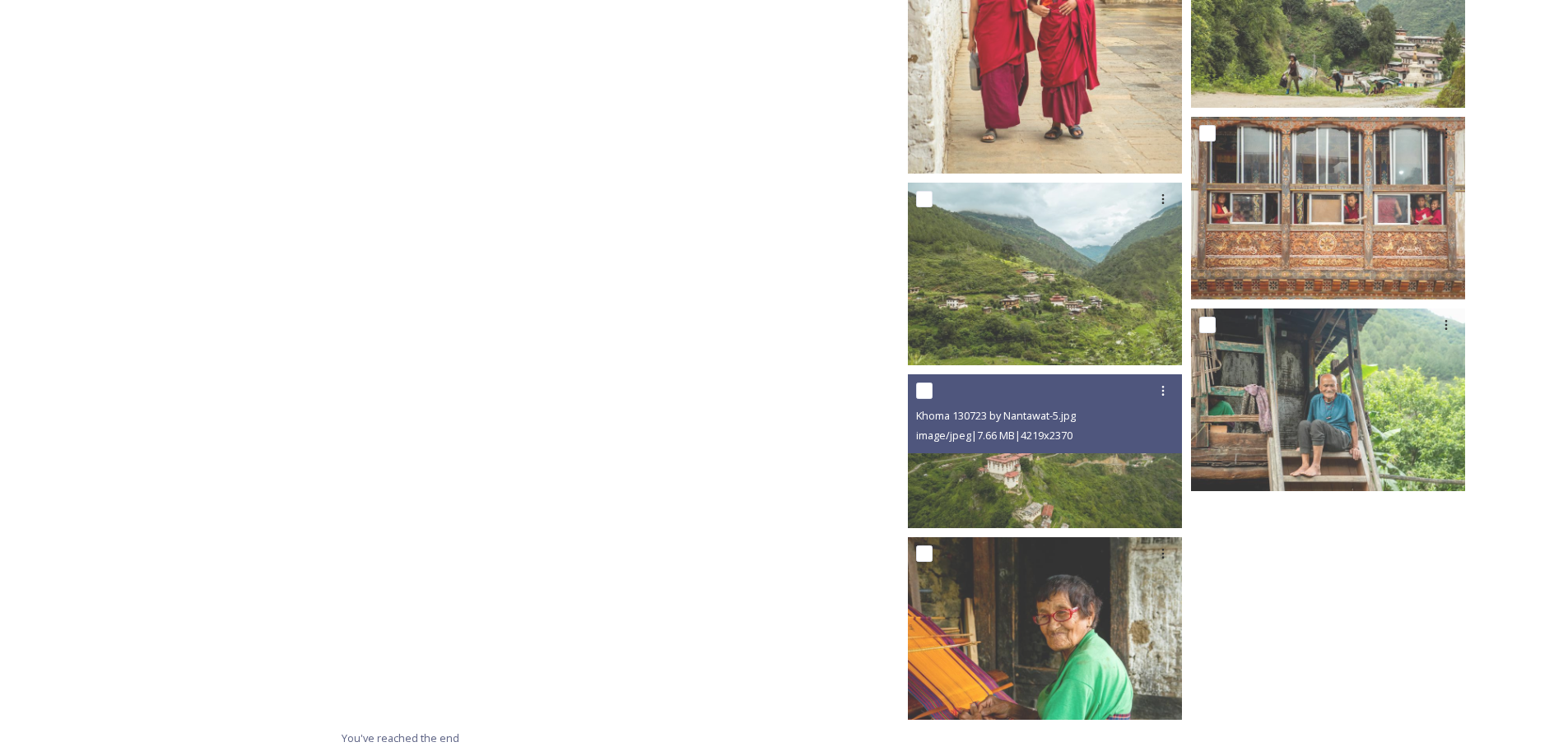
scroll to position [9700, 0]
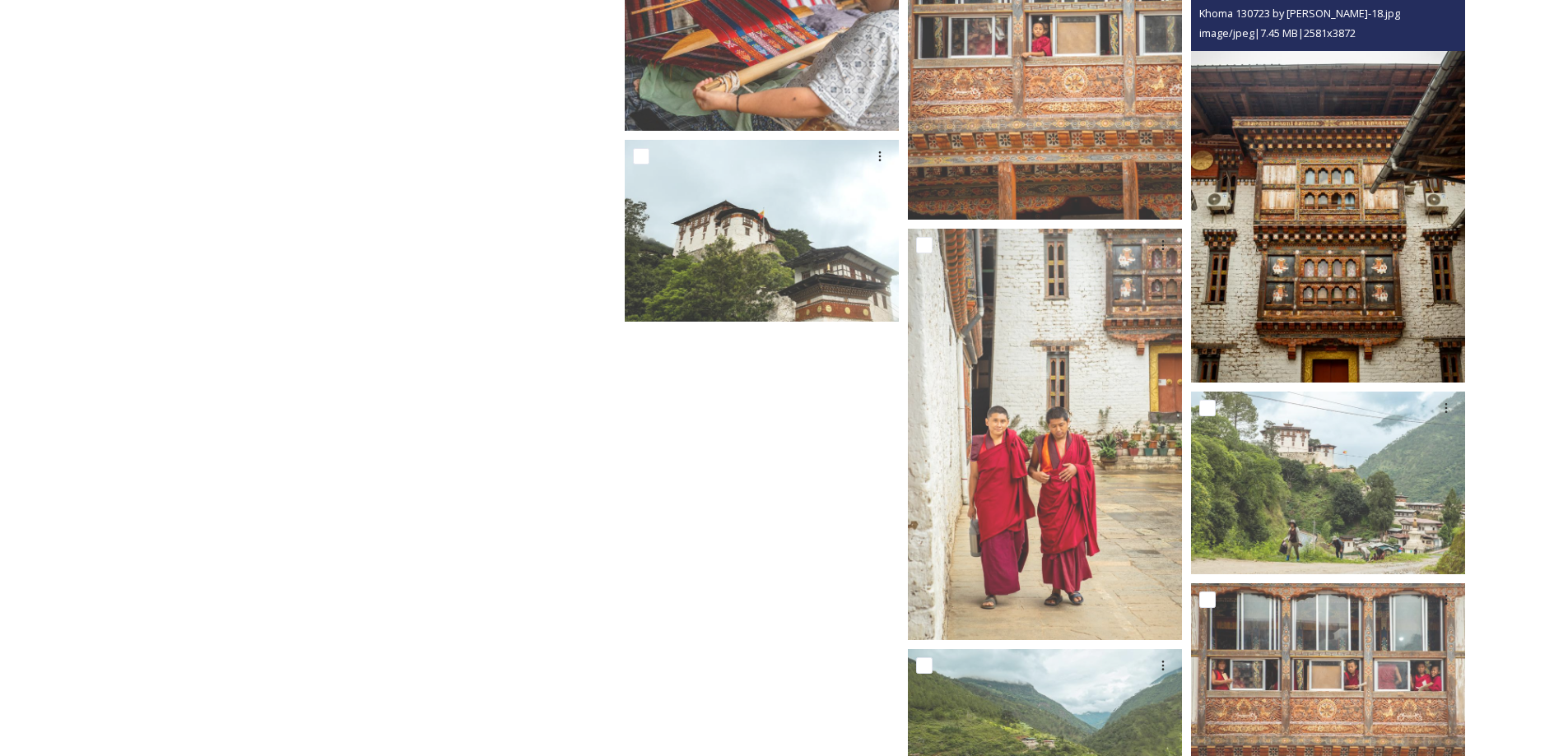
click at [1337, 180] on img at bounding box center [1328, 177] width 274 height 412
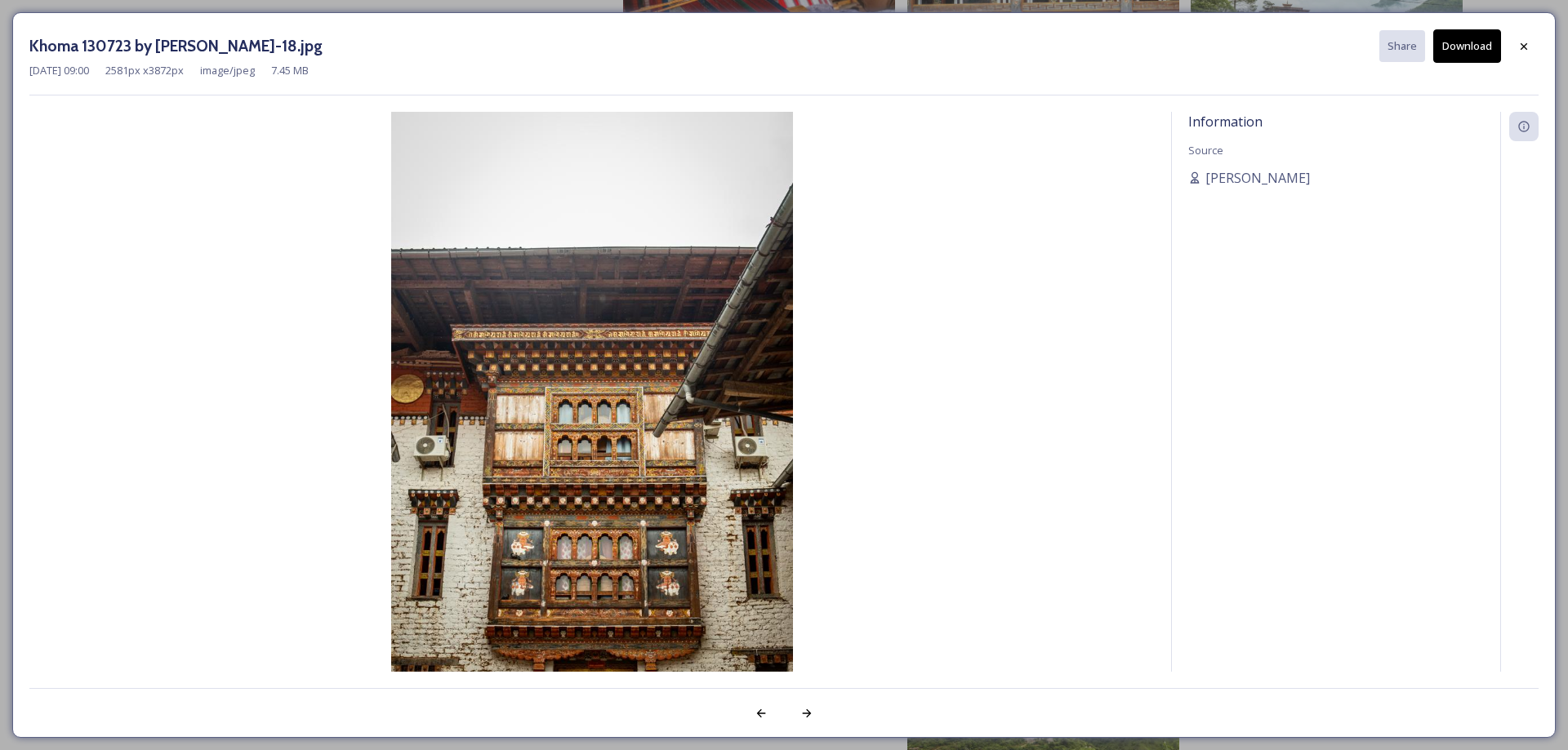
click at [1463, 42] on button "Download" at bounding box center [1468, 46] width 68 height 33
click at [1522, 43] on icon at bounding box center [1524, 46] width 13 height 13
